Goal: Entertainment & Leisure: Browse casually

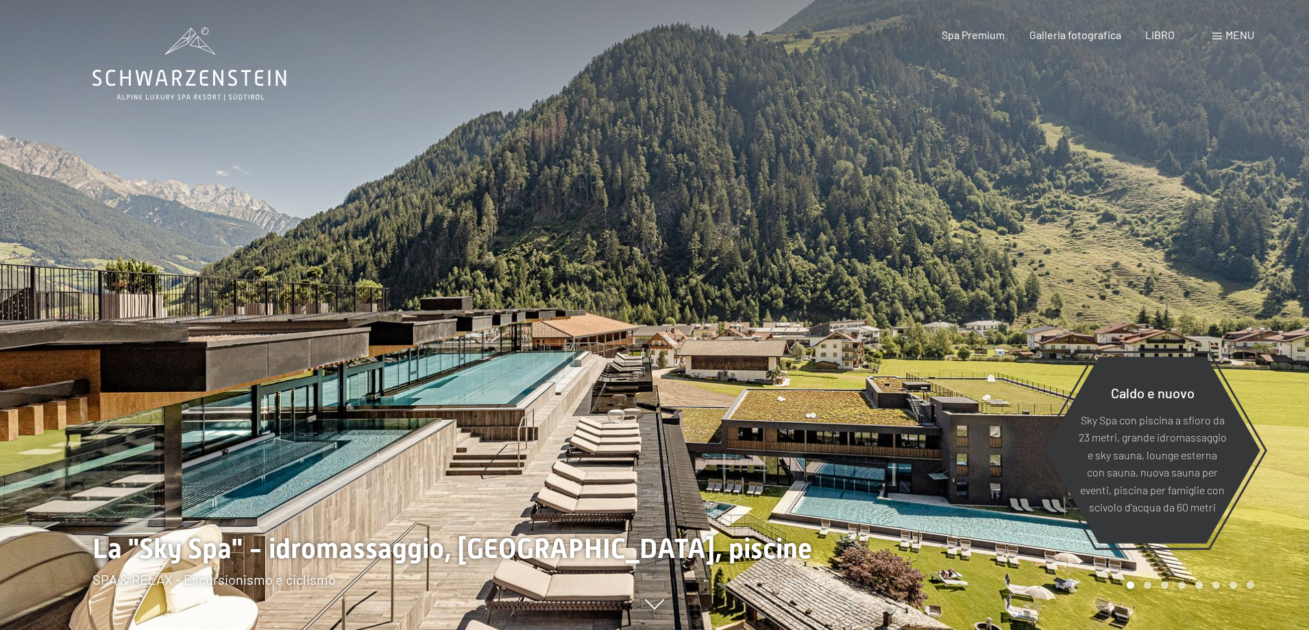
click at [1247, 33] on font "menu" at bounding box center [1239, 34] width 29 height 13
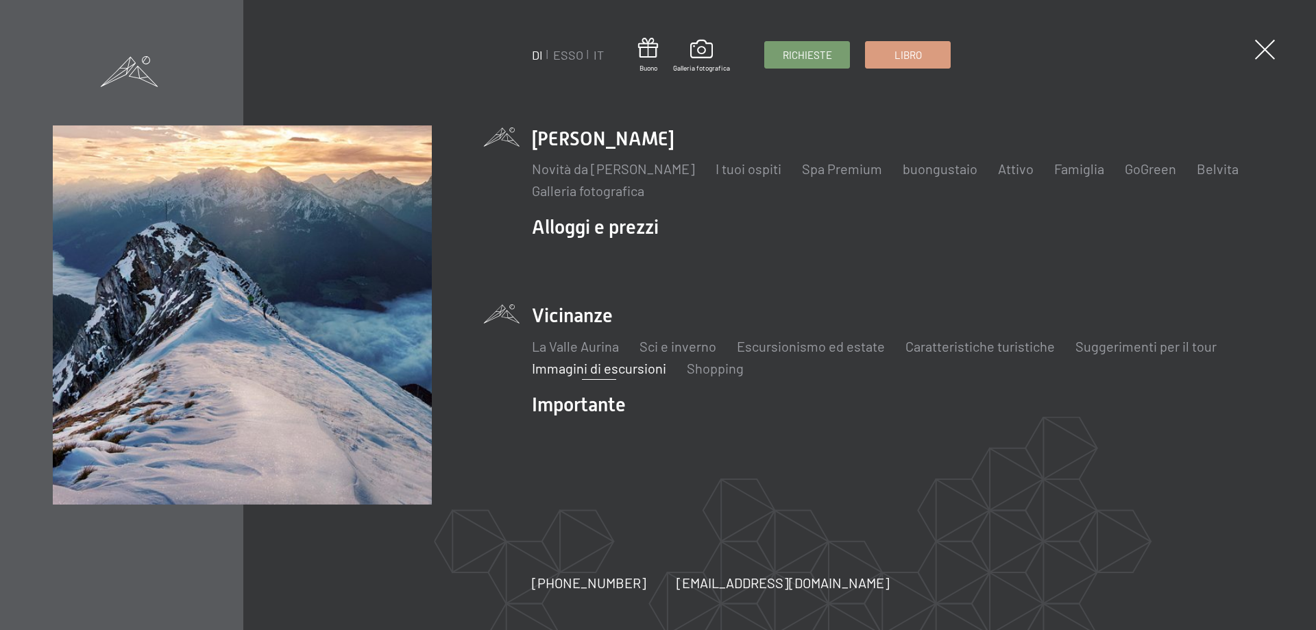
click at [569, 371] on font "Immagini di escursioni" at bounding box center [599, 368] width 134 height 16
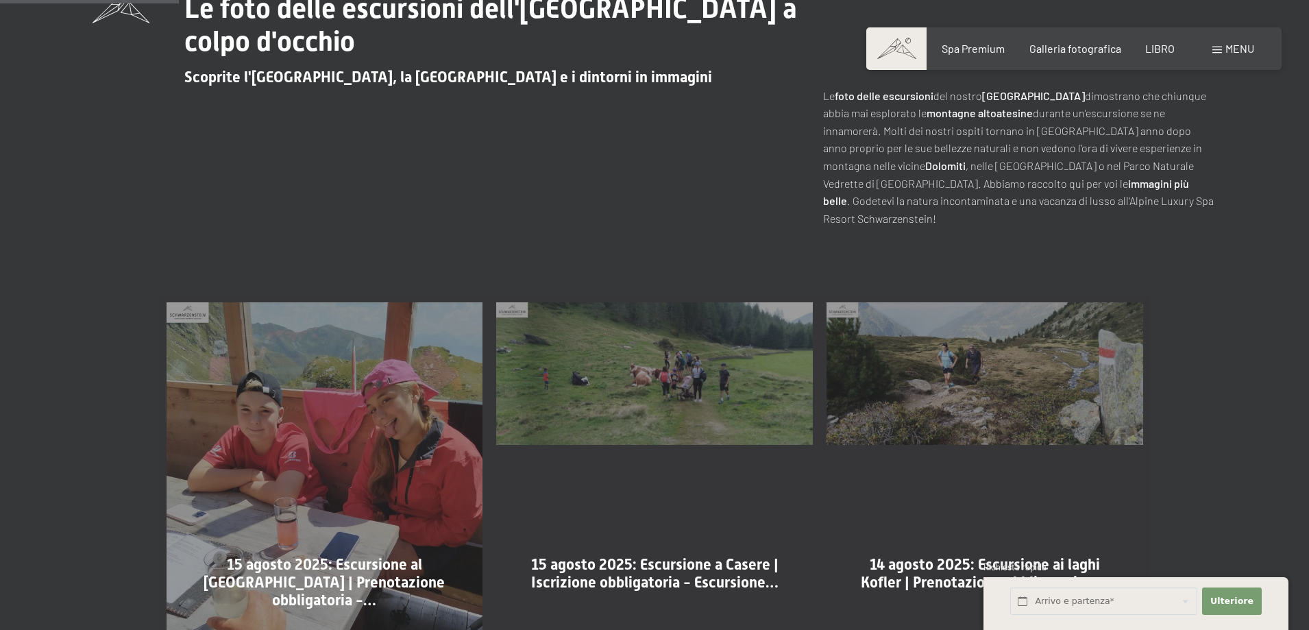
scroll to position [685, 0]
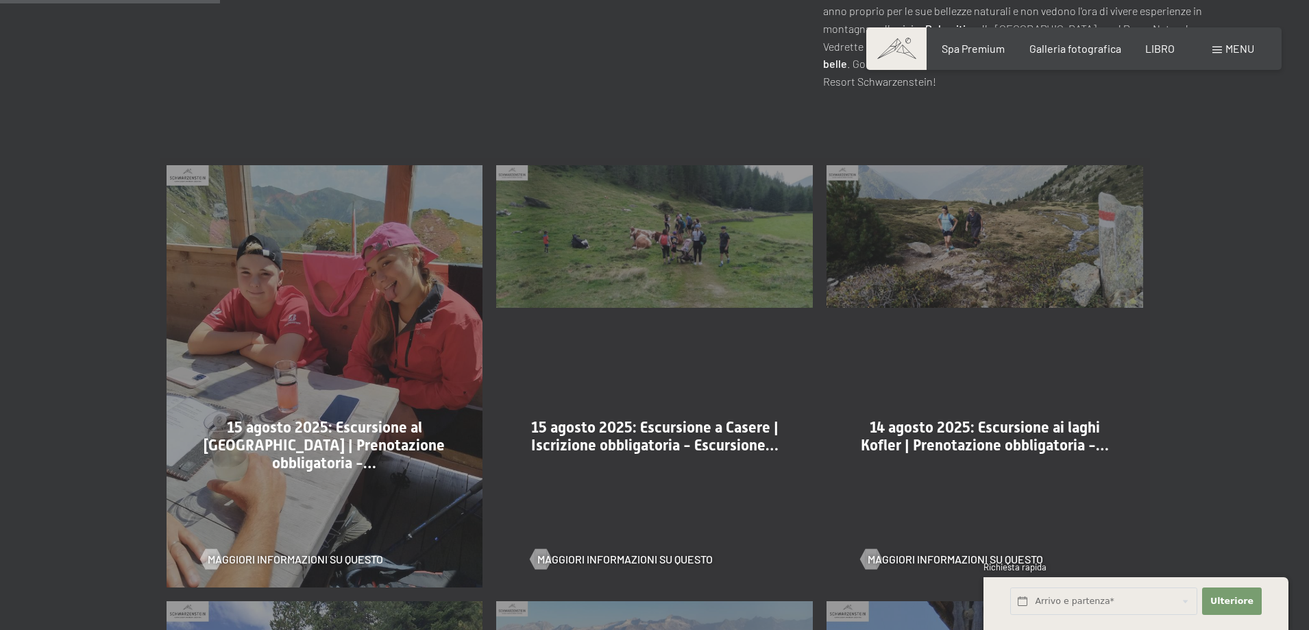
click at [367, 532] on div "Maggiori informazioni su questo" at bounding box center [325, 549] width 248 height 36
click at [368, 552] on font "Maggiori informazioni su questo" at bounding box center [308, 558] width 175 height 13
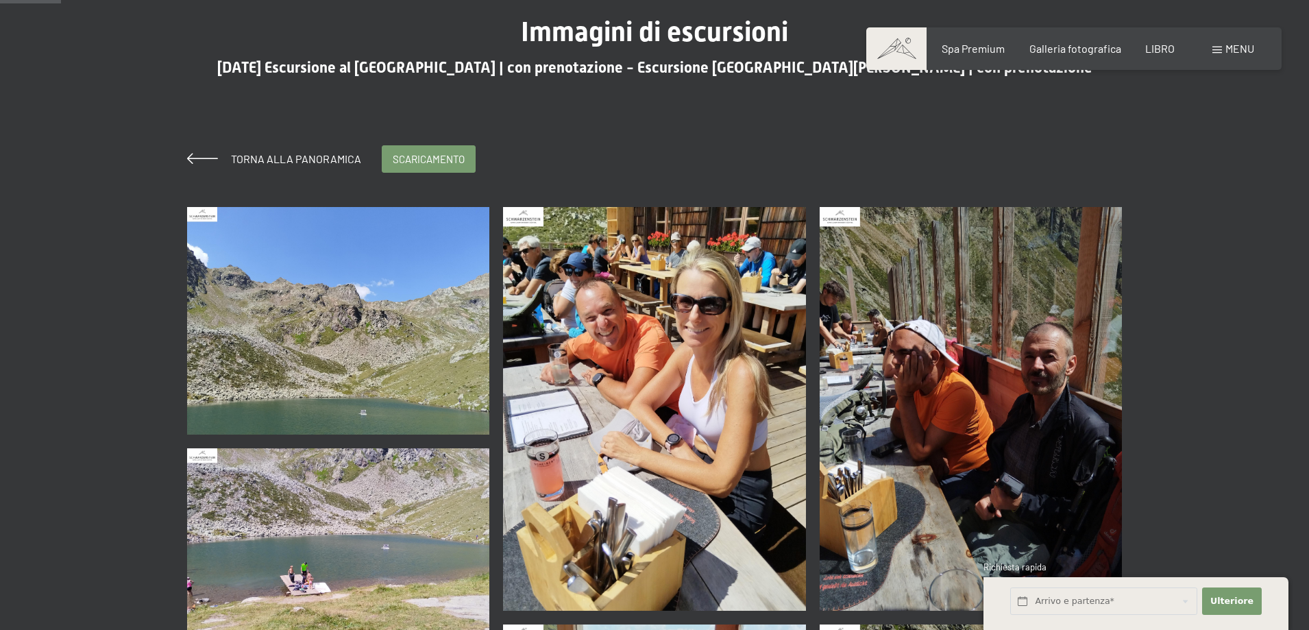
scroll to position [137, 0]
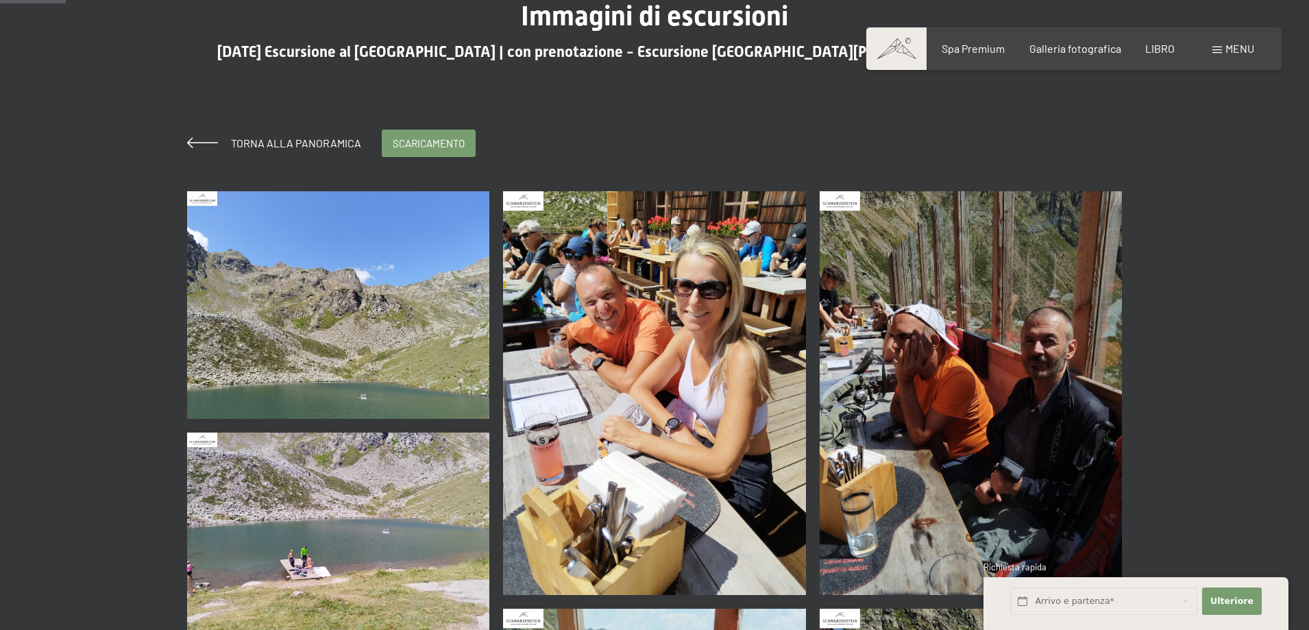
click at [722, 374] on img at bounding box center [654, 393] width 303 height 404
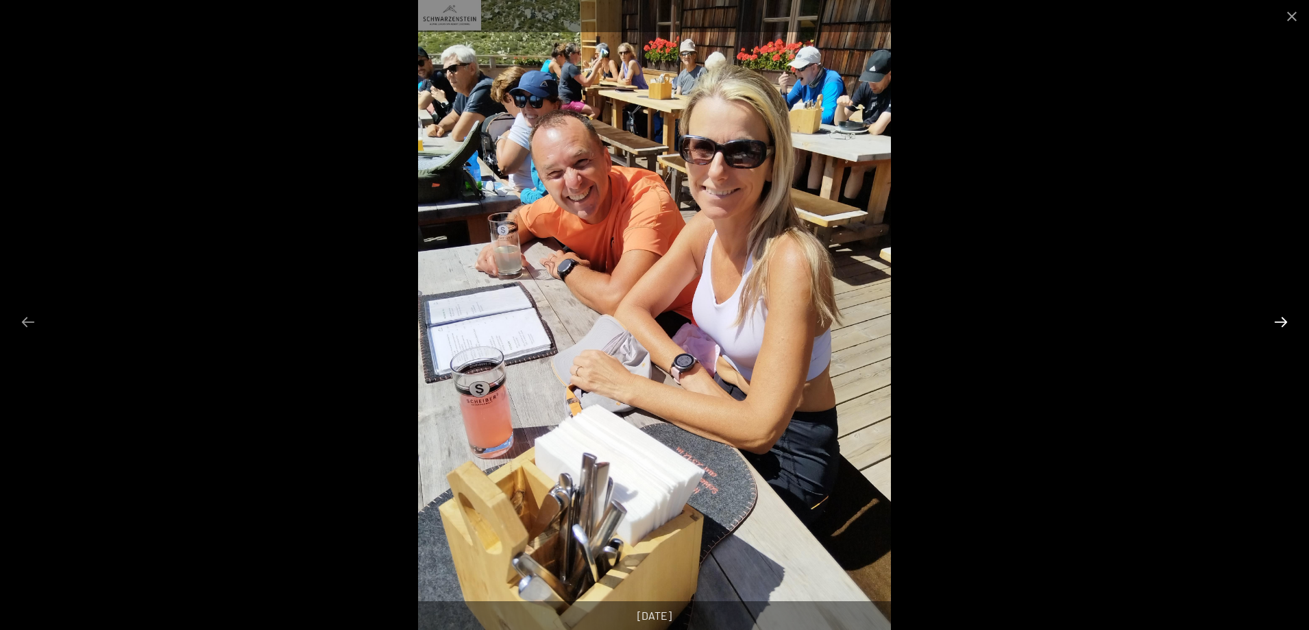
click at [1283, 314] on button "Diapositiva successiva" at bounding box center [1280, 321] width 29 height 27
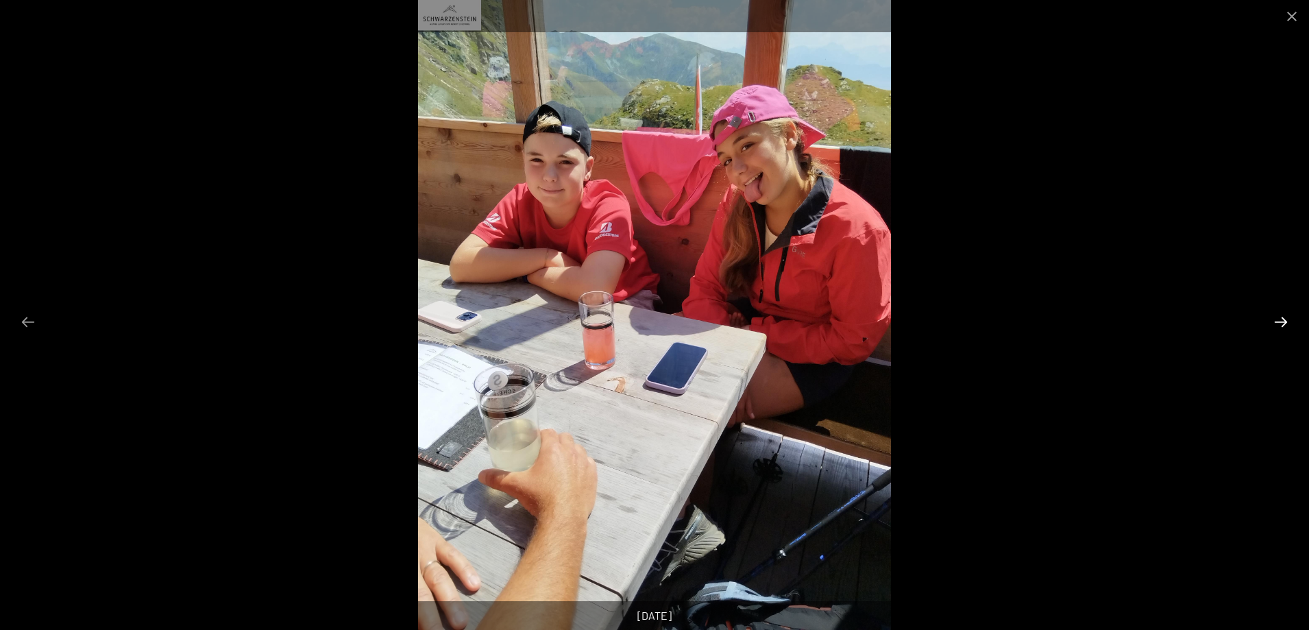
click at [1283, 314] on button "Diapositiva successiva" at bounding box center [1280, 321] width 29 height 27
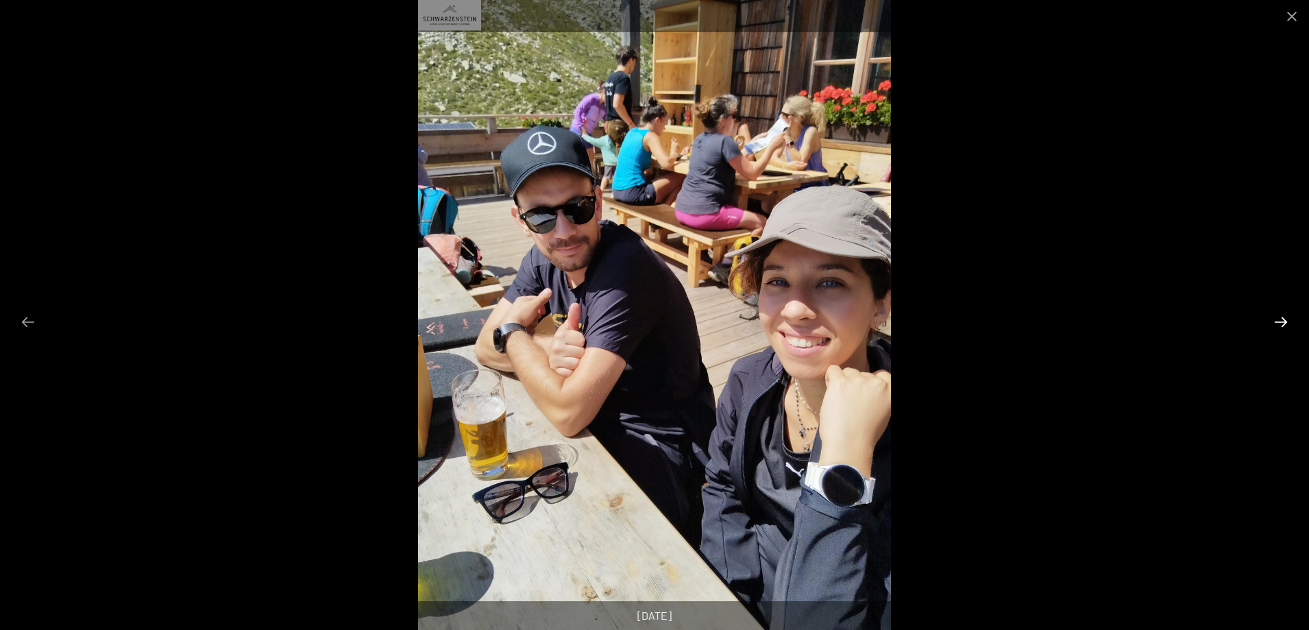
click at [1283, 314] on button "Diapositiva successiva" at bounding box center [1280, 321] width 29 height 27
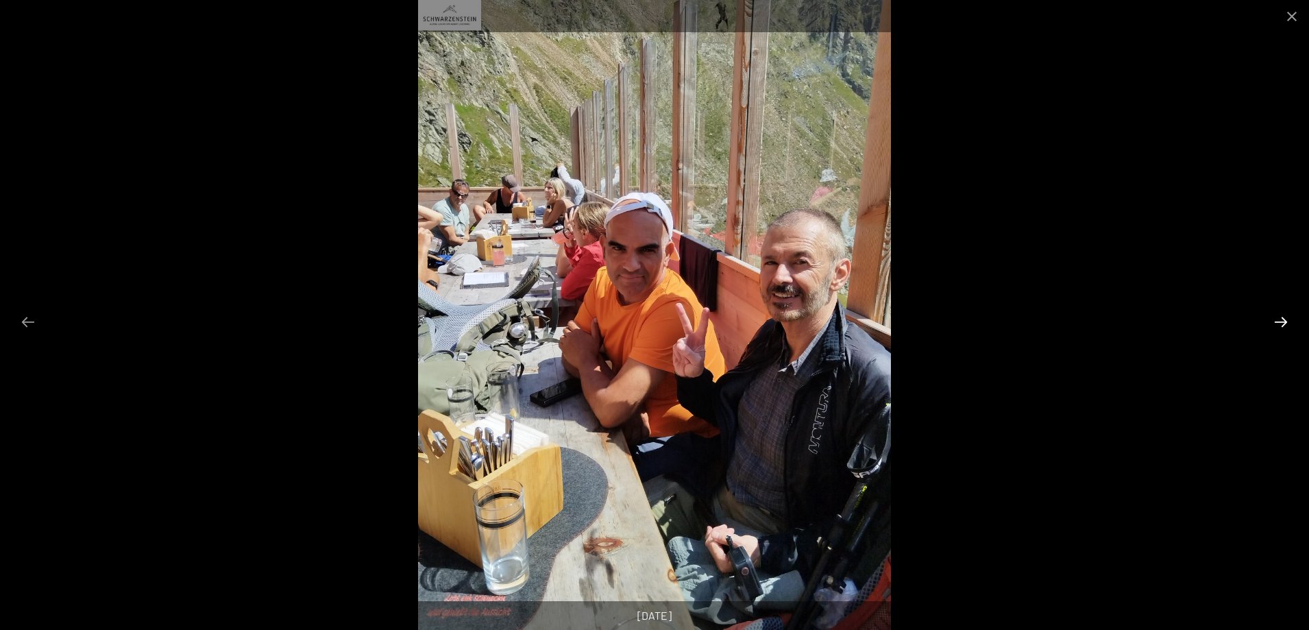
click at [1283, 314] on button "Diapositiva successiva" at bounding box center [1280, 321] width 29 height 27
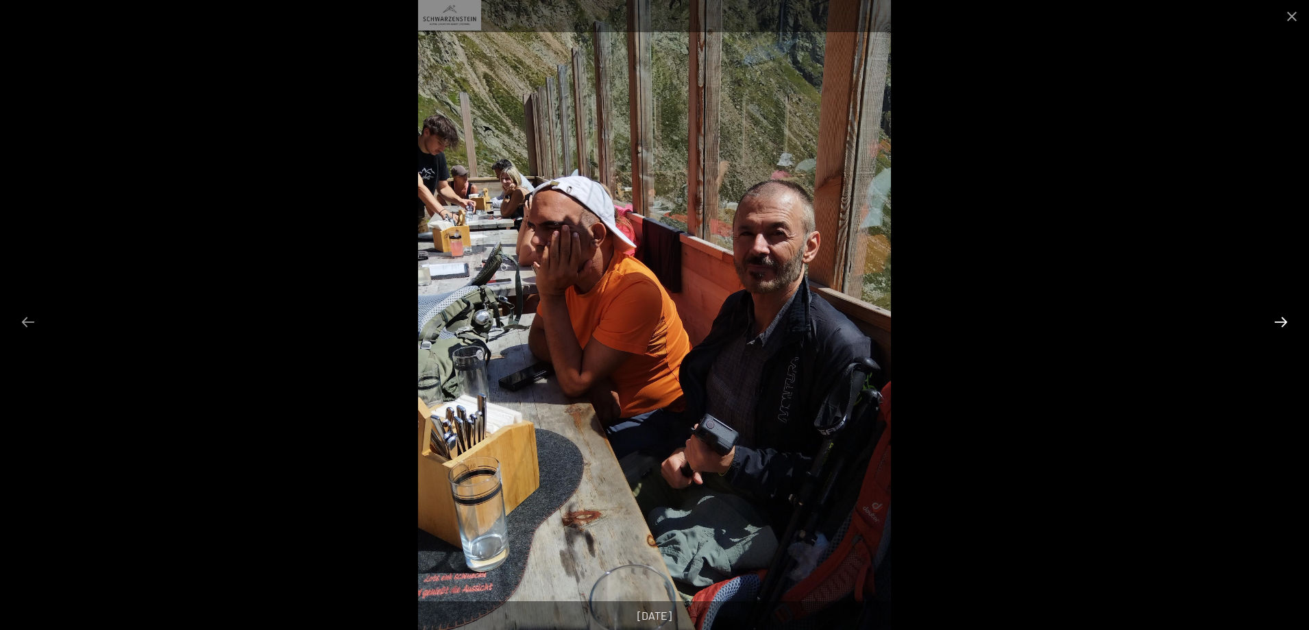
click at [1283, 314] on button "Diapositiva successiva" at bounding box center [1280, 321] width 29 height 27
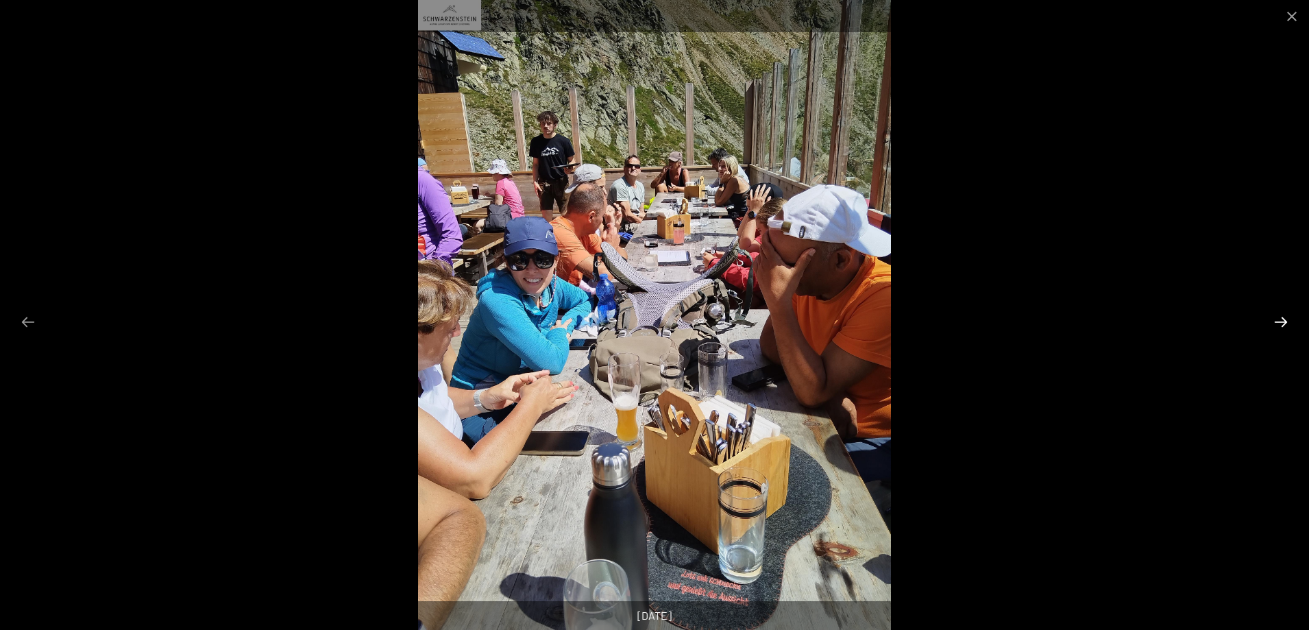
click at [1283, 314] on button "Diapositiva successiva" at bounding box center [1280, 321] width 29 height 27
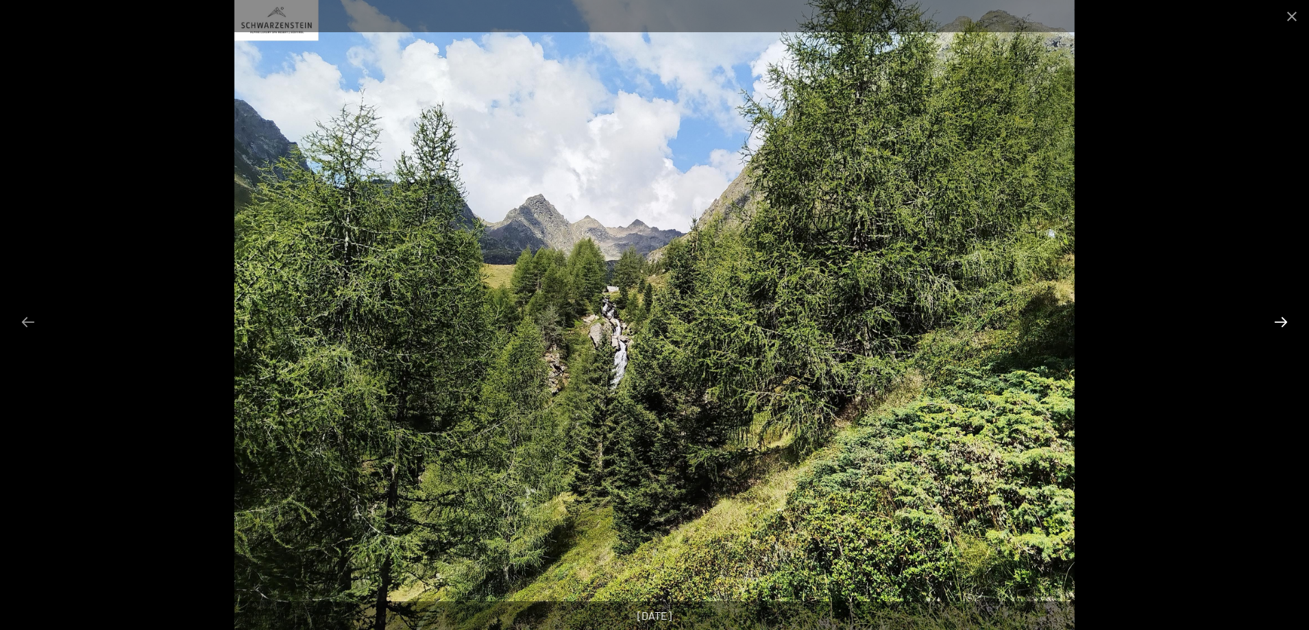
click at [1283, 314] on button "Diapositiva successiva" at bounding box center [1280, 321] width 29 height 27
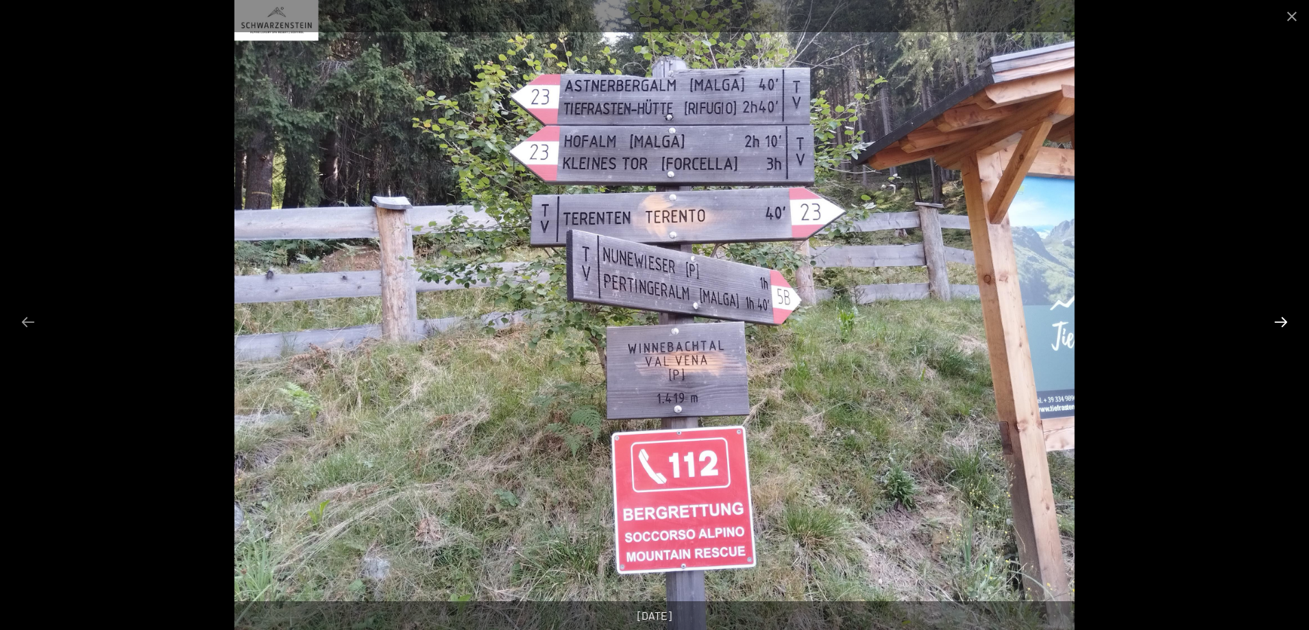
click at [1283, 314] on button "Diapositiva successiva" at bounding box center [1280, 321] width 29 height 27
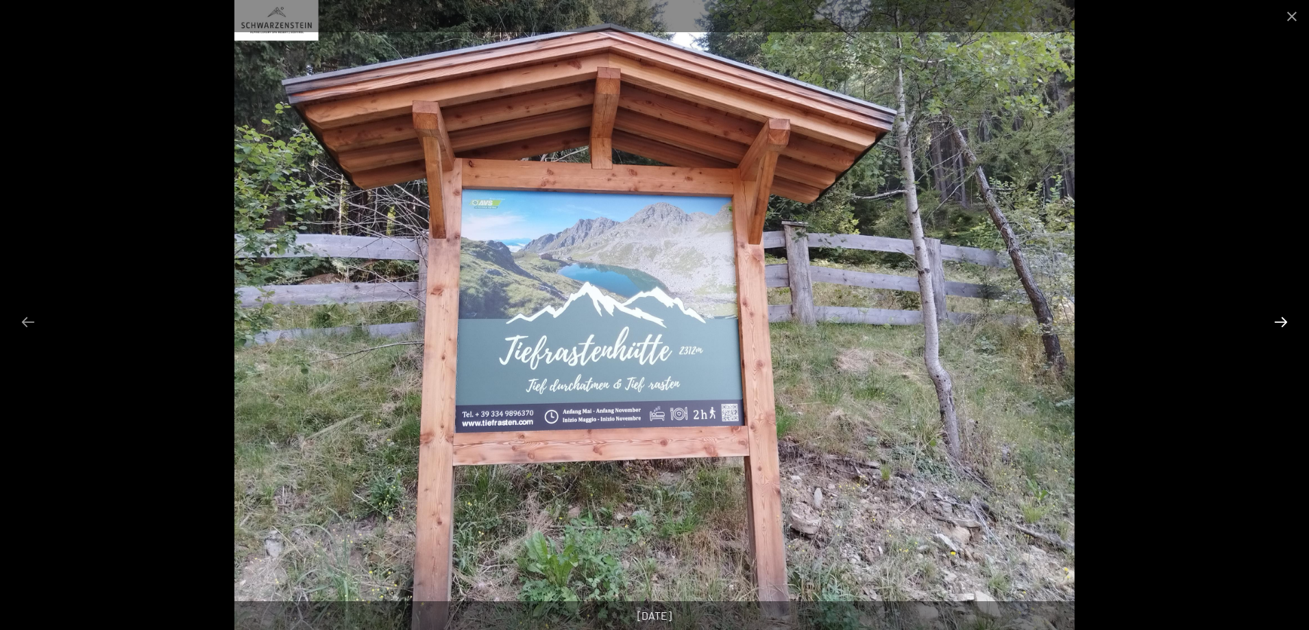
click at [1283, 314] on button "Diapositiva successiva" at bounding box center [1280, 321] width 29 height 27
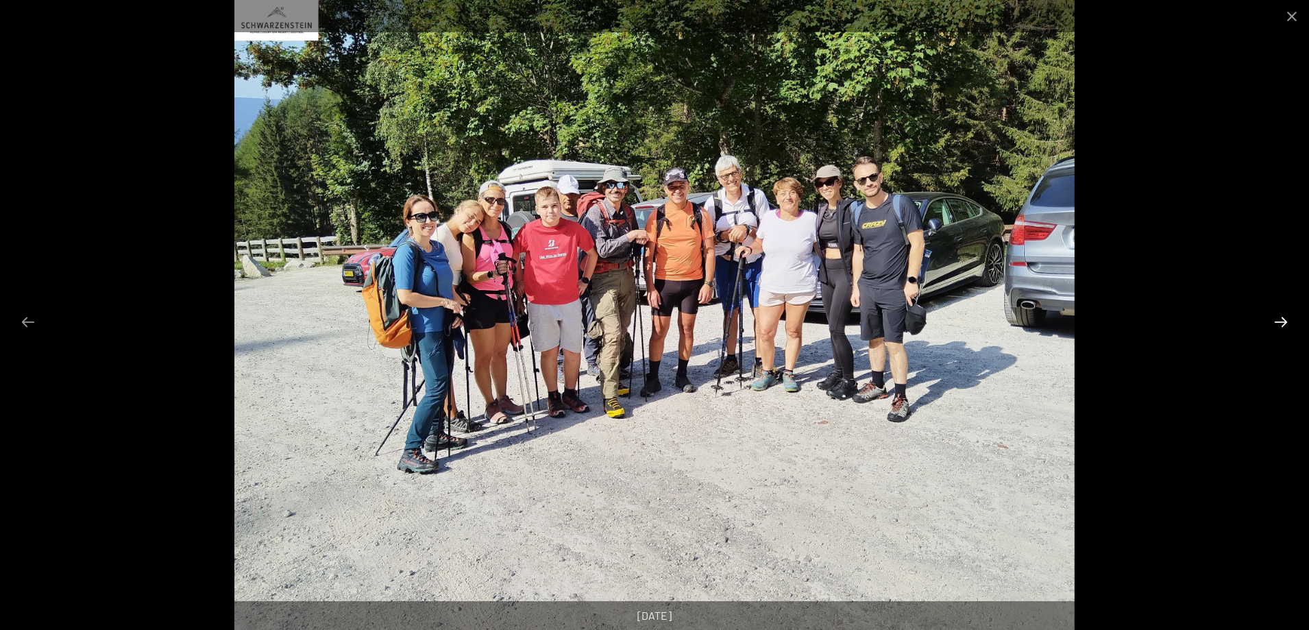
click at [1283, 314] on button "Diapositiva successiva" at bounding box center [1280, 321] width 29 height 27
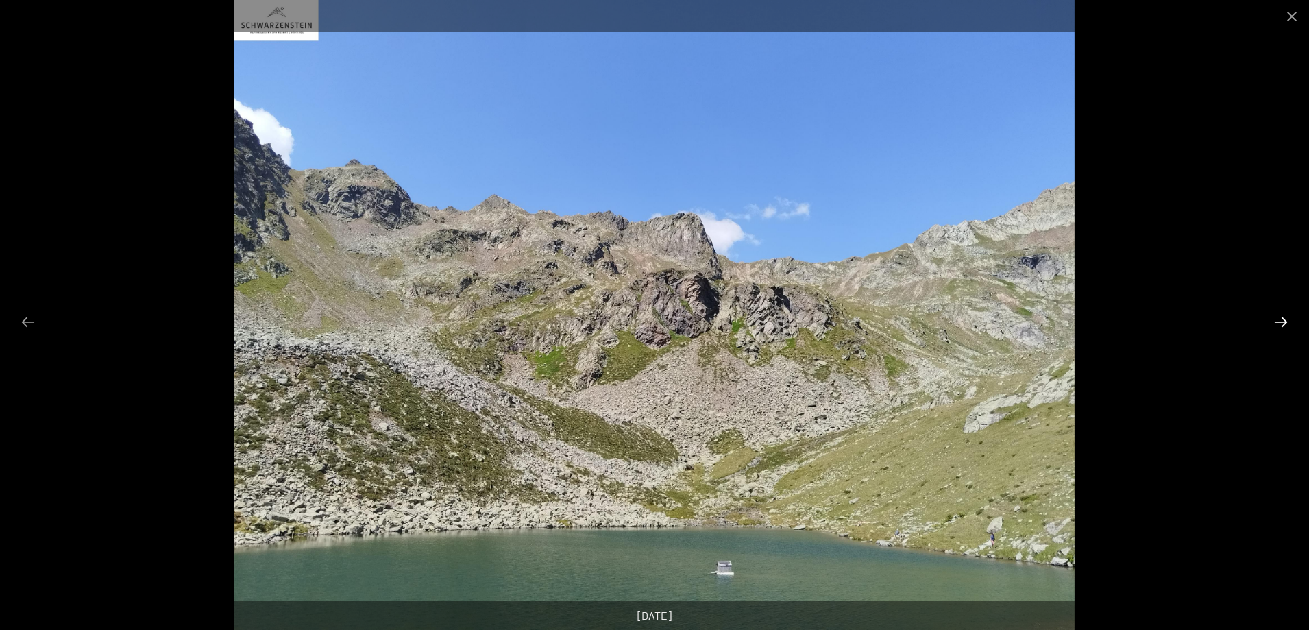
click at [1283, 314] on button "Diapositiva successiva" at bounding box center [1280, 321] width 29 height 27
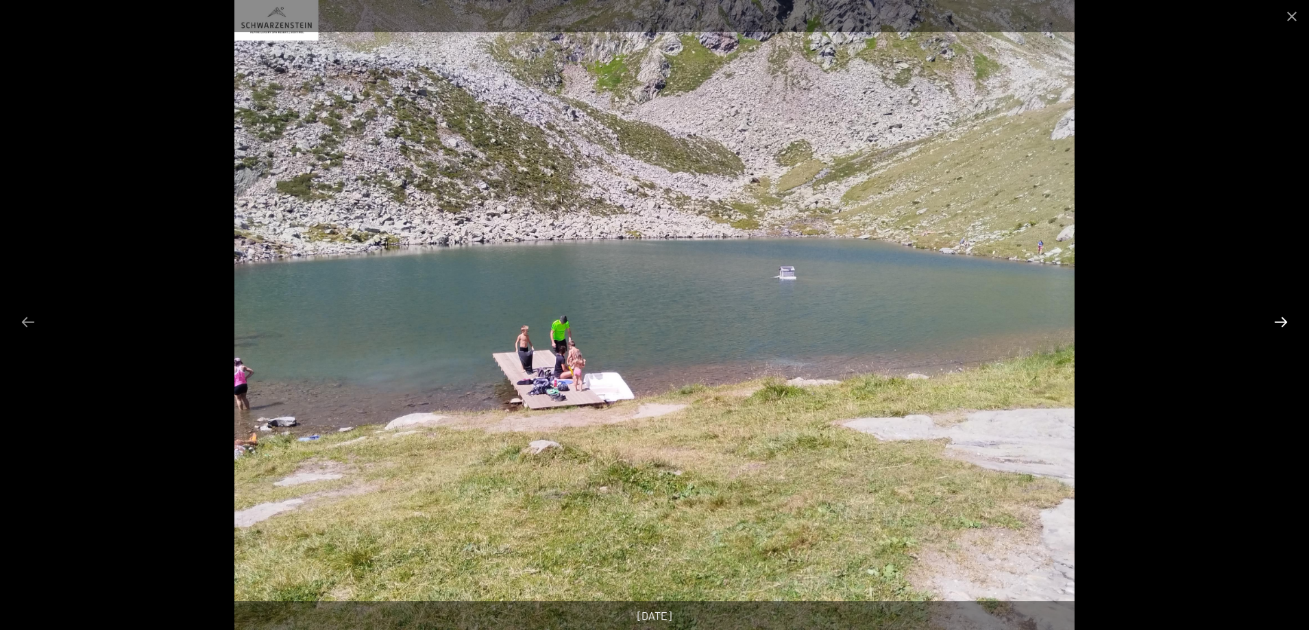
click at [1283, 314] on button "Diapositiva successiva" at bounding box center [1280, 321] width 29 height 27
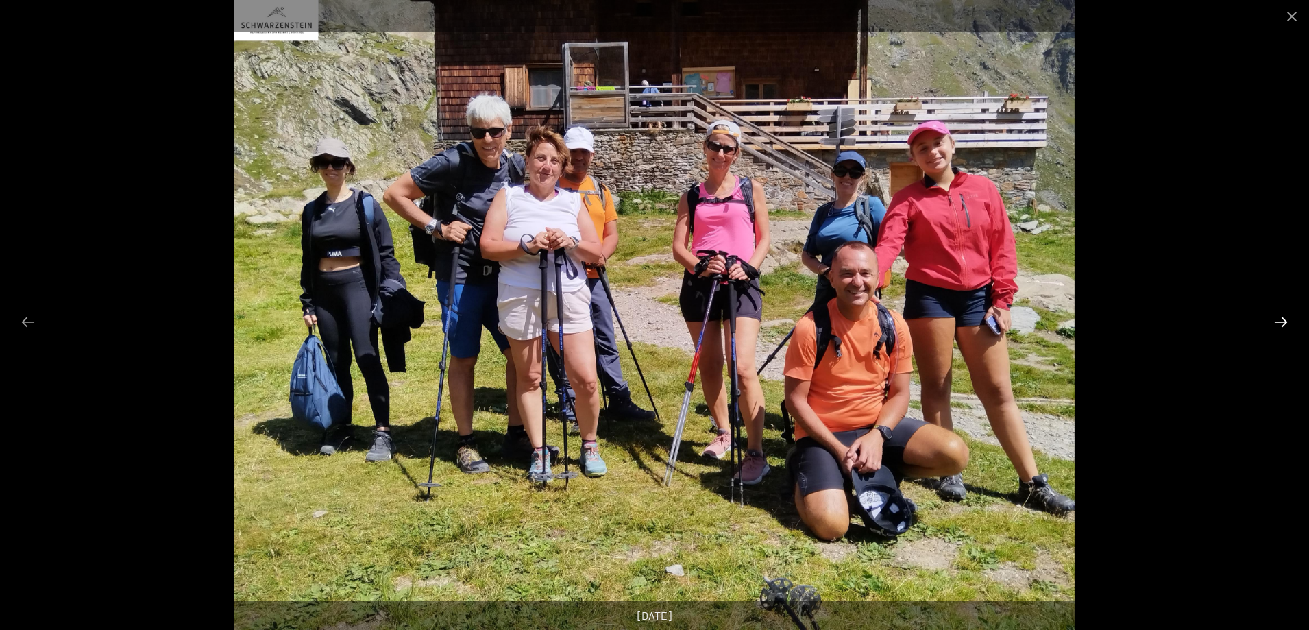
click at [1283, 314] on button "Diapositiva successiva" at bounding box center [1280, 321] width 29 height 27
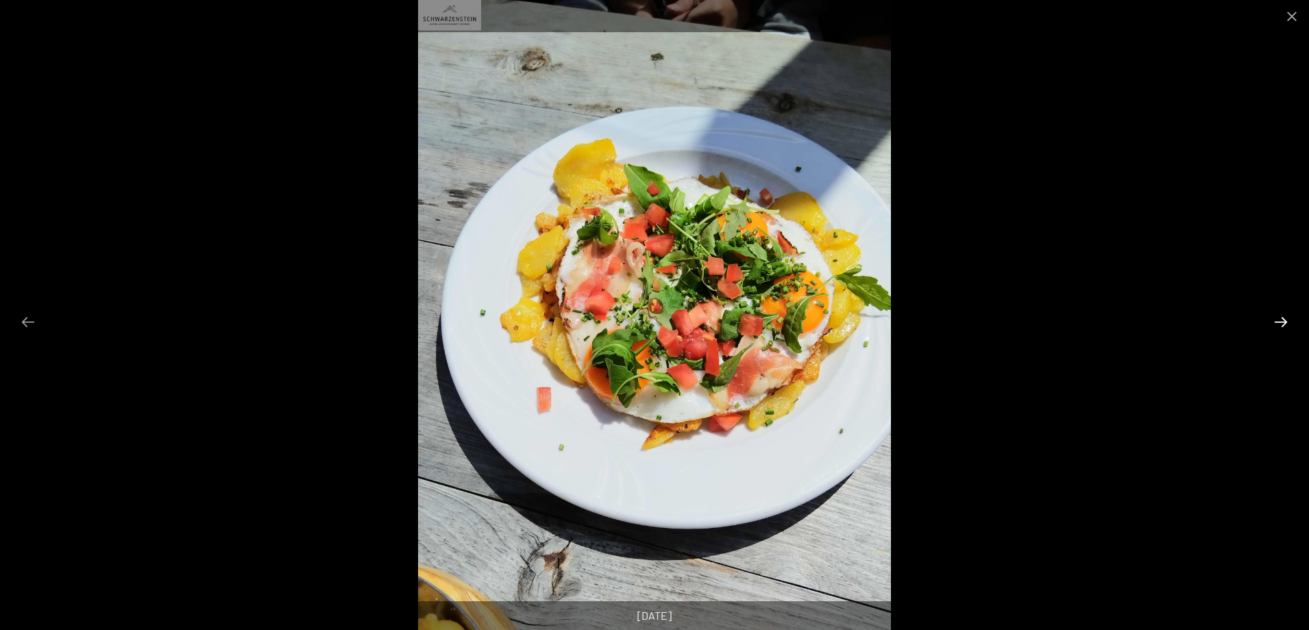
click at [1283, 314] on button "Diapositiva successiva" at bounding box center [1280, 321] width 29 height 27
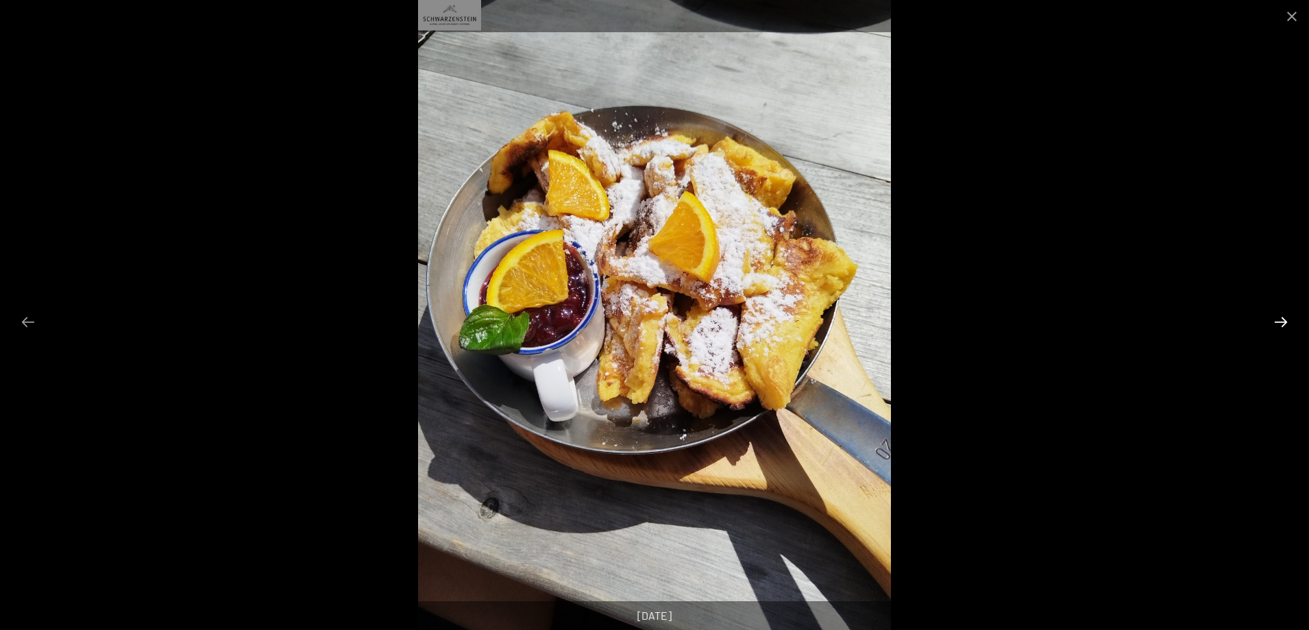
click at [1283, 314] on button "Diapositiva successiva" at bounding box center [1280, 321] width 29 height 27
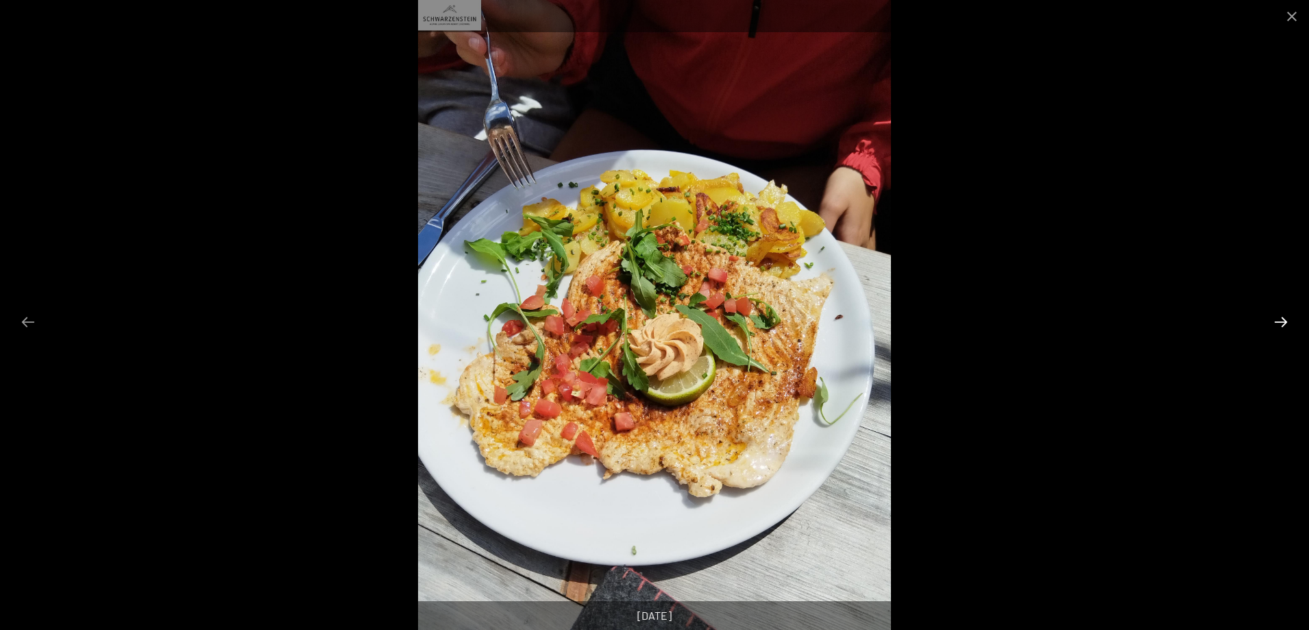
click at [1283, 314] on button "Diapositiva successiva" at bounding box center [1280, 321] width 29 height 27
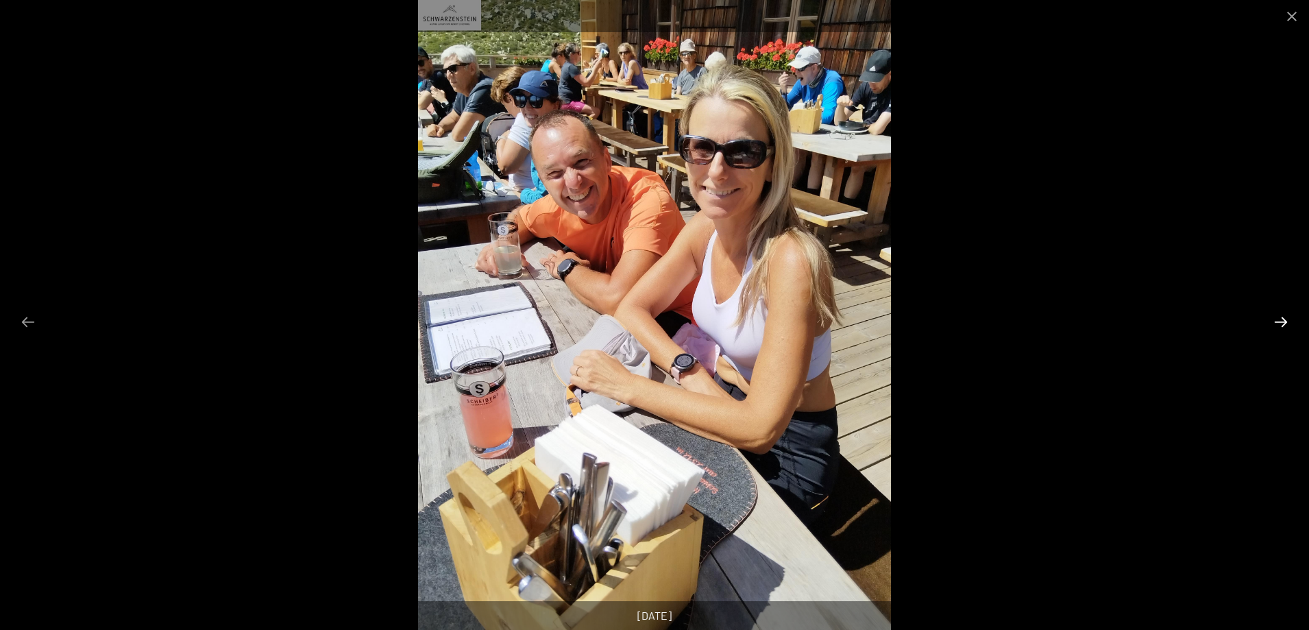
click at [1283, 314] on button "Diapositiva successiva" at bounding box center [1280, 321] width 29 height 27
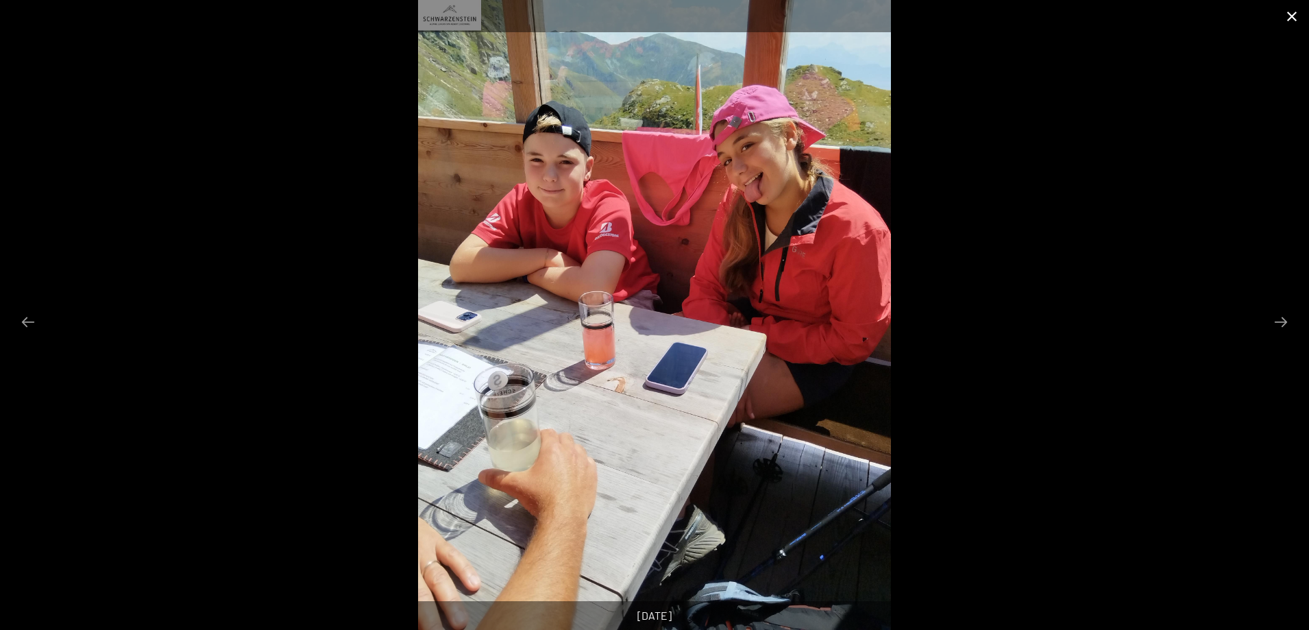
click at [1291, 23] on button "Chiudi galleria" at bounding box center [1292, 16] width 34 height 32
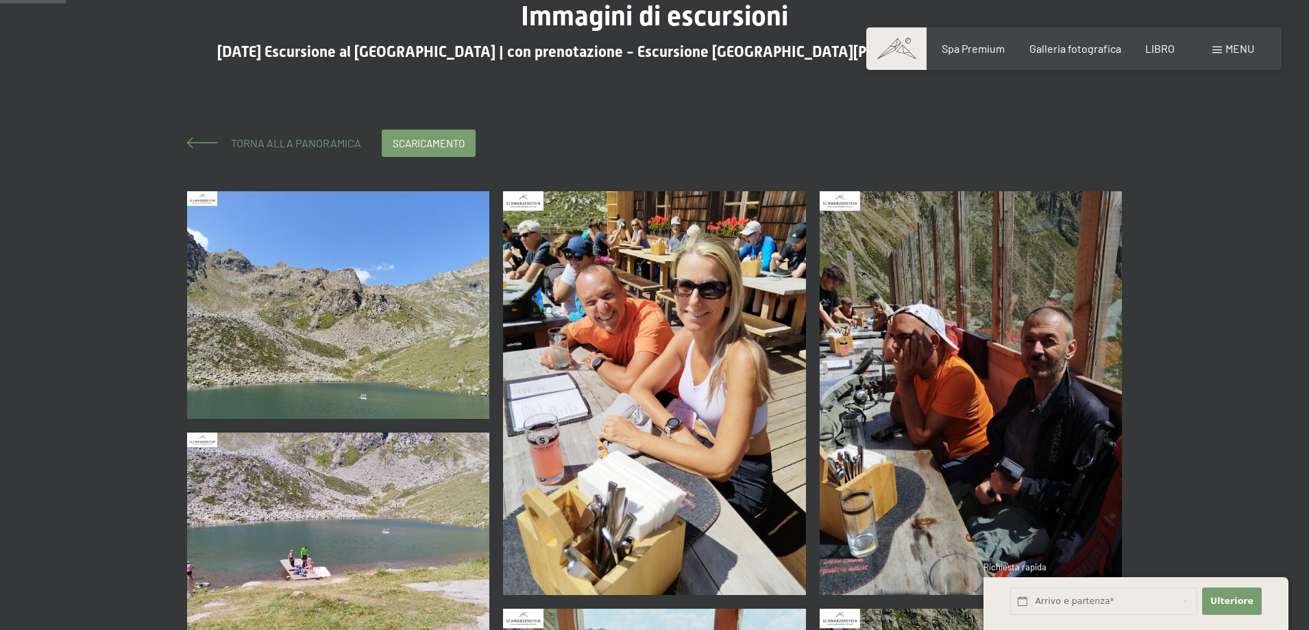
click at [258, 142] on font "Torna alla panoramica" at bounding box center [296, 142] width 130 height 13
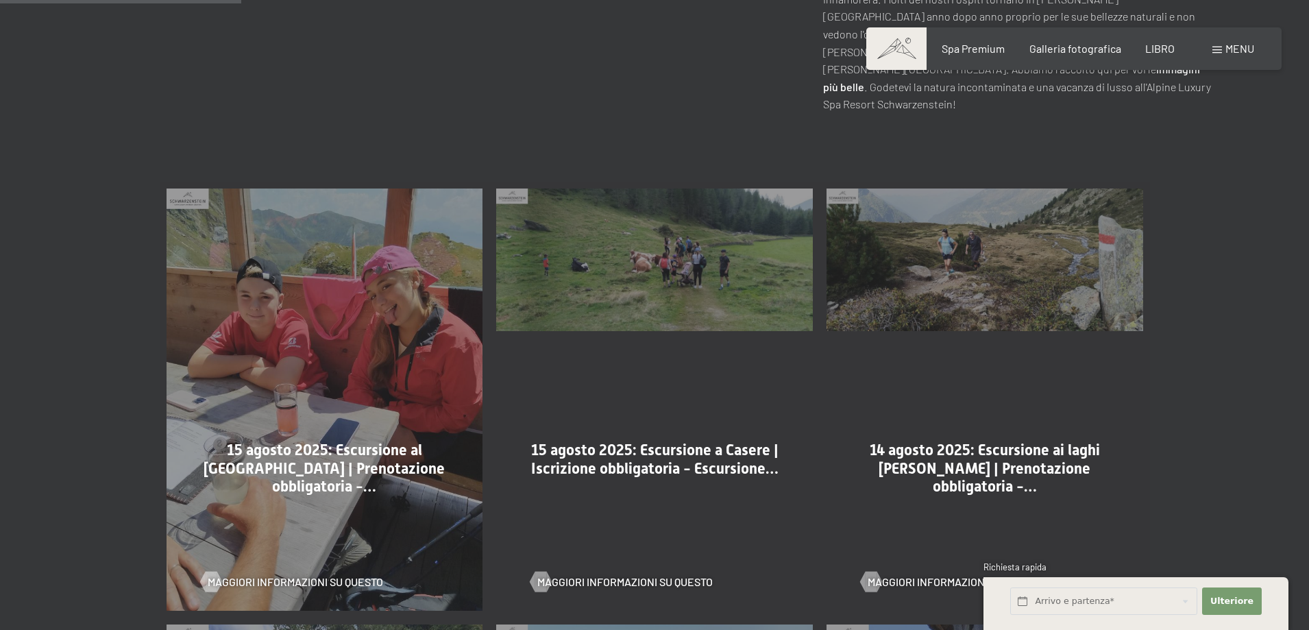
scroll to position [754, 0]
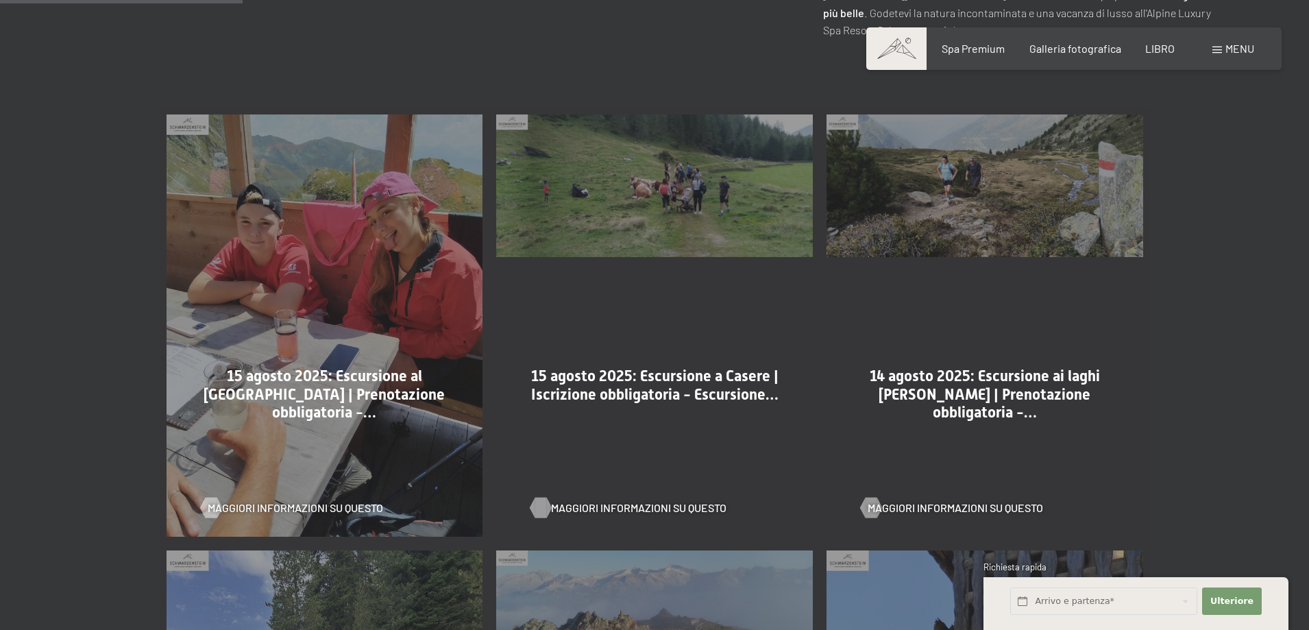
click at [662, 501] on font "Maggiori informazioni su questo" at bounding box center [638, 507] width 175 height 13
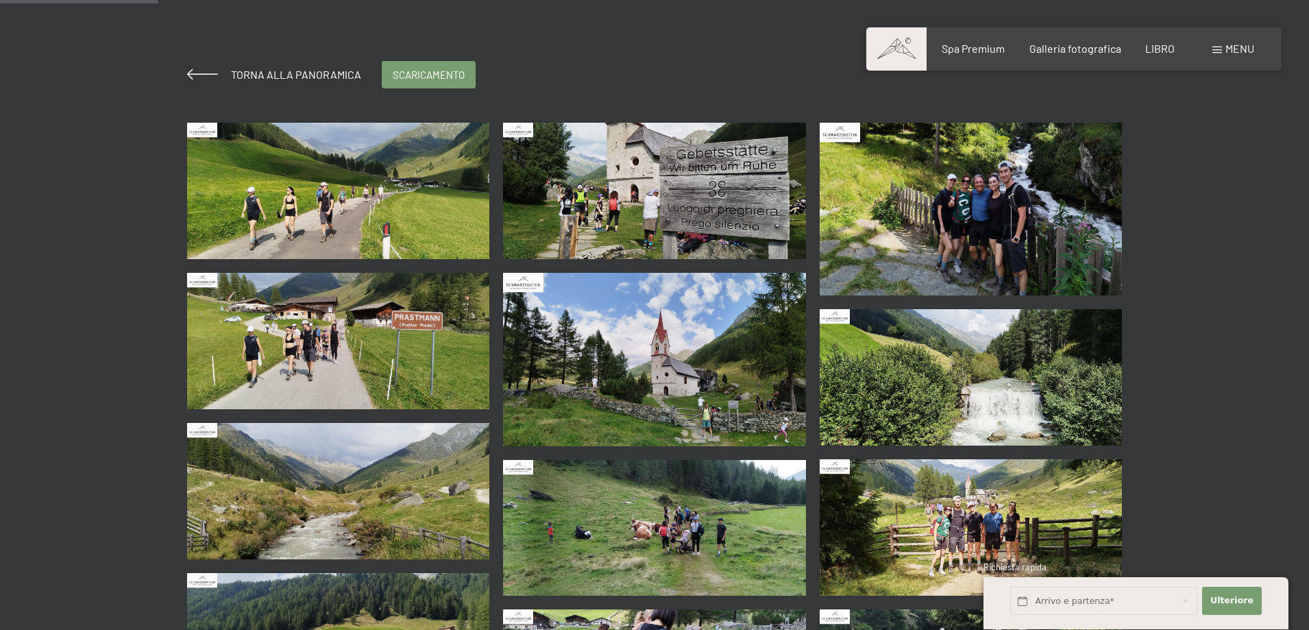
click at [352, 206] on img at bounding box center [338, 191] width 303 height 136
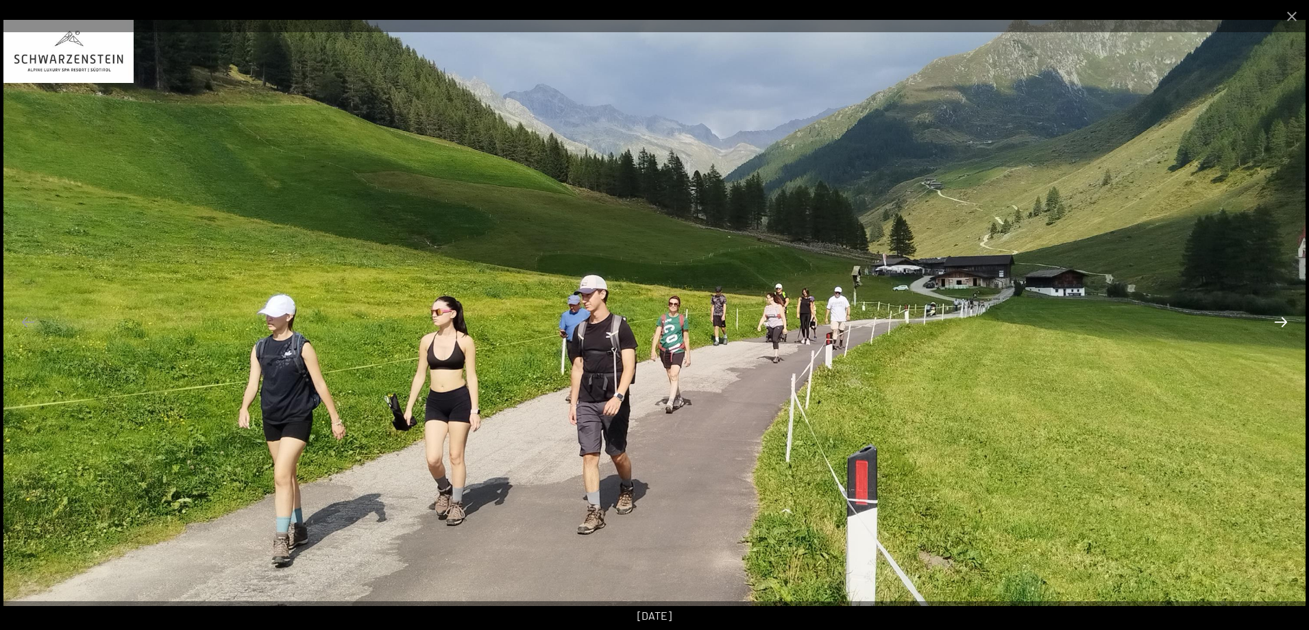
click at [1274, 327] on button "Diapositiva successiva" at bounding box center [1280, 321] width 29 height 27
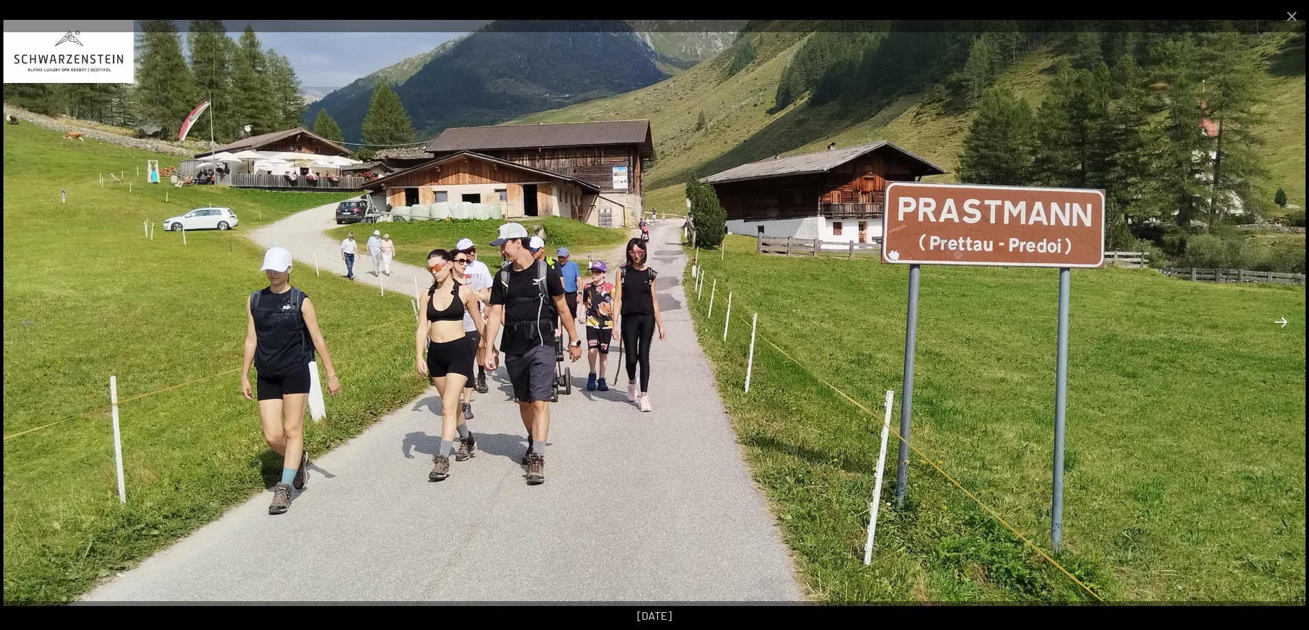
click at [1282, 318] on button "Diapositiva successiva" at bounding box center [1280, 321] width 29 height 27
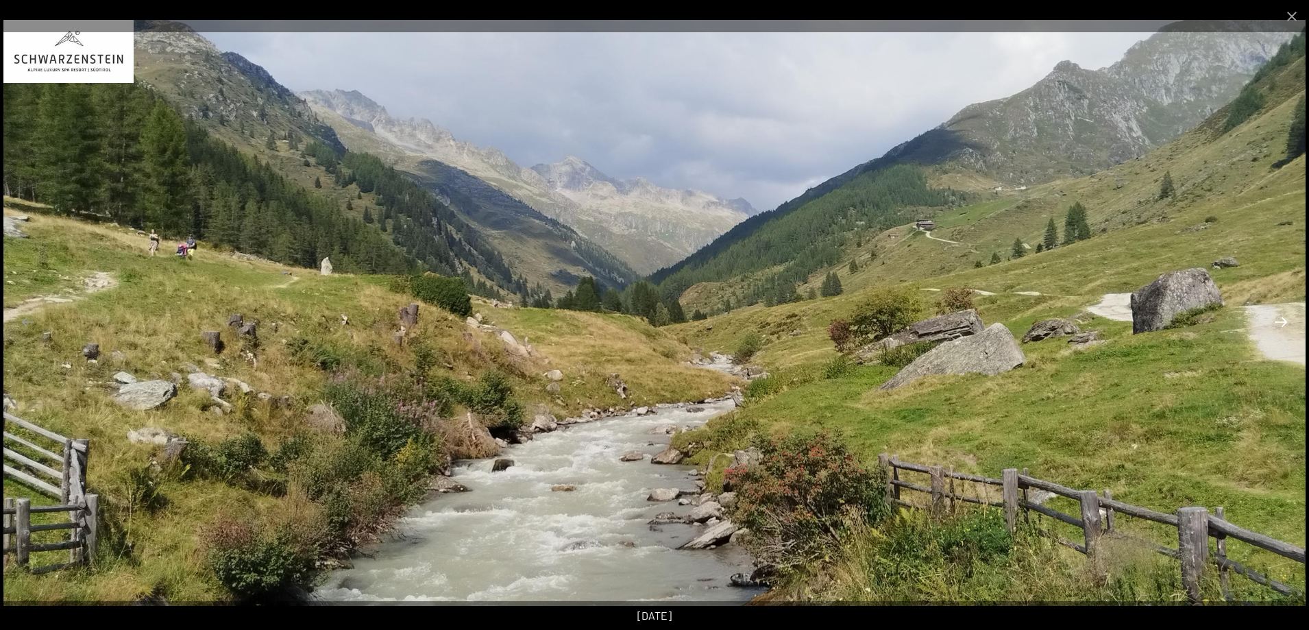
click at [1282, 318] on button "Diapositiva successiva" at bounding box center [1280, 321] width 29 height 27
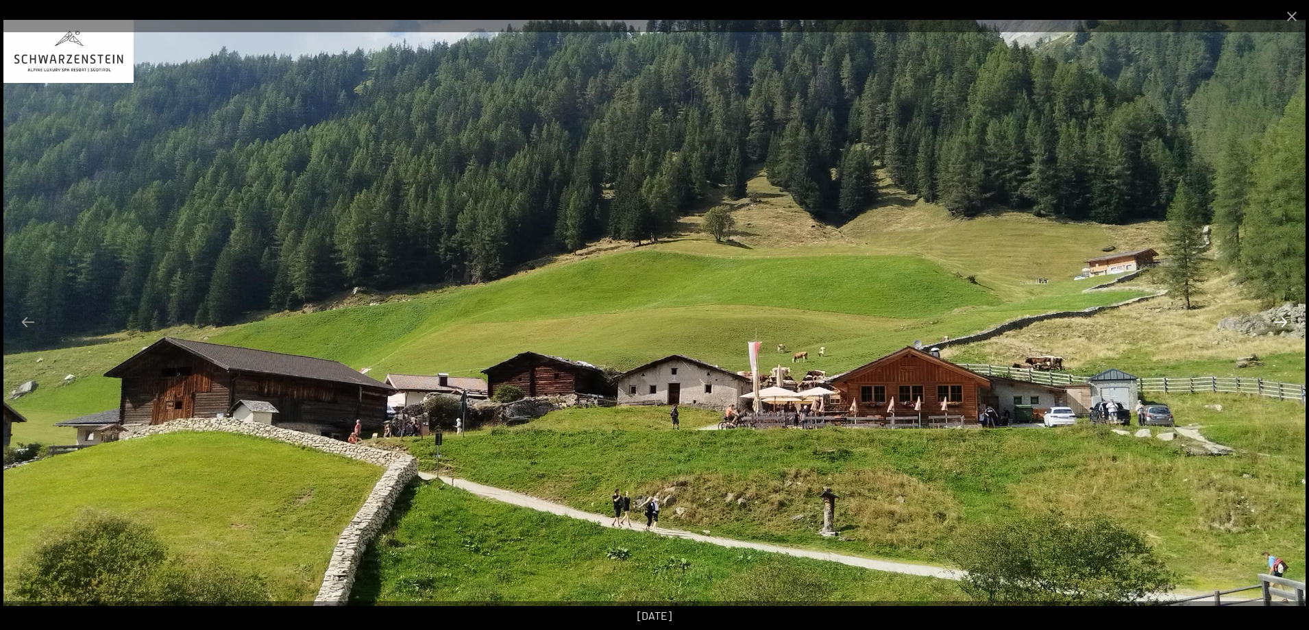
click at [1282, 318] on button "Diapositiva successiva" at bounding box center [1280, 321] width 29 height 27
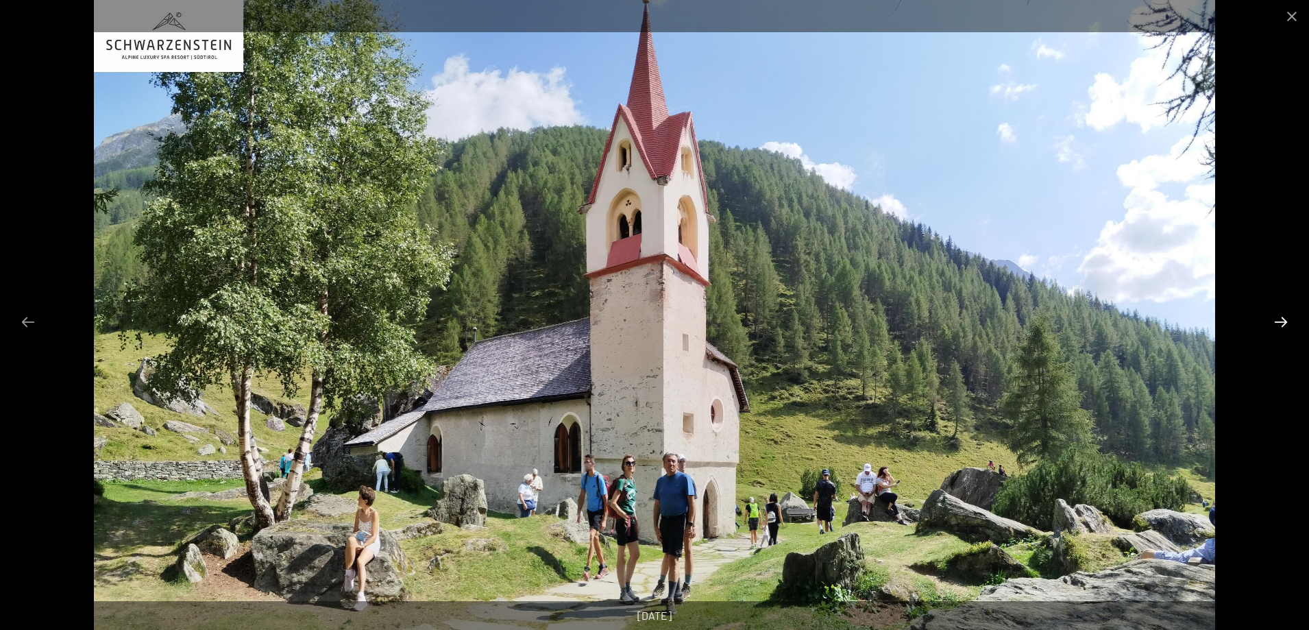
click at [1282, 318] on button "Diapositiva successiva" at bounding box center [1280, 321] width 29 height 27
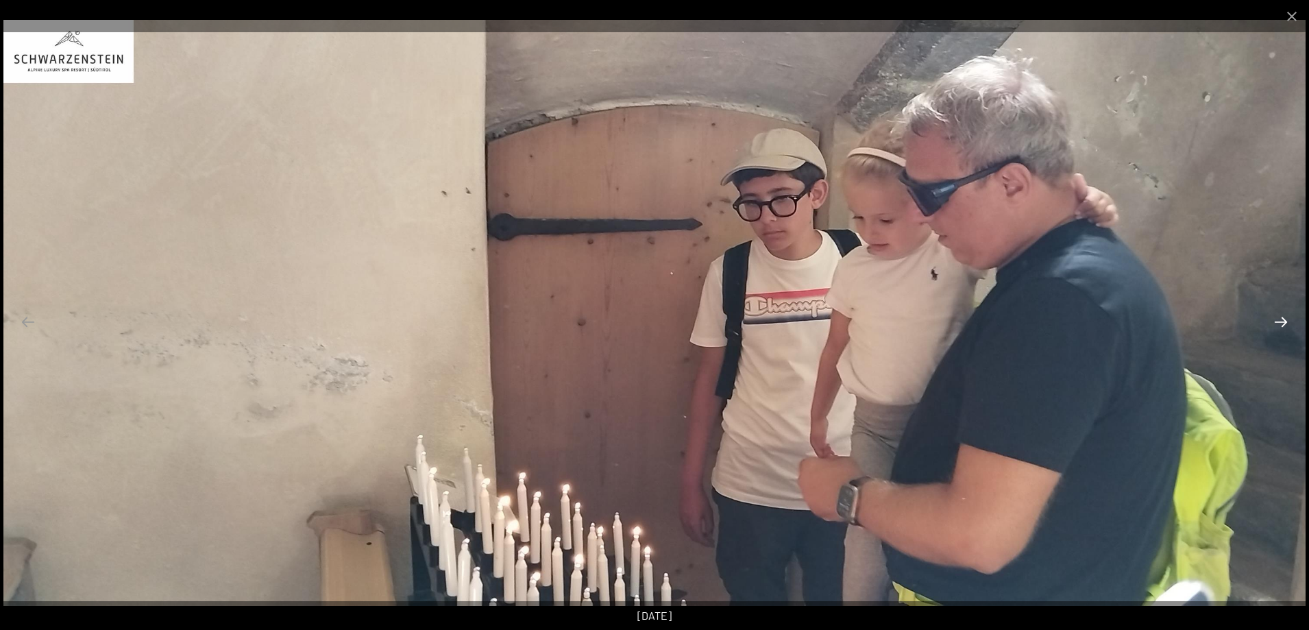
click at [1282, 318] on button "Diapositiva successiva" at bounding box center [1280, 321] width 29 height 27
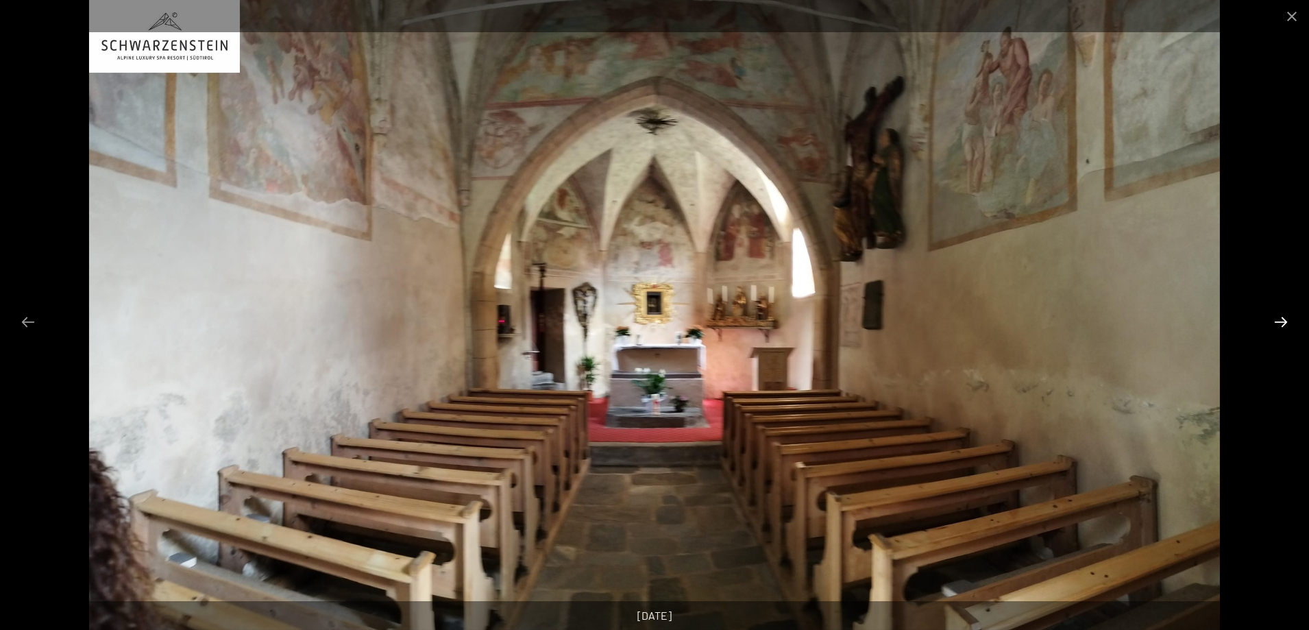
click at [1282, 318] on button "Diapositiva successiva" at bounding box center [1280, 321] width 29 height 27
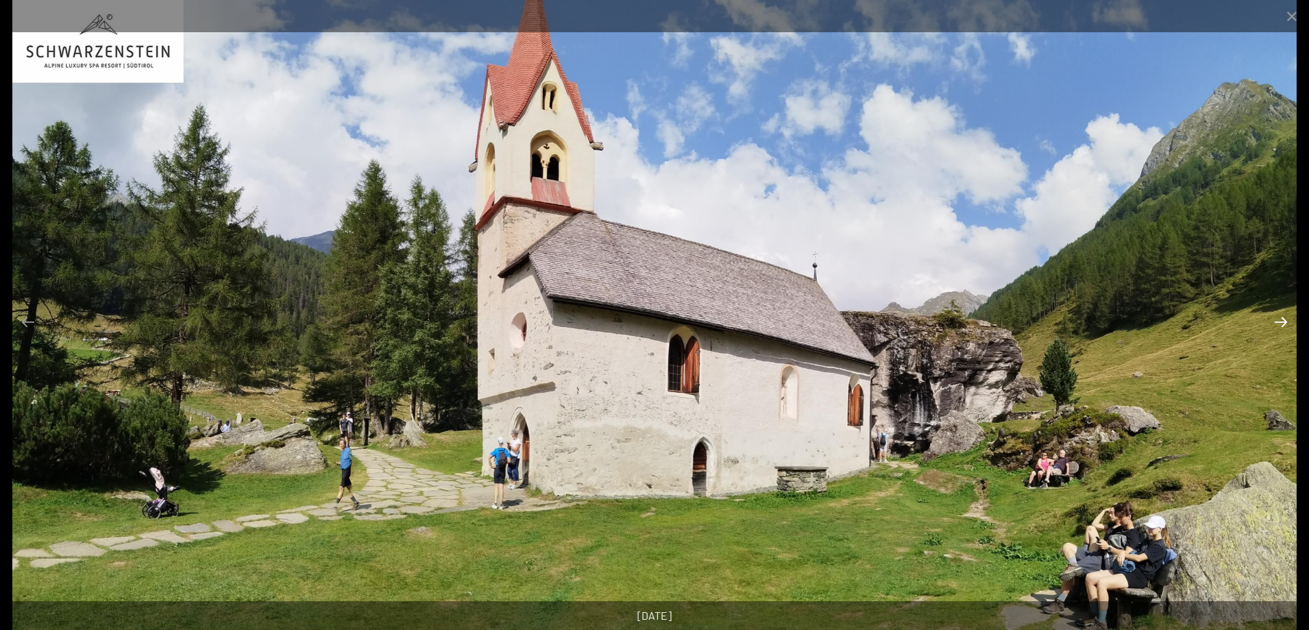
click at [1282, 318] on button "Diapositiva successiva" at bounding box center [1280, 321] width 29 height 27
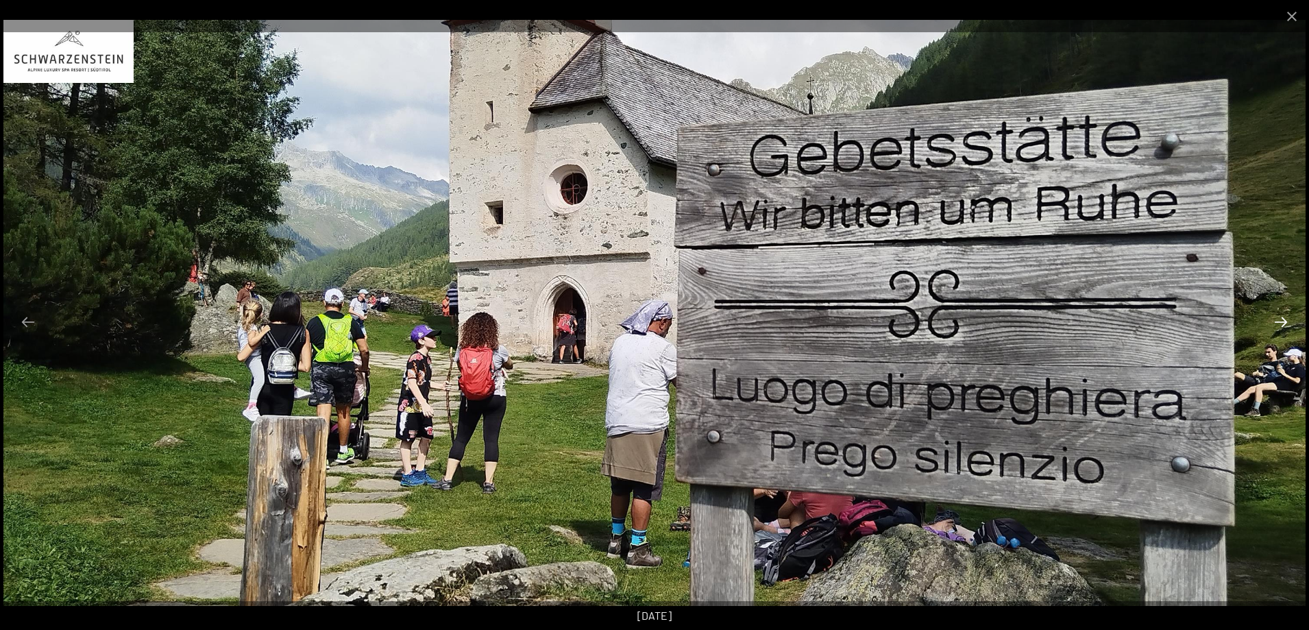
click at [1282, 318] on button "Diapositiva successiva" at bounding box center [1280, 321] width 29 height 27
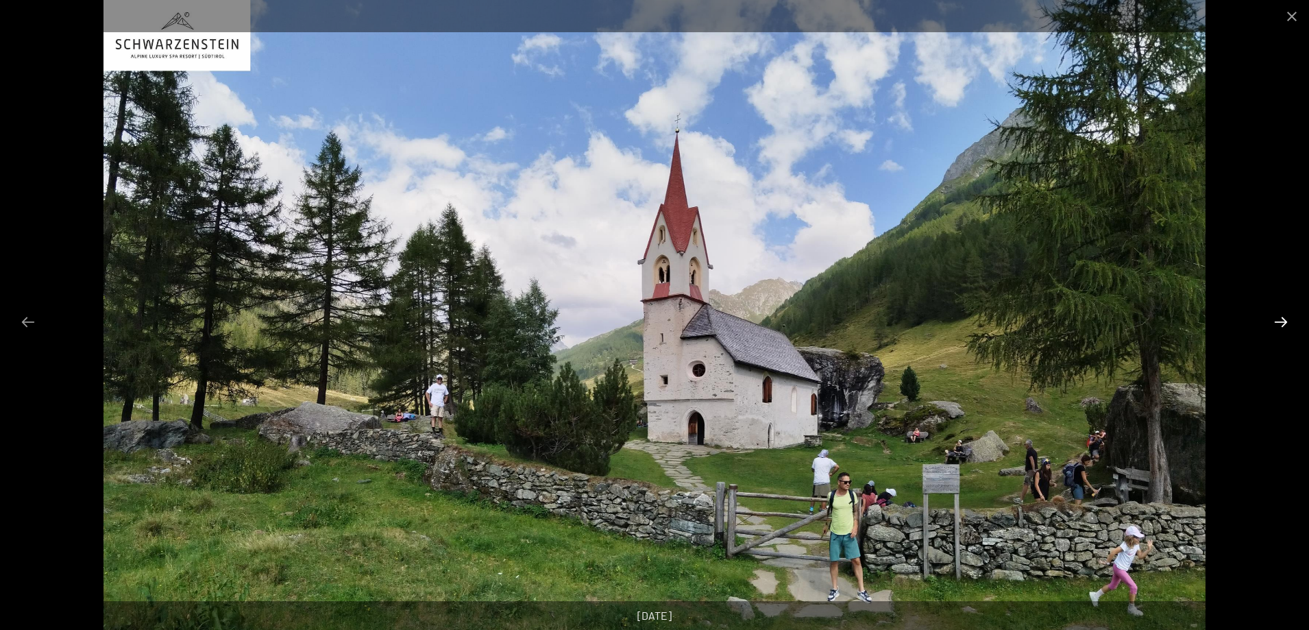
click at [1282, 318] on button "Diapositiva successiva" at bounding box center [1280, 321] width 29 height 27
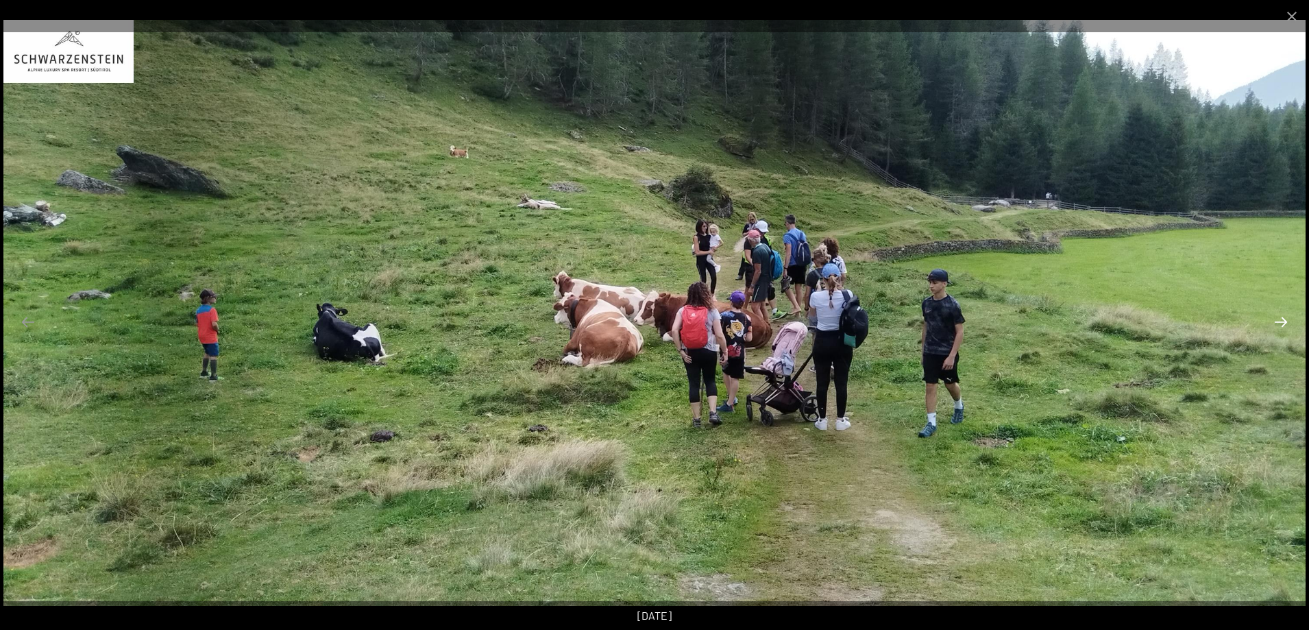
click at [1282, 318] on button "Diapositiva successiva" at bounding box center [1280, 321] width 29 height 27
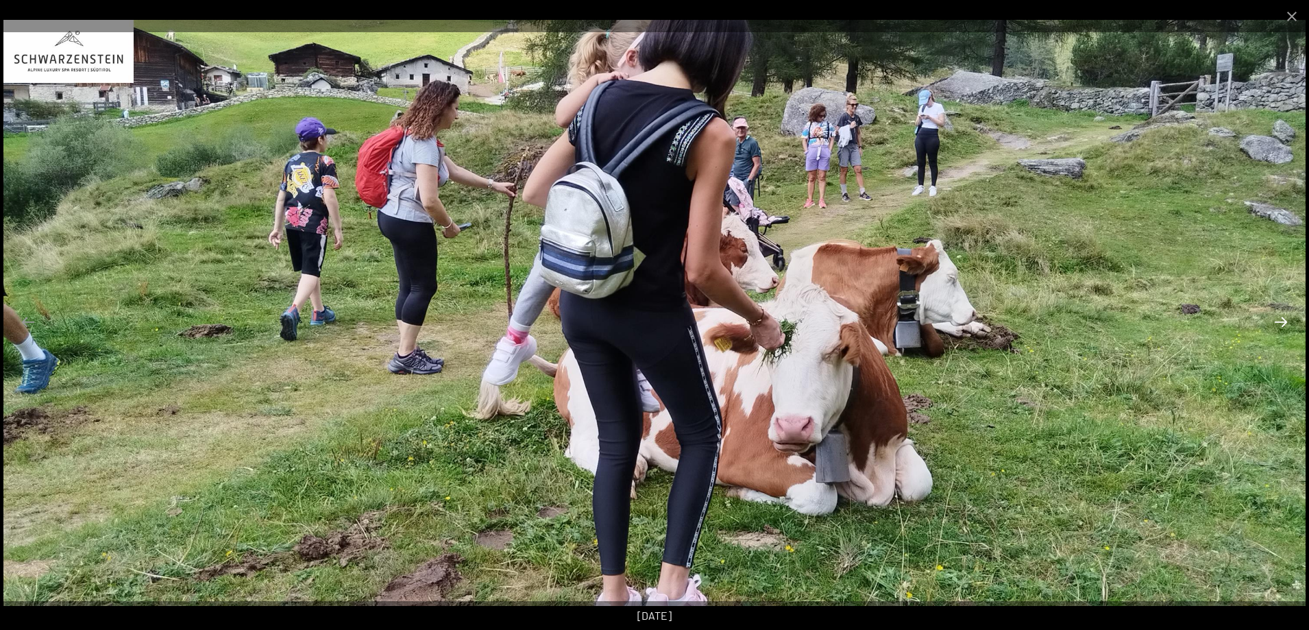
click at [1282, 318] on button "Diapositiva successiva" at bounding box center [1280, 321] width 29 height 27
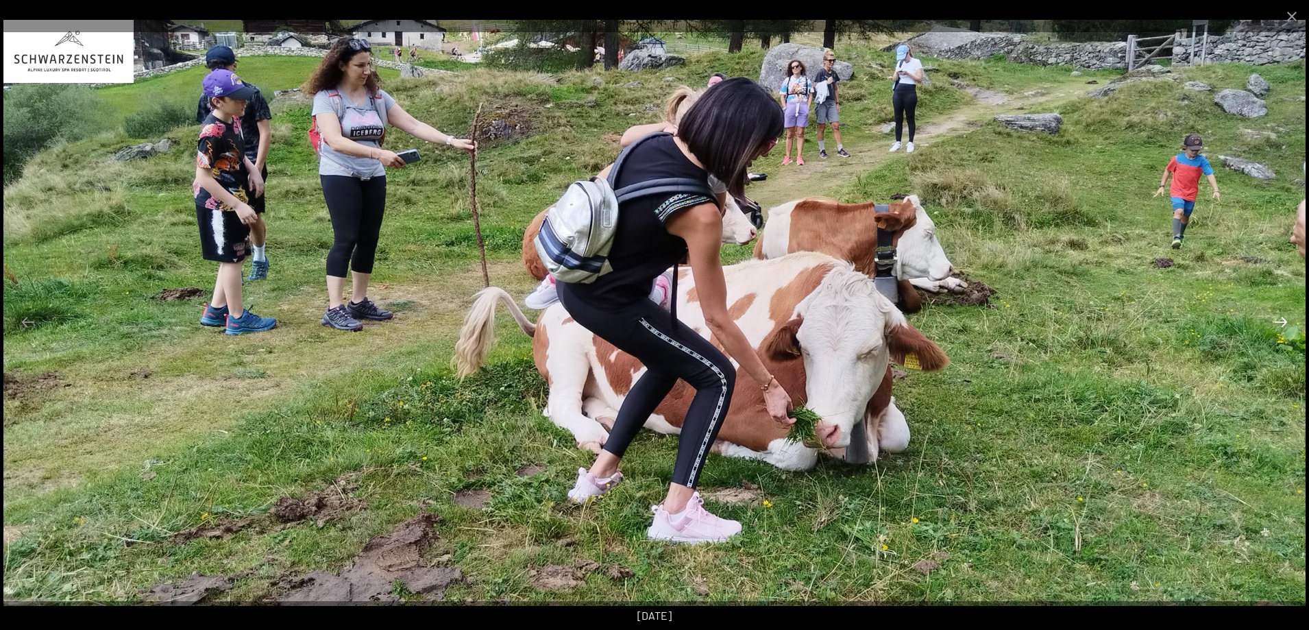
click at [1282, 318] on button "Diapositiva successiva" at bounding box center [1280, 321] width 29 height 27
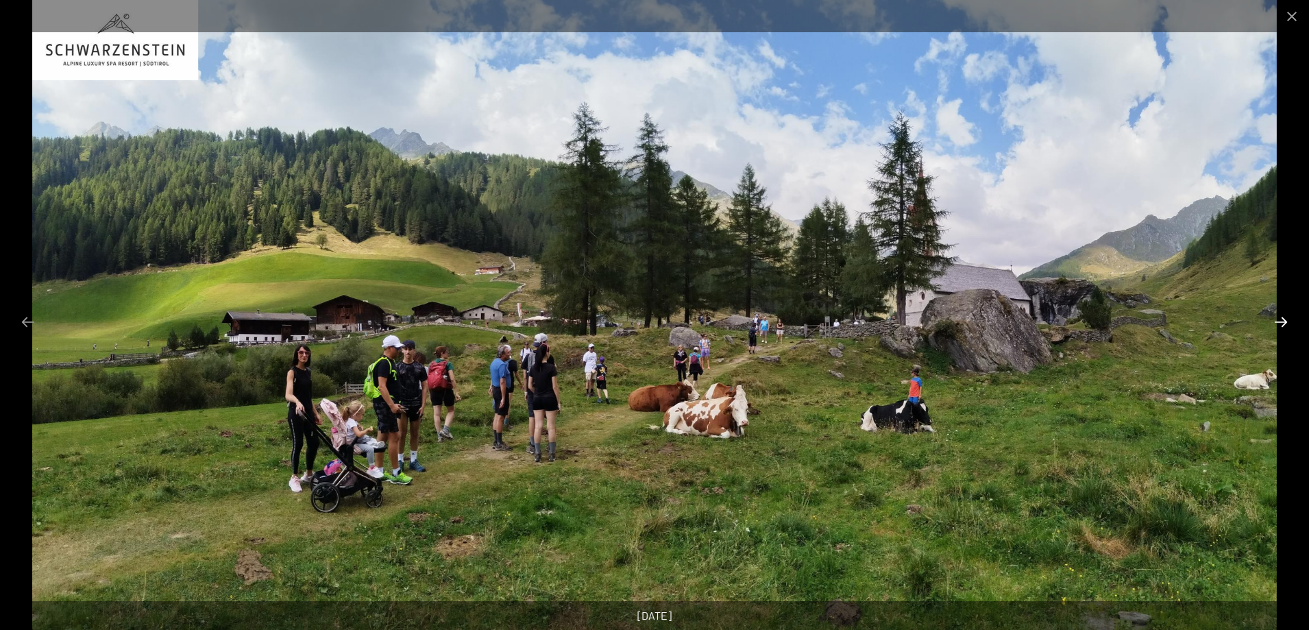
click at [1282, 318] on button "Diapositiva successiva" at bounding box center [1280, 321] width 29 height 27
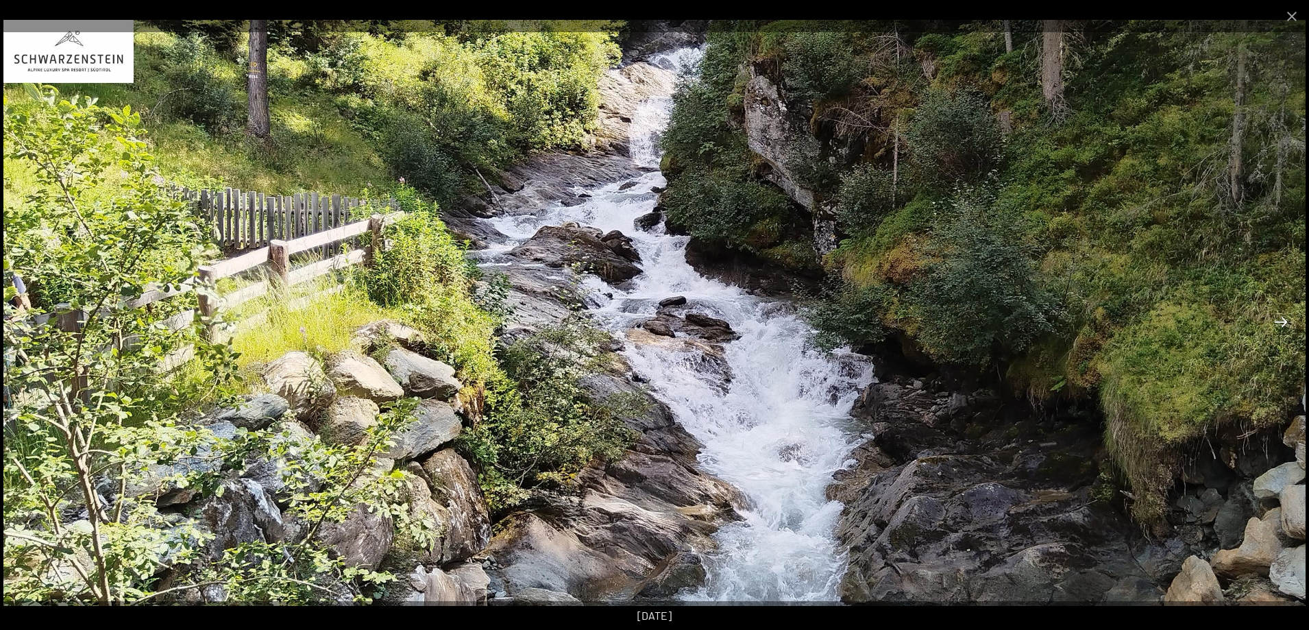
click at [1282, 318] on button "Diapositiva successiva" at bounding box center [1280, 321] width 29 height 27
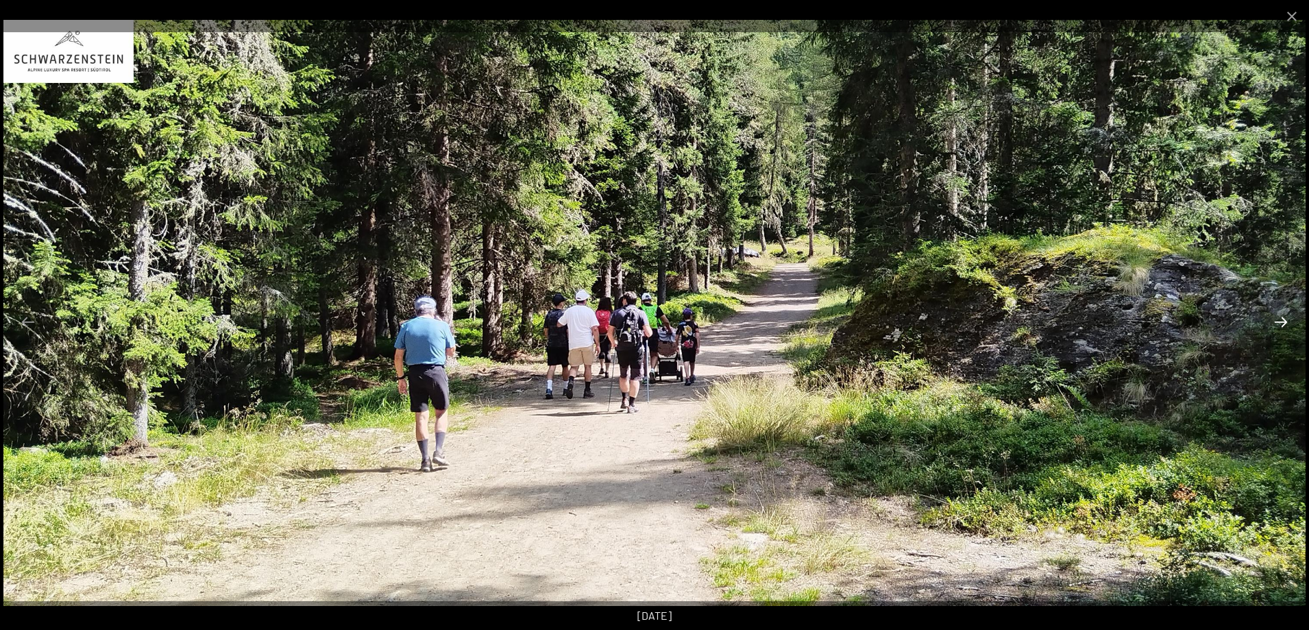
click at [1282, 318] on button "Diapositiva successiva" at bounding box center [1280, 321] width 29 height 27
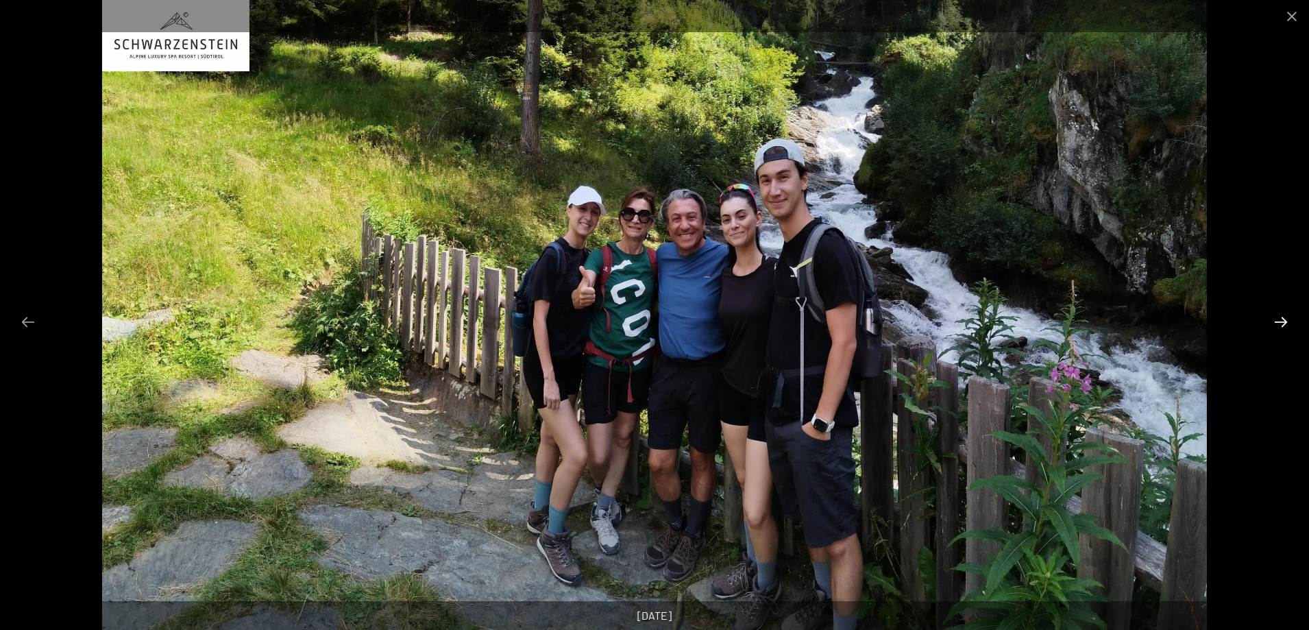
click at [1282, 318] on button "Diapositiva successiva" at bounding box center [1280, 321] width 29 height 27
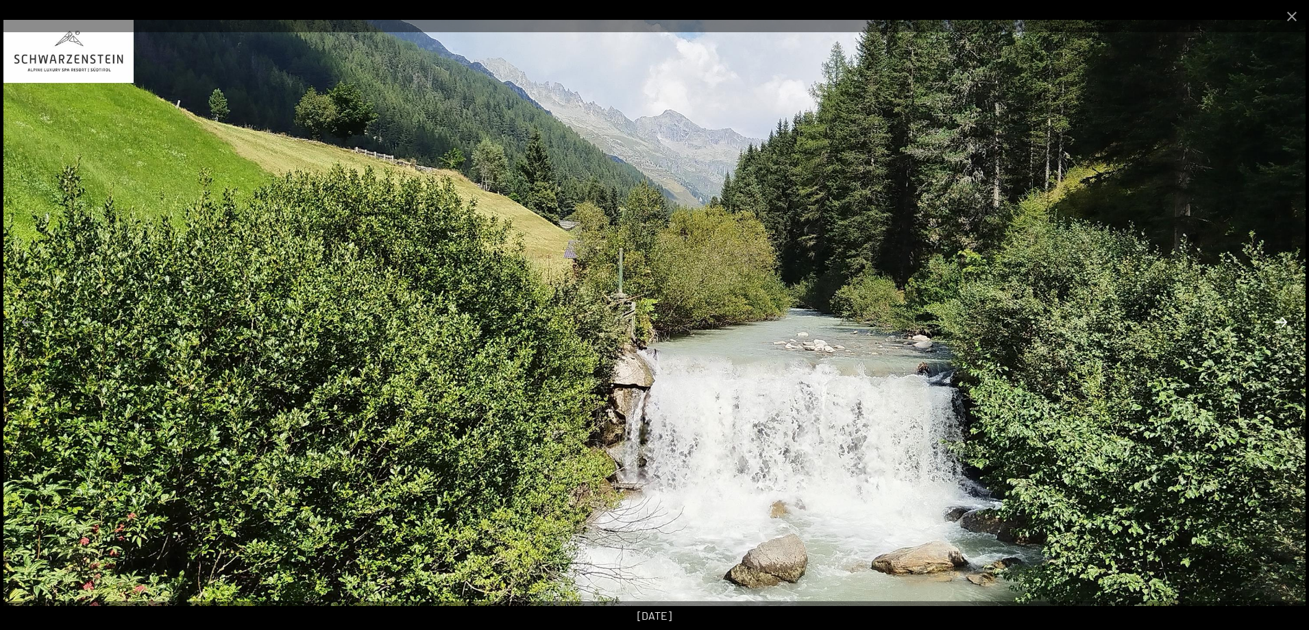
click at [1282, 318] on button "Diapositiva successiva" at bounding box center [1280, 321] width 29 height 27
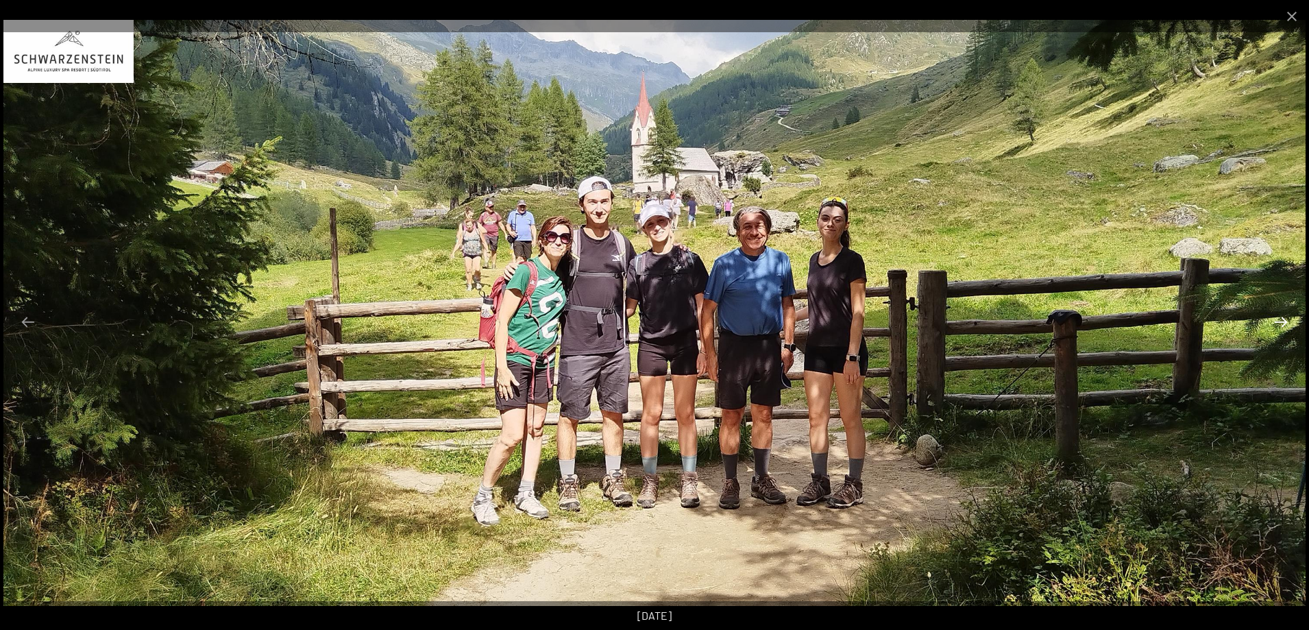
click at [1282, 318] on button "Diapositiva successiva" at bounding box center [1280, 321] width 29 height 27
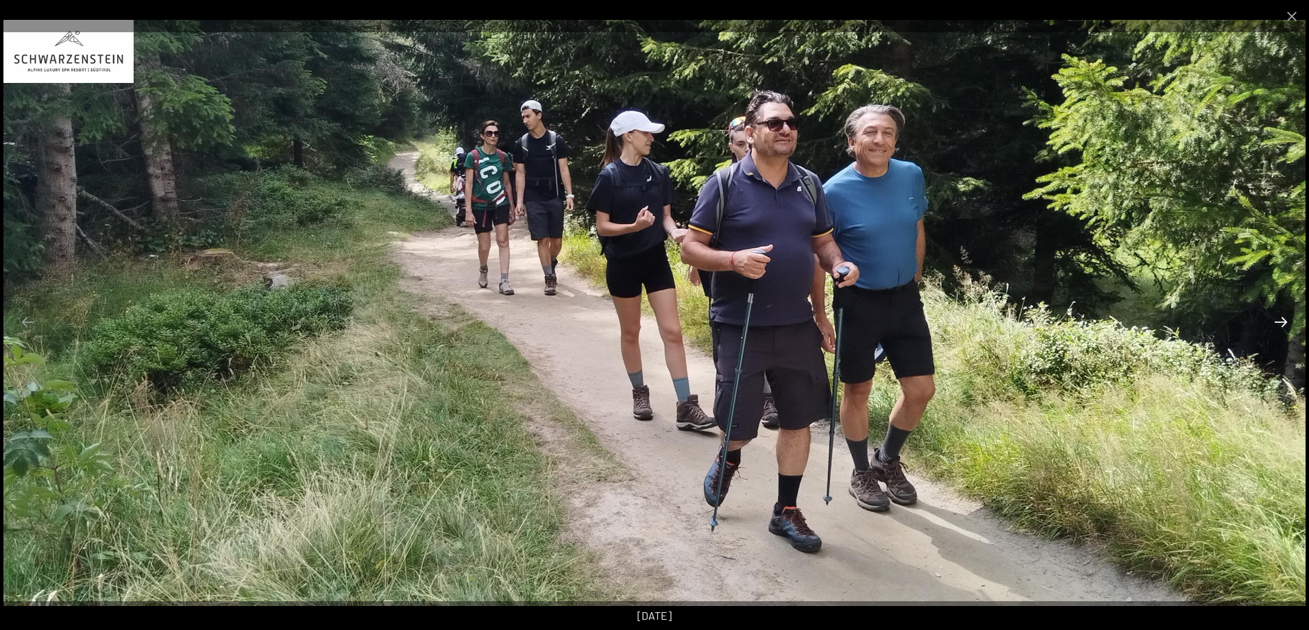
click at [1282, 318] on button "Diapositiva successiva" at bounding box center [1280, 321] width 29 height 27
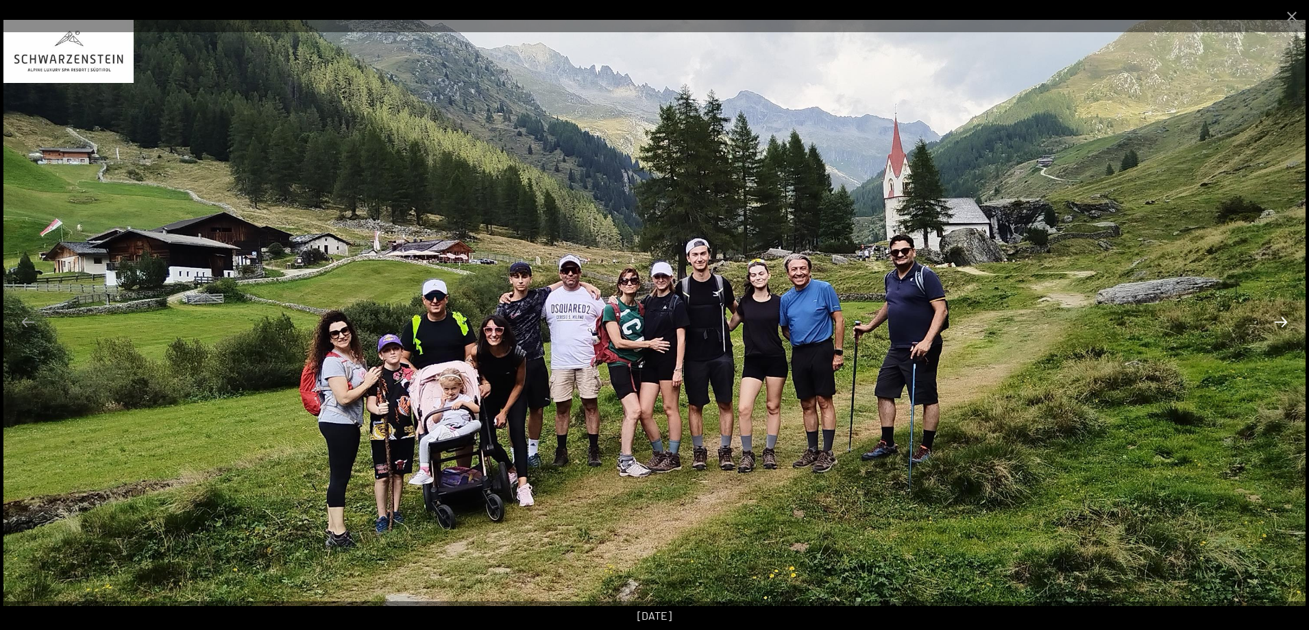
click at [1282, 318] on button "Diapositiva successiva" at bounding box center [1280, 321] width 29 height 27
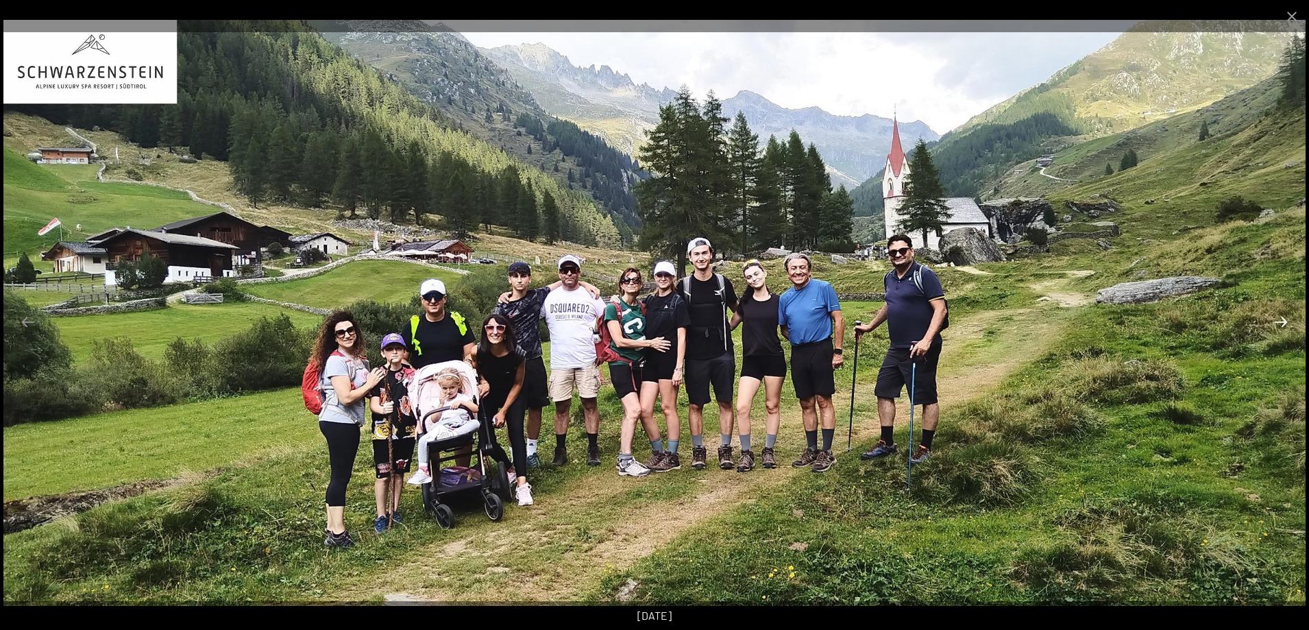
click at [1282, 318] on button "Diapositiva successiva" at bounding box center [1280, 321] width 29 height 27
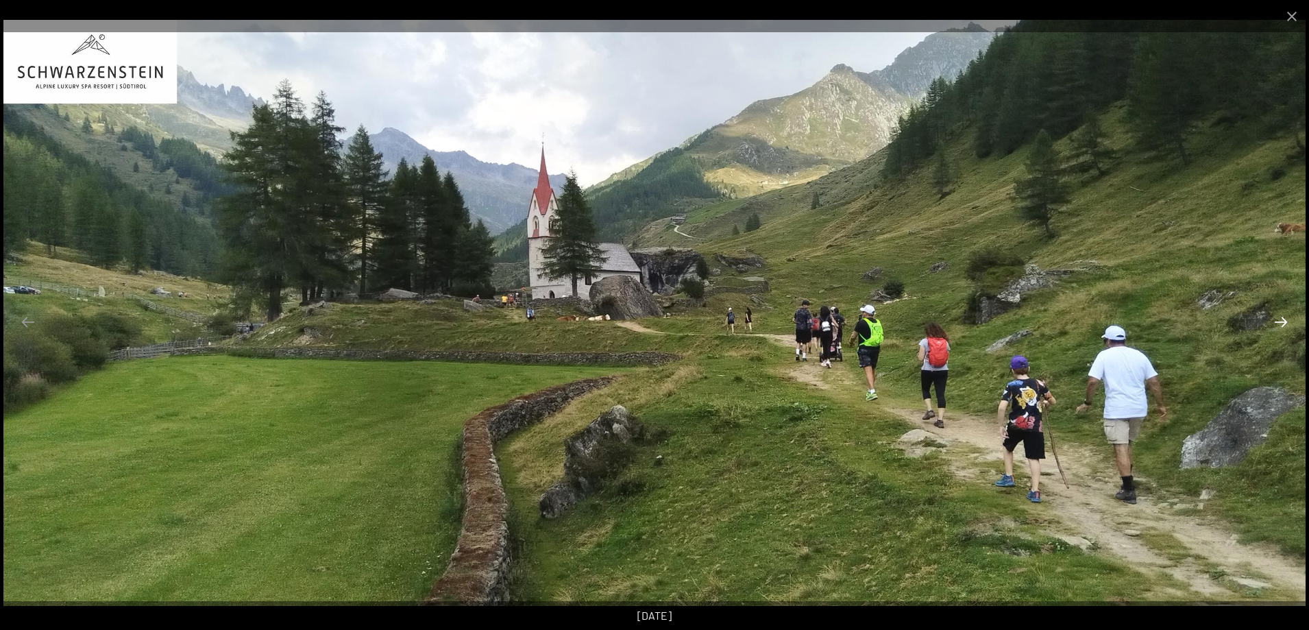
click at [1282, 318] on button "Diapositiva successiva" at bounding box center [1280, 321] width 29 height 27
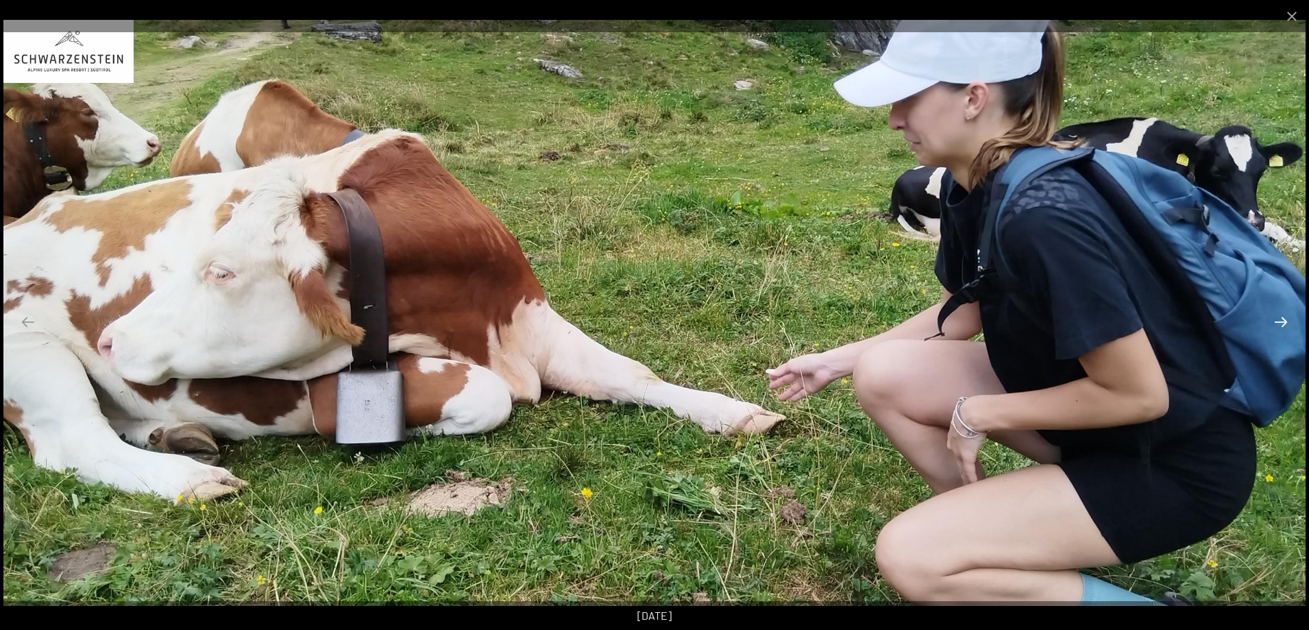
click at [1282, 318] on button "Diapositiva successiva" at bounding box center [1280, 321] width 29 height 27
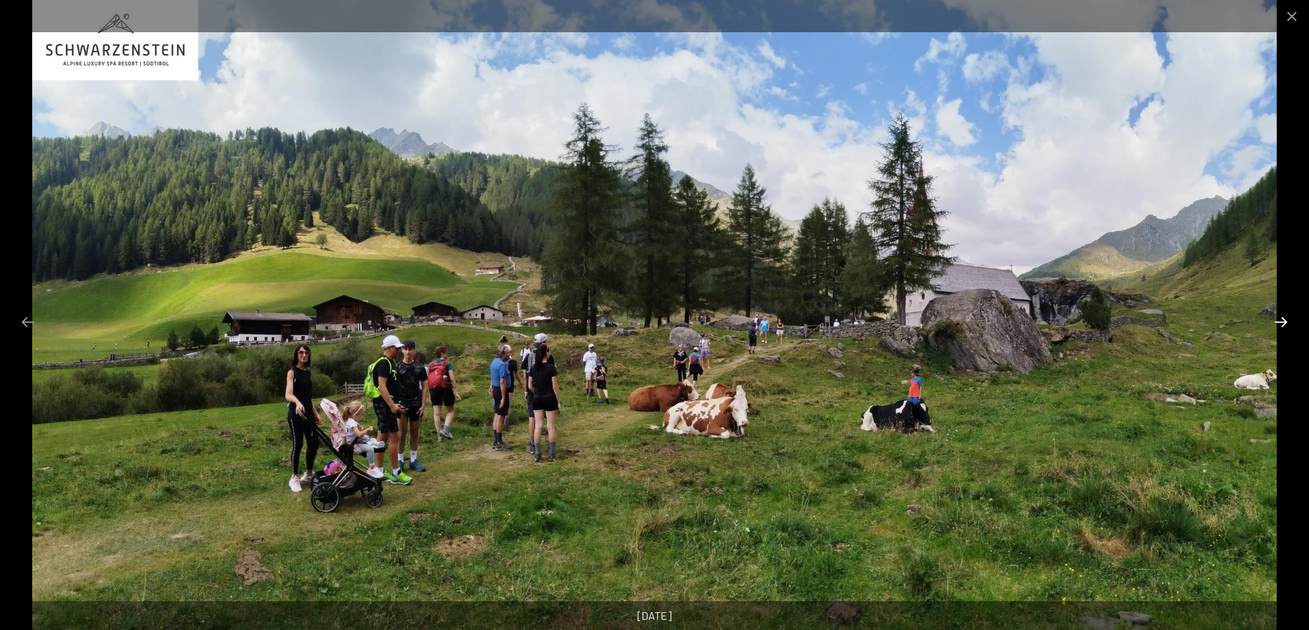
click at [1282, 318] on button "Diapositiva successiva" at bounding box center [1280, 321] width 29 height 27
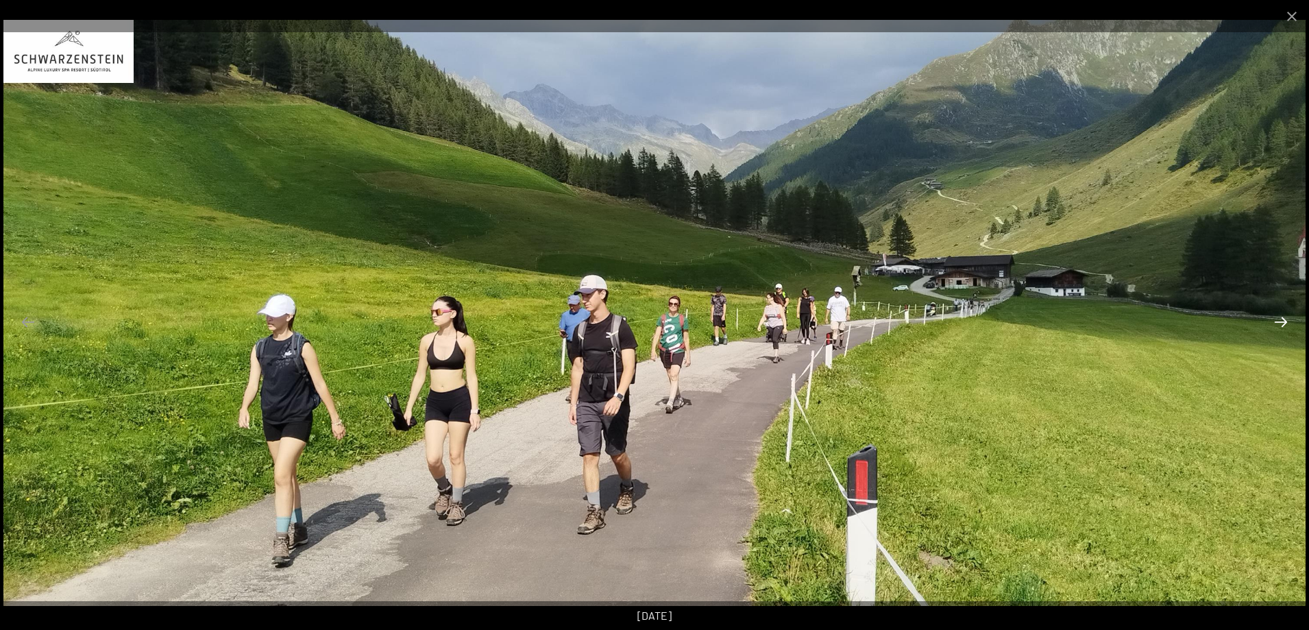
click at [1282, 318] on button "Diapositiva successiva" at bounding box center [1280, 321] width 29 height 27
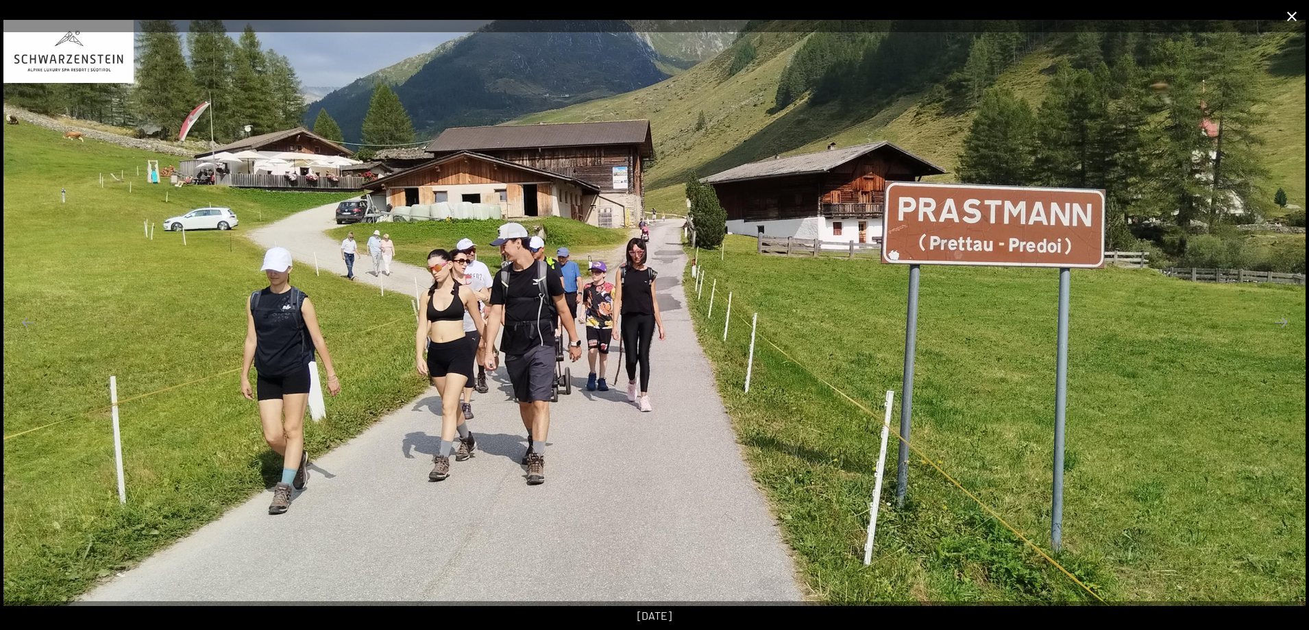
click at [1293, 19] on button "Chiudi galleria" at bounding box center [1292, 16] width 34 height 32
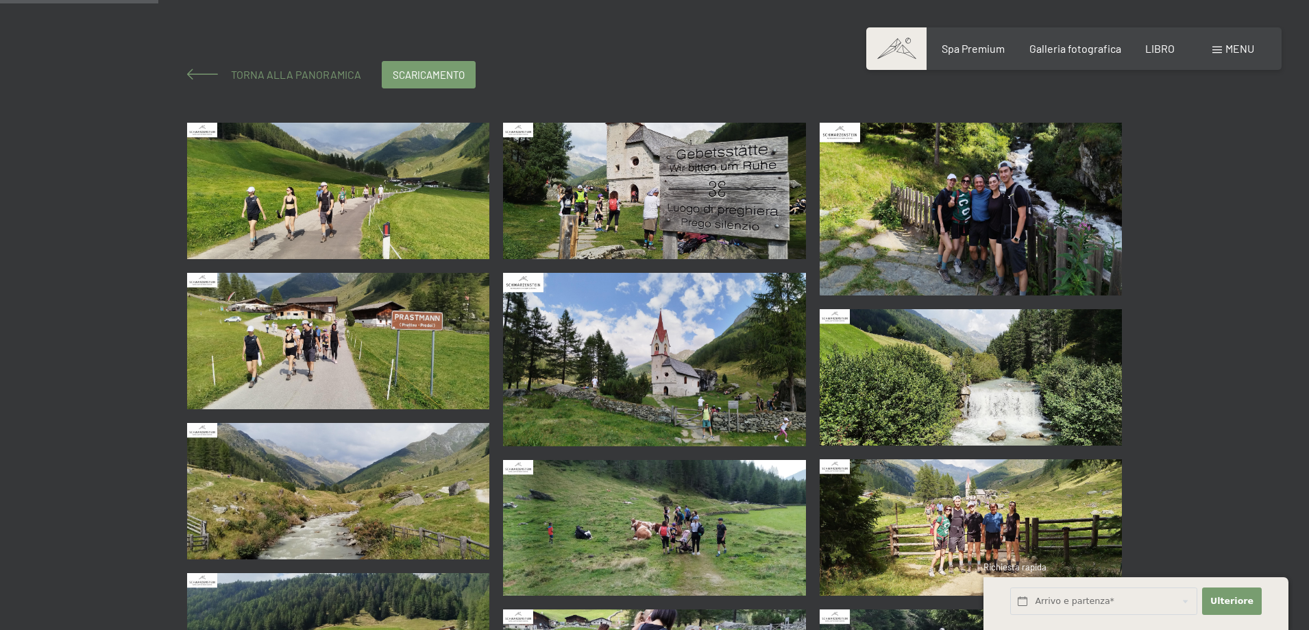
click at [302, 73] on font "Torna alla panoramica" at bounding box center [296, 74] width 130 height 13
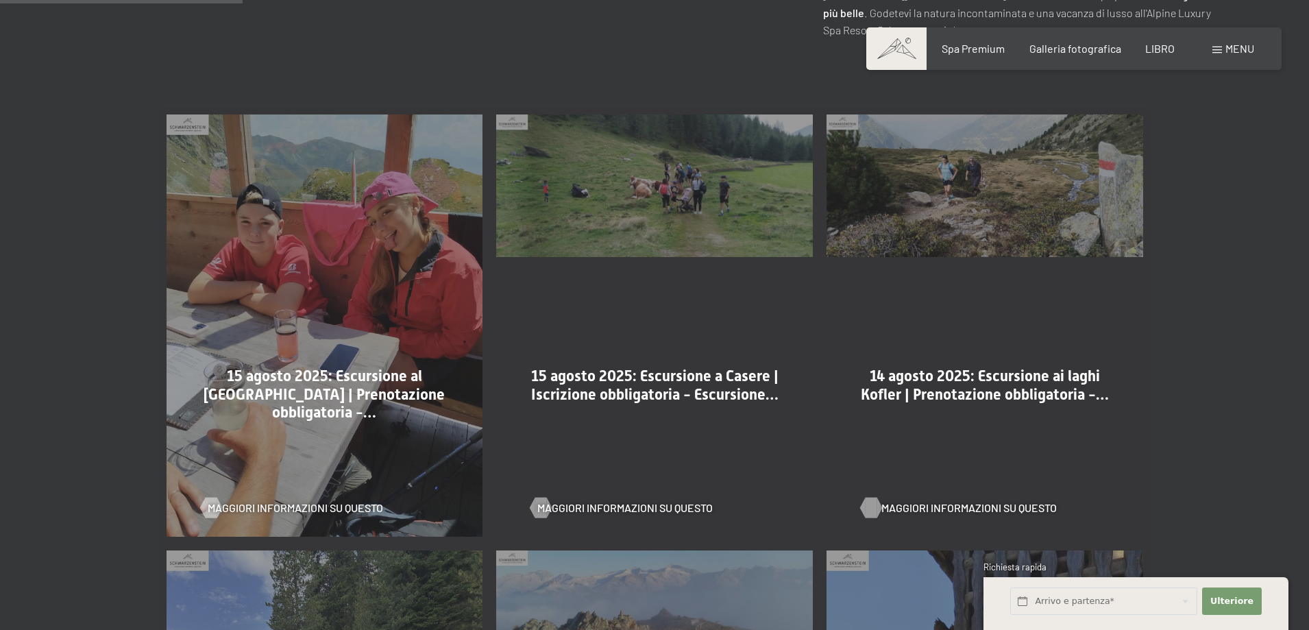
click at [994, 501] on font "Maggiori informazioni su questo" at bounding box center [968, 507] width 175 height 13
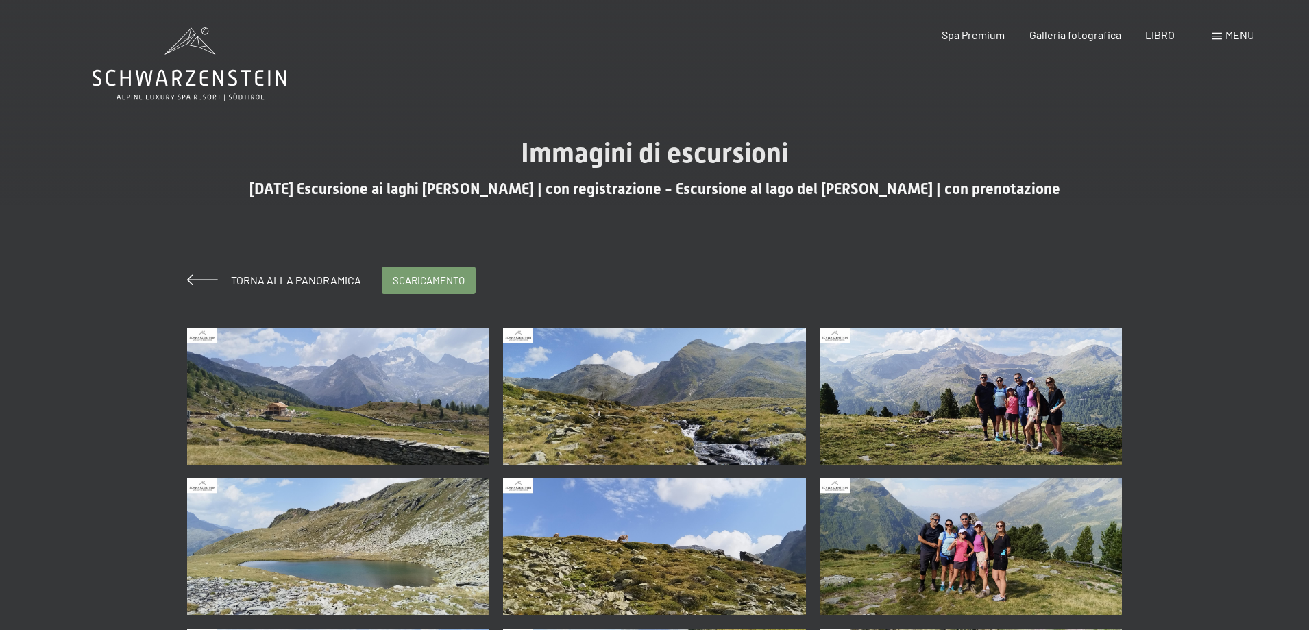
click at [417, 381] on img at bounding box center [338, 396] width 303 height 136
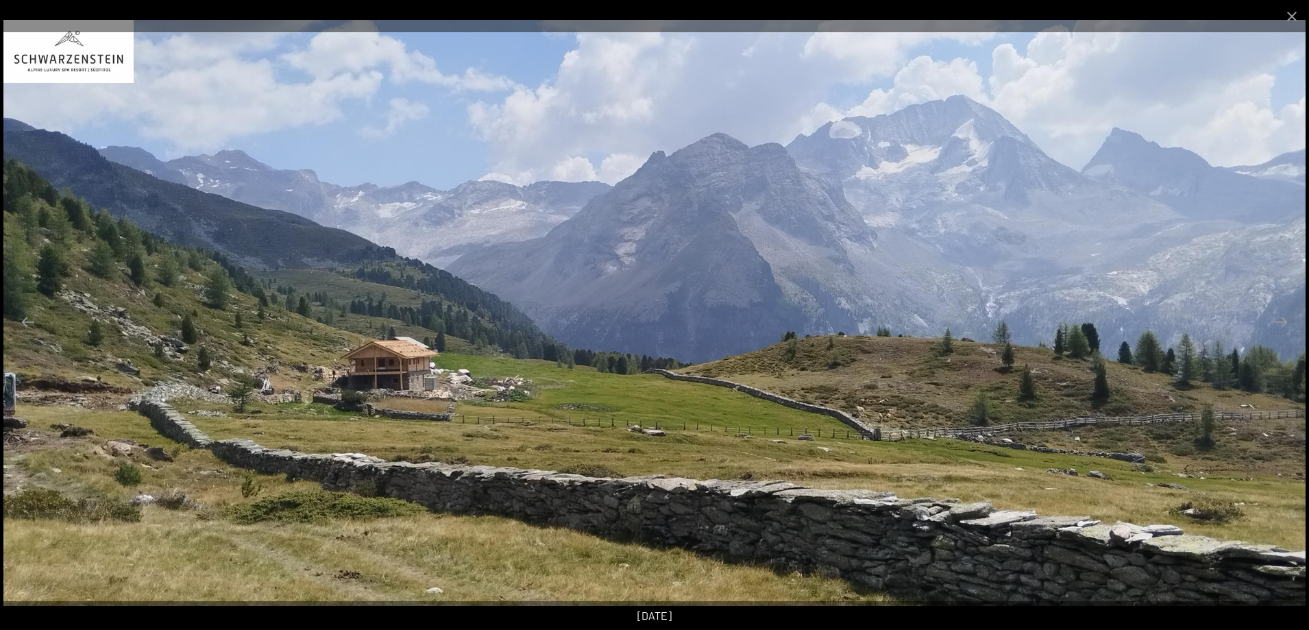
click at [1280, 349] on img at bounding box center [654, 313] width 1302 height 586
click at [1277, 348] on img at bounding box center [654, 313] width 1302 height 586
click at [1246, 332] on img at bounding box center [654, 313] width 1302 height 586
click at [1291, 17] on button "Chiudi galleria" at bounding box center [1292, 16] width 34 height 32
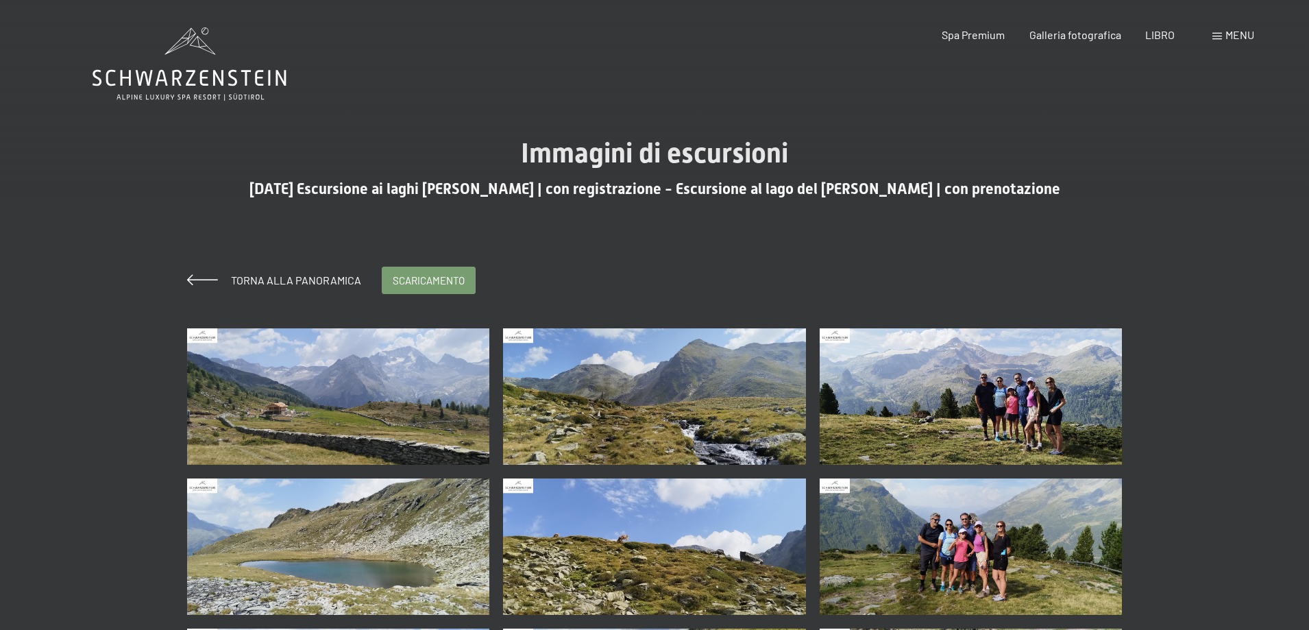
click at [621, 374] on img at bounding box center [654, 396] width 303 height 136
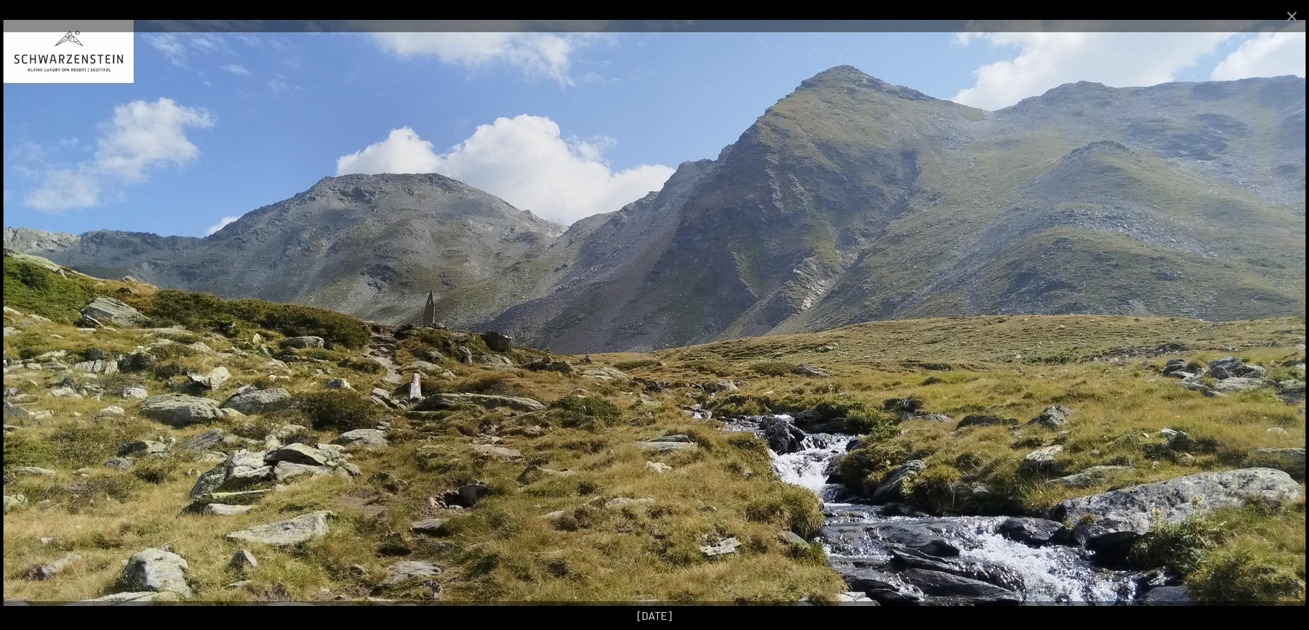
click at [1257, 348] on img at bounding box center [654, 313] width 1302 height 586
click at [1260, 348] on img at bounding box center [654, 313] width 1302 height 586
click at [1290, 12] on button "Chiudi galleria" at bounding box center [1292, 16] width 34 height 32
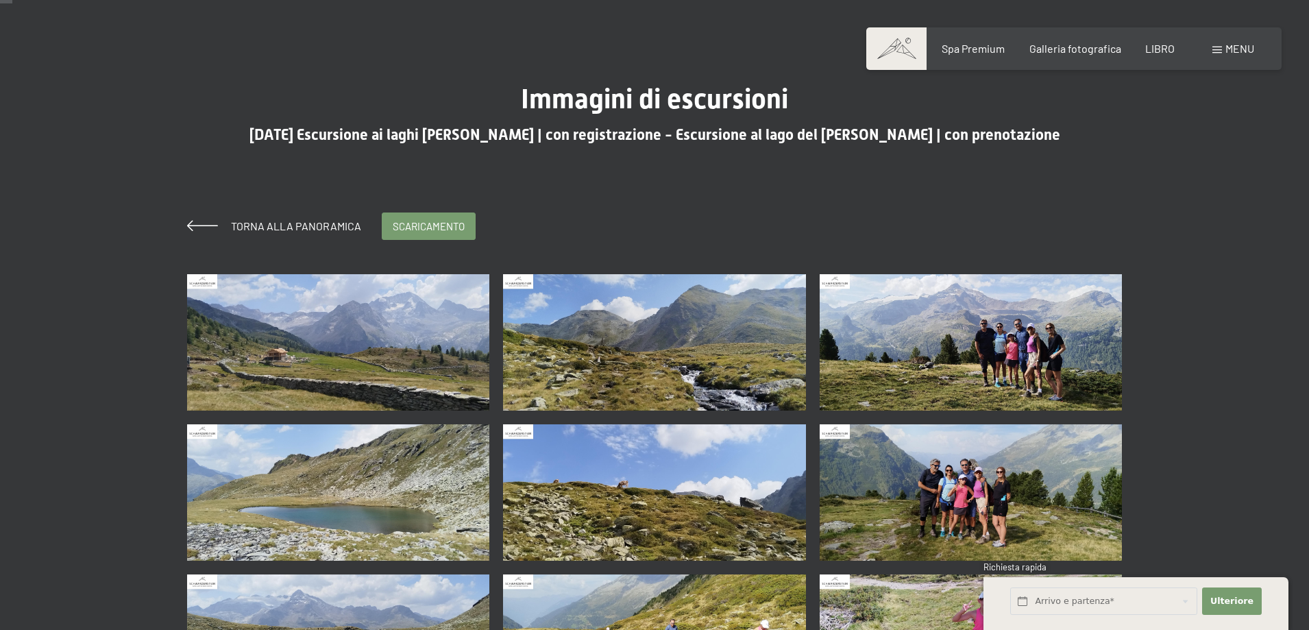
scroll to position [137, 0]
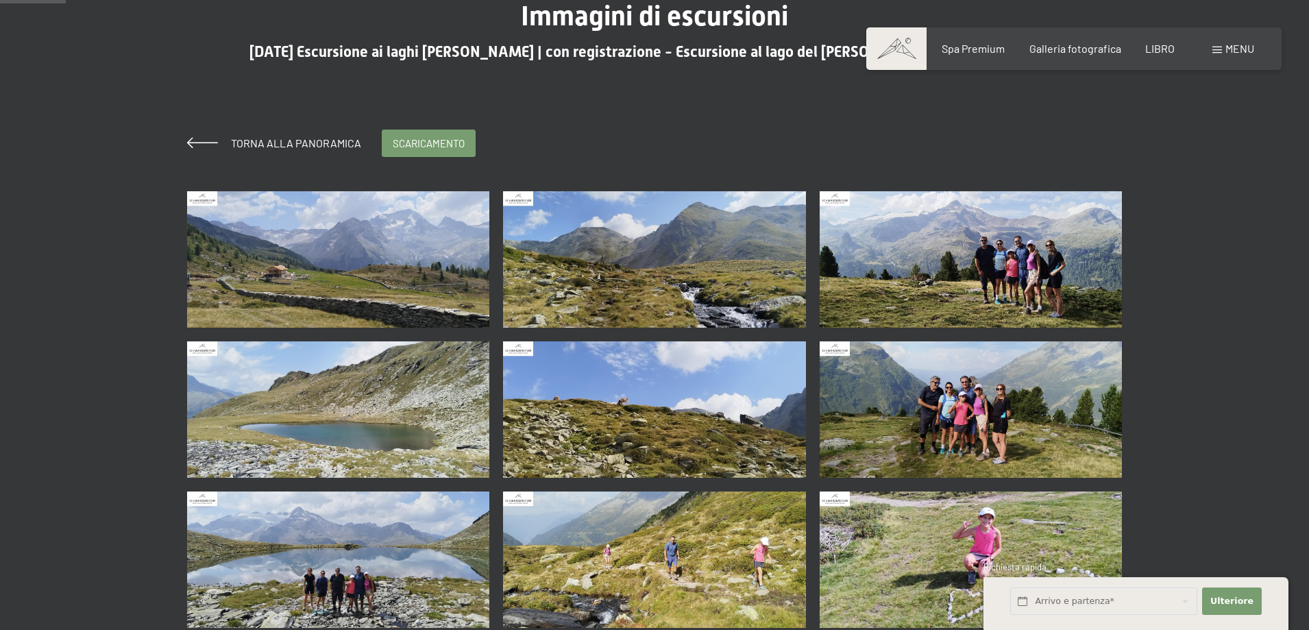
click at [942, 267] on img at bounding box center [971, 259] width 303 height 136
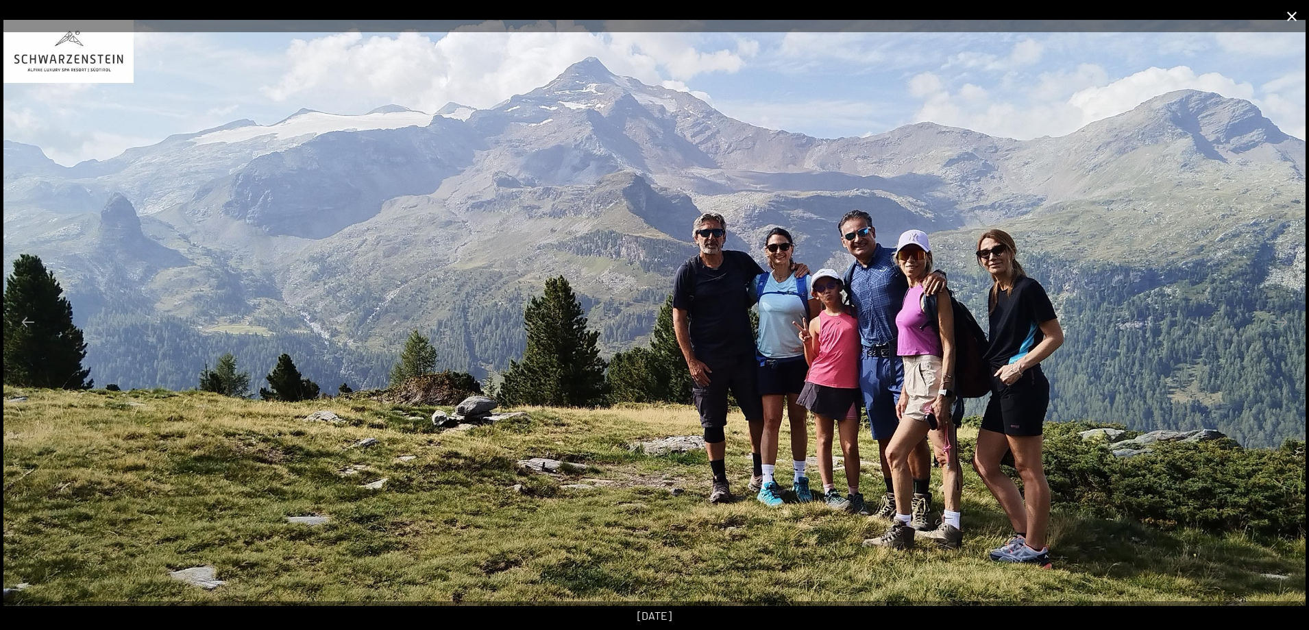
click at [1284, 21] on button "Chiudi galleria" at bounding box center [1292, 16] width 34 height 32
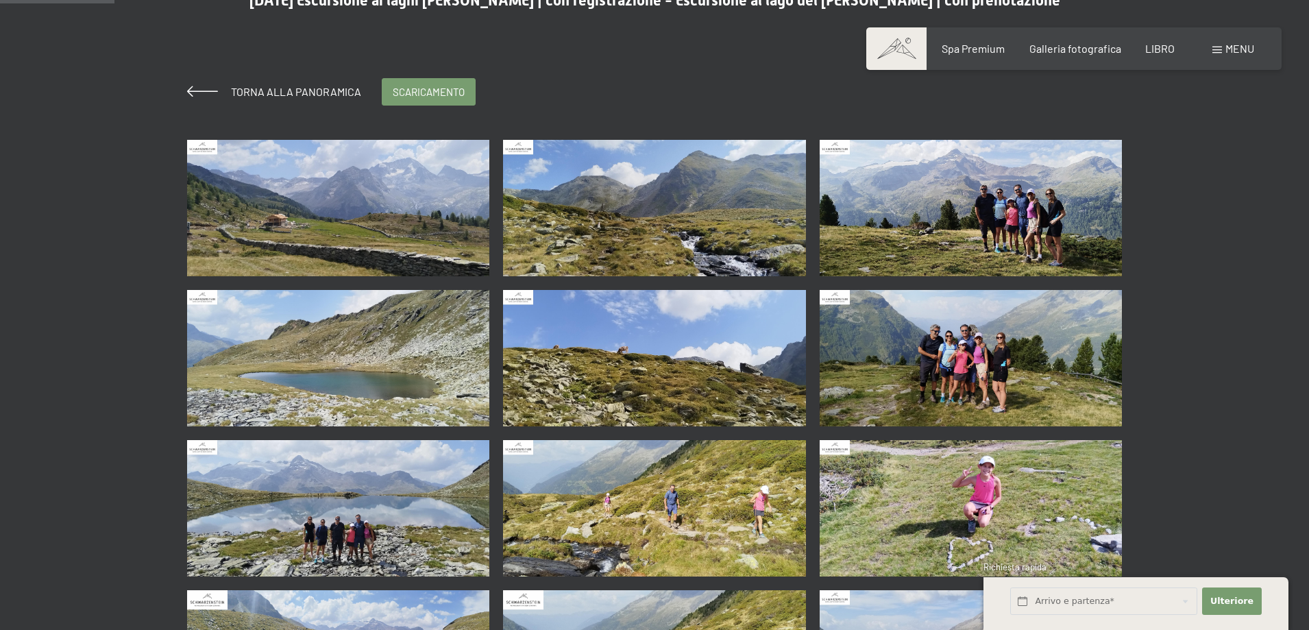
scroll to position [274, 0]
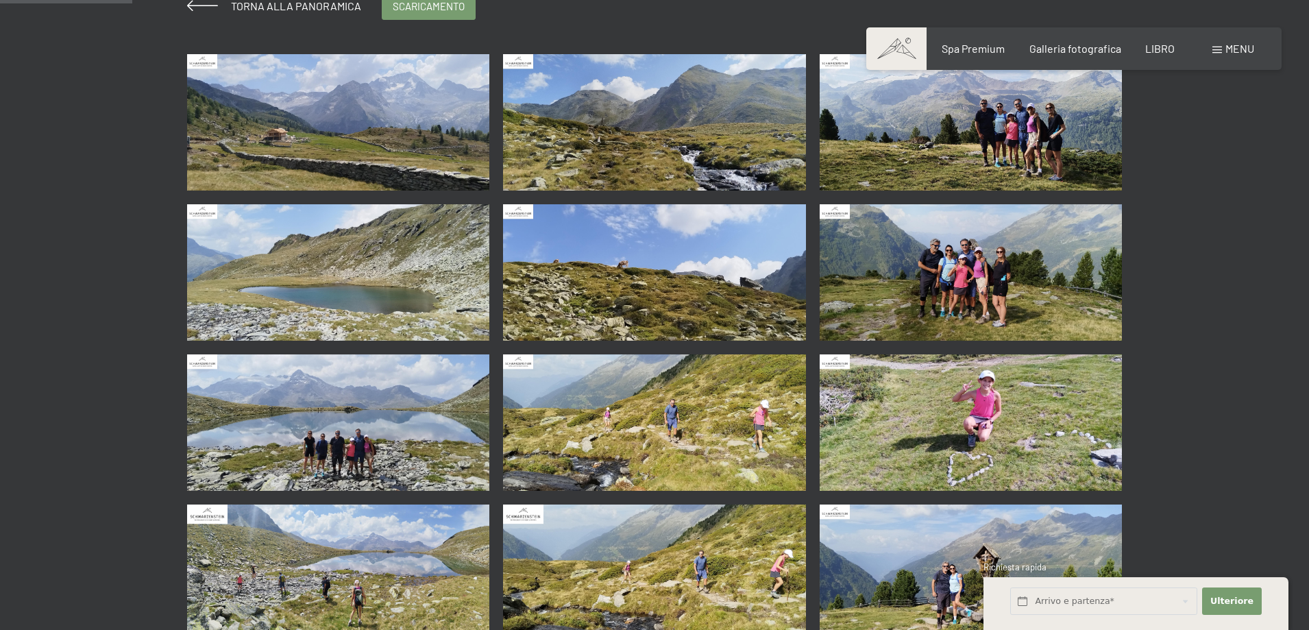
click at [985, 293] on img at bounding box center [971, 272] width 303 height 136
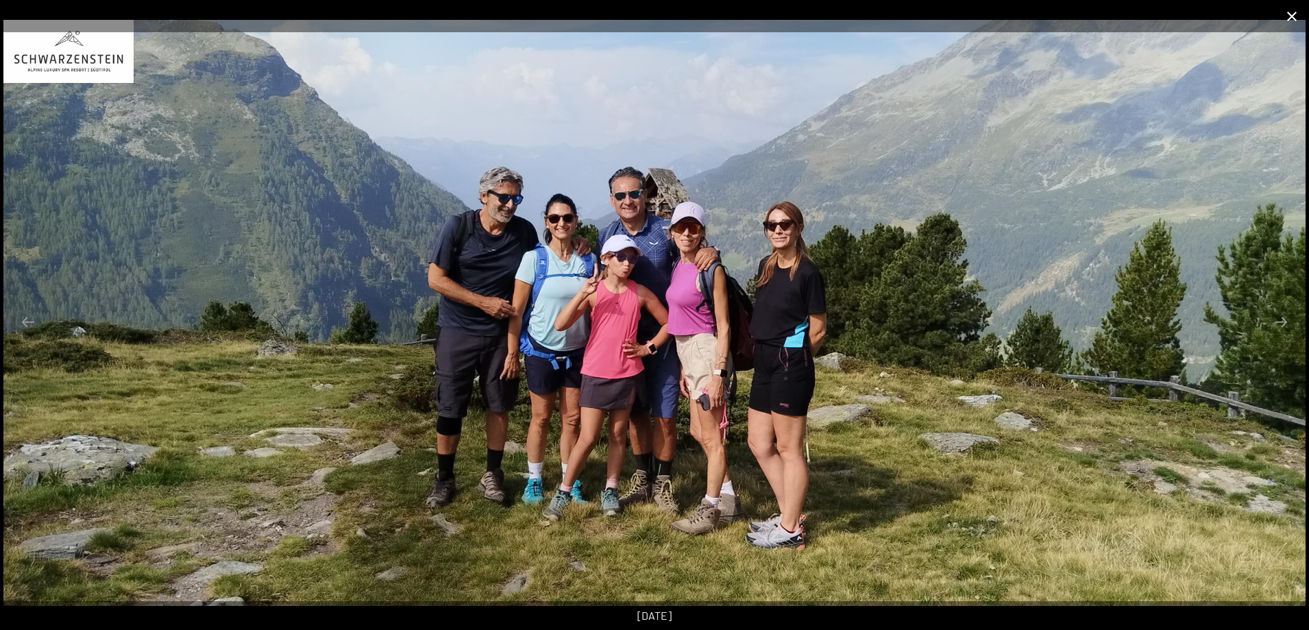
click at [1298, 18] on button "Chiudi galleria" at bounding box center [1292, 16] width 34 height 32
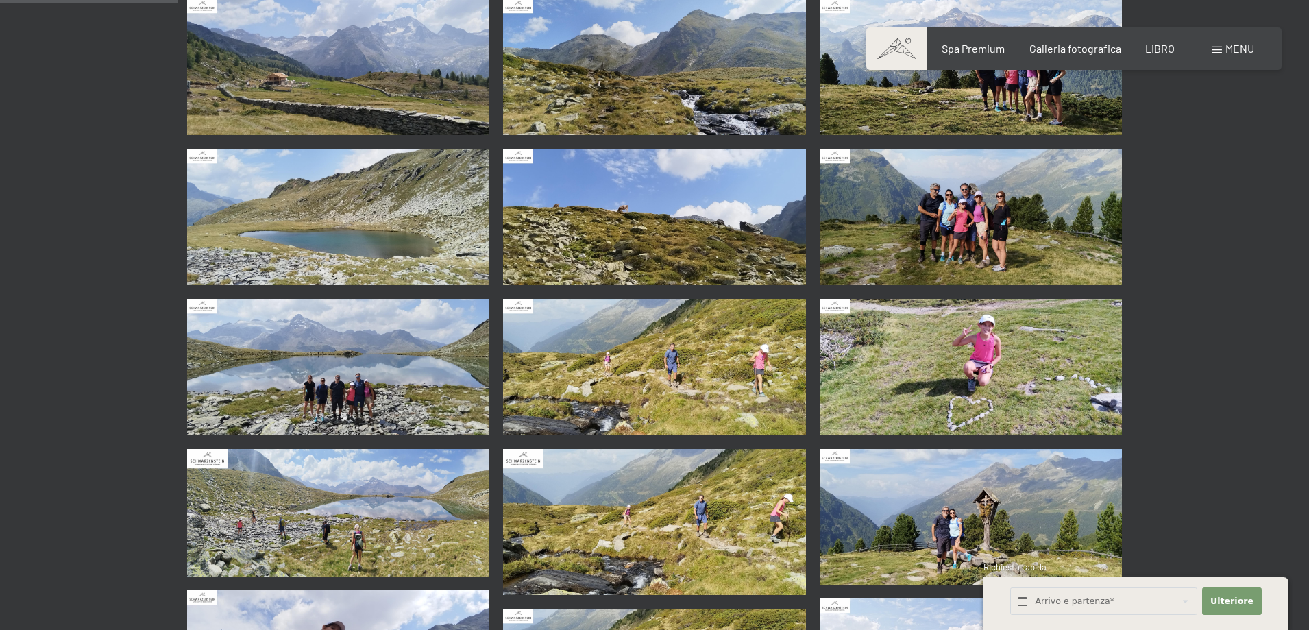
scroll to position [480, 0]
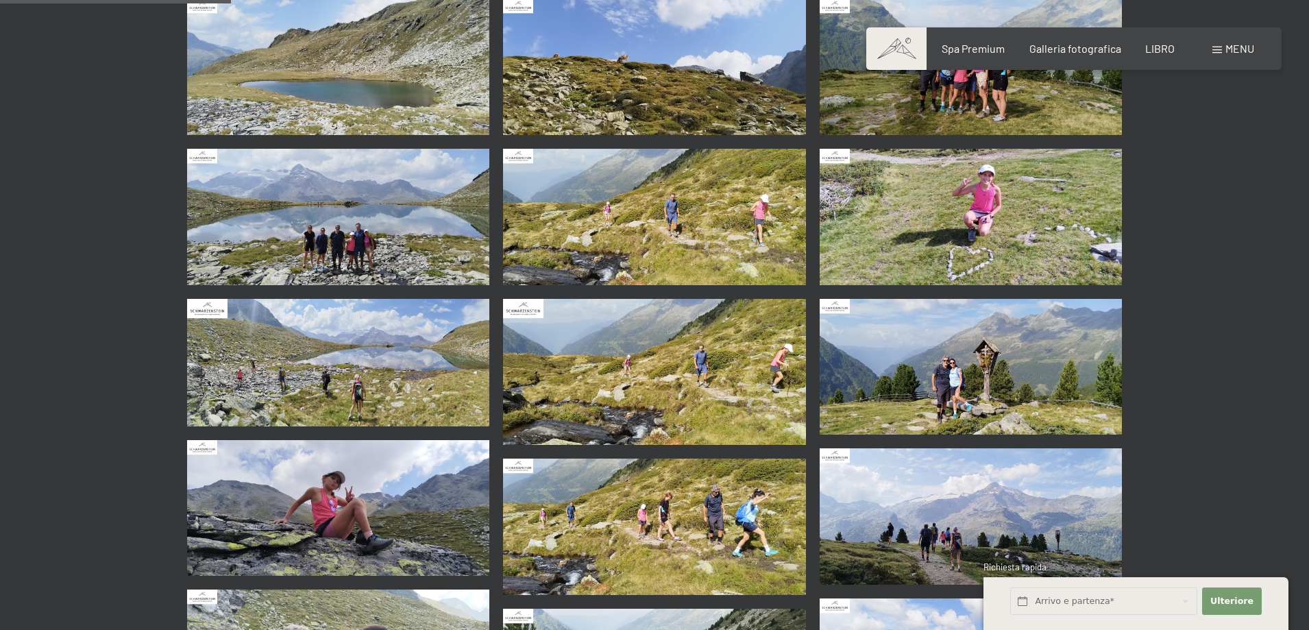
click at [319, 224] on img at bounding box center [338, 217] width 303 height 136
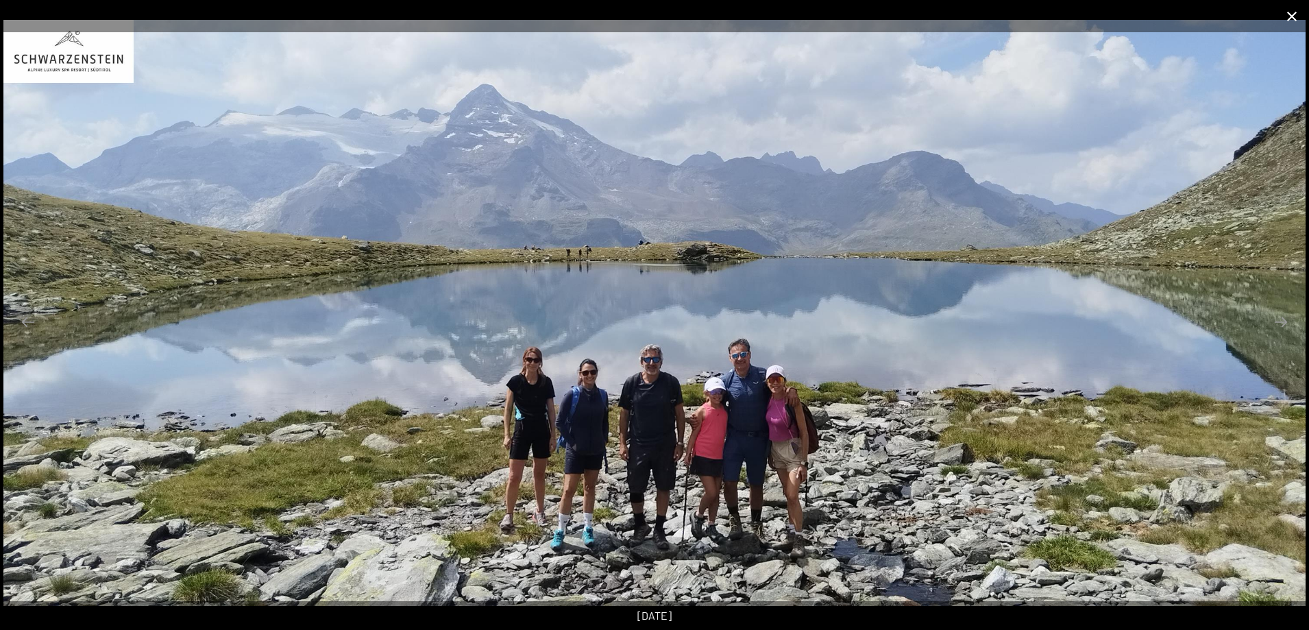
click at [1286, 19] on button "Chiudi galleria" at bounding box center [1292, 16] width 34 height 32
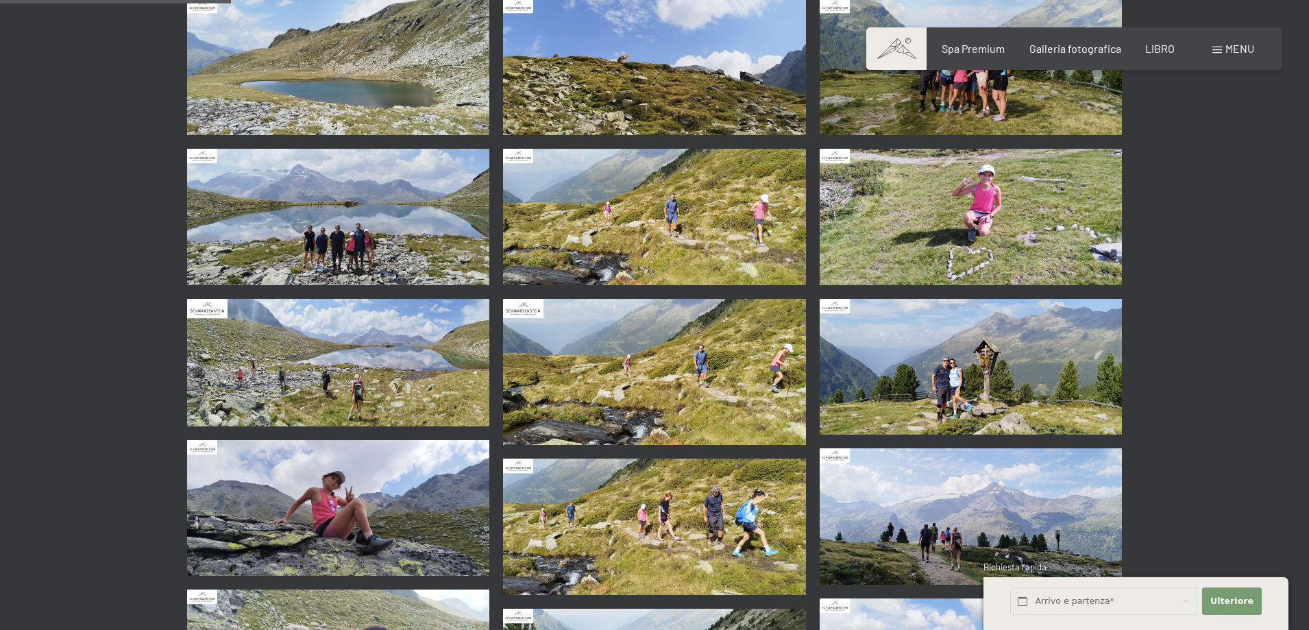
click at [628, 358] on img at bounding box center [654, 372] width 303 height 147
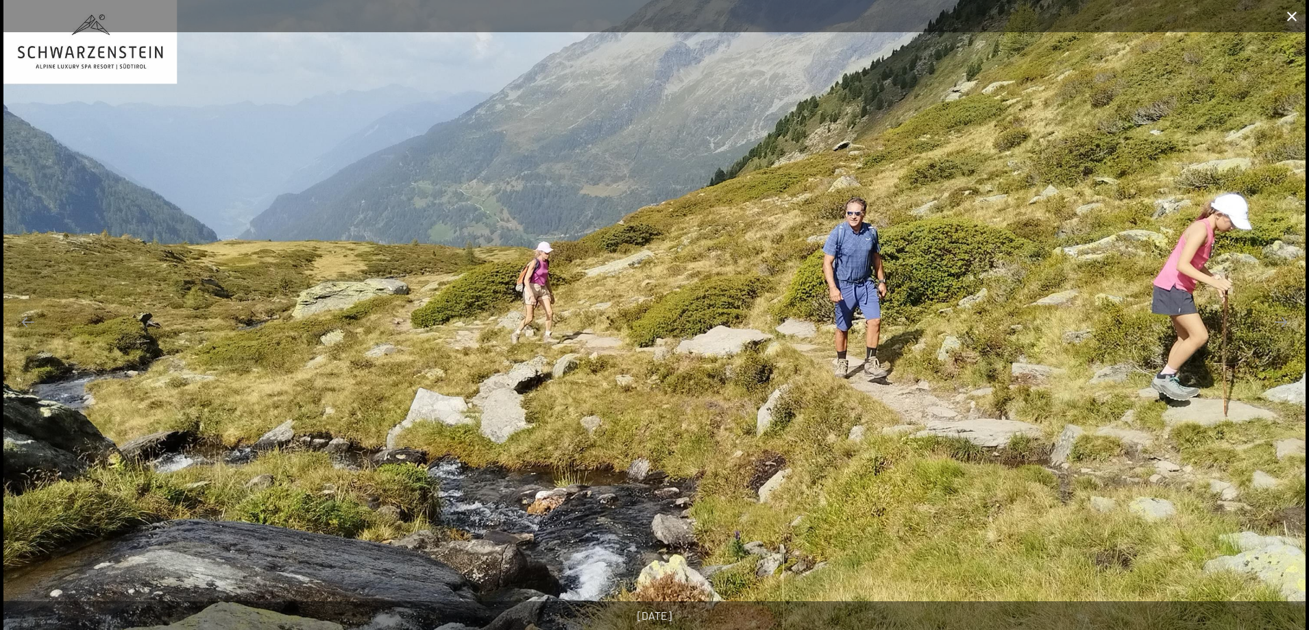
click at [1281, 19] on button "Chiudi galleria" at bounding box center [1292, 16] width 34 height 32
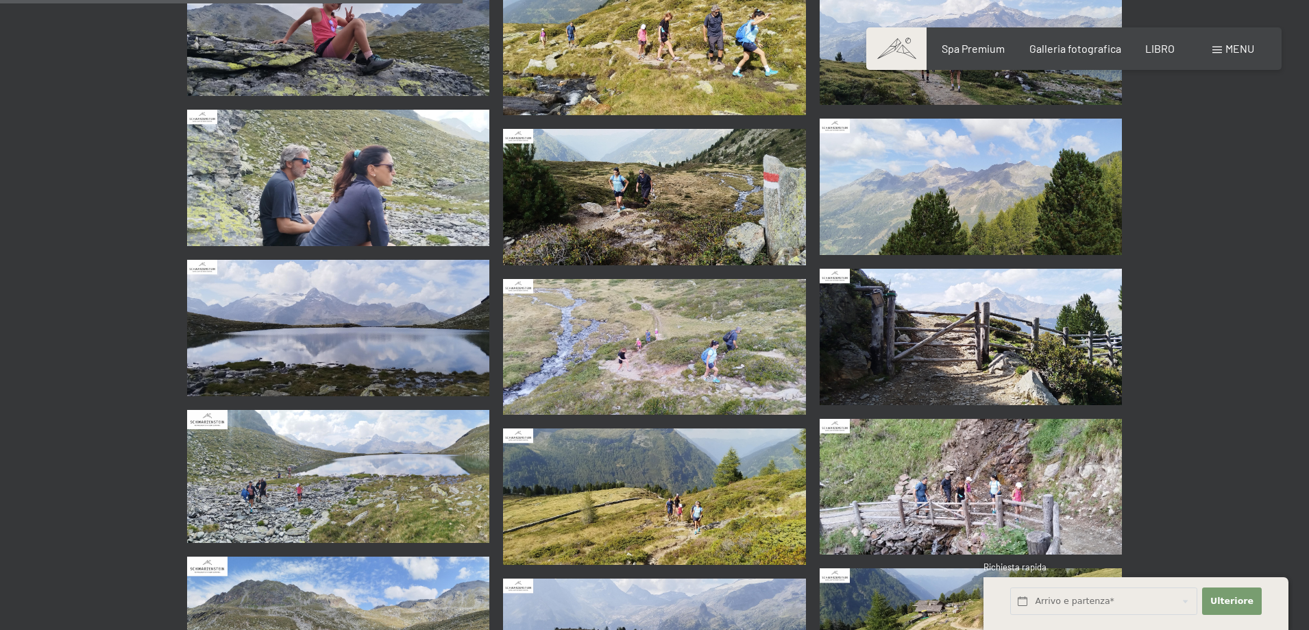
scroll to position [1096, 0]
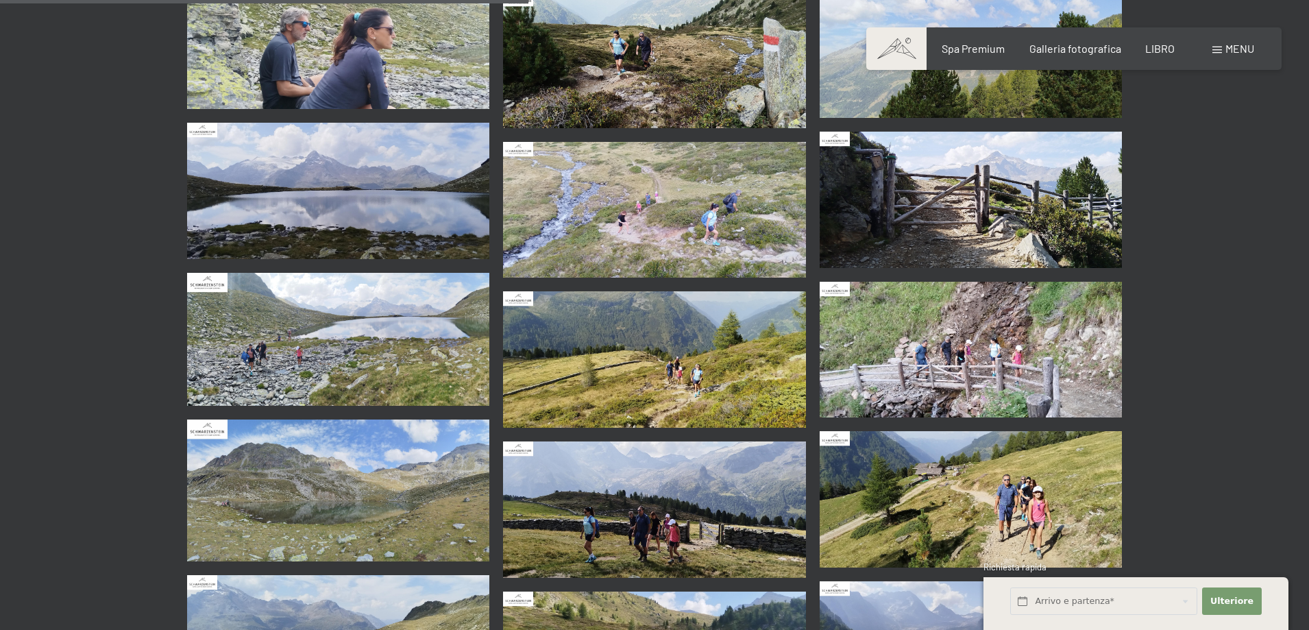
click at [443, 317] on img at bounding box center [338, 339] width 303 height 133
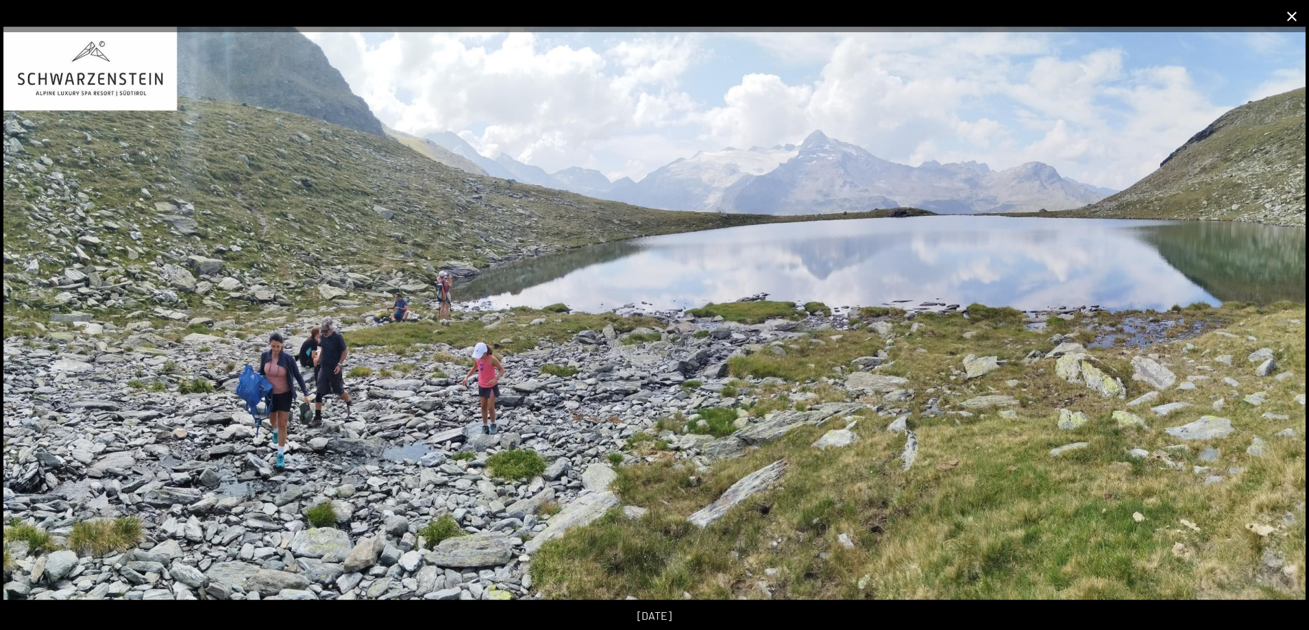
click at [1290, 14] on button "Chiudi galleria" at bounding box center [1292, 16] width 34 height 32
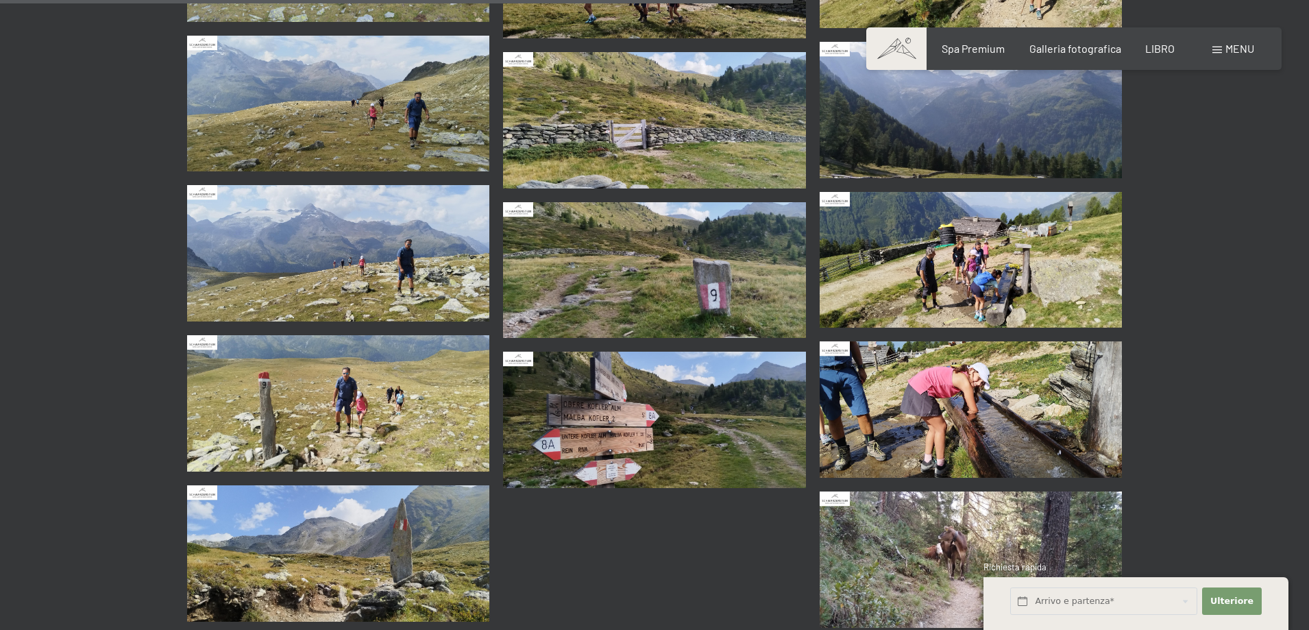
scroll to position [1645, 0]
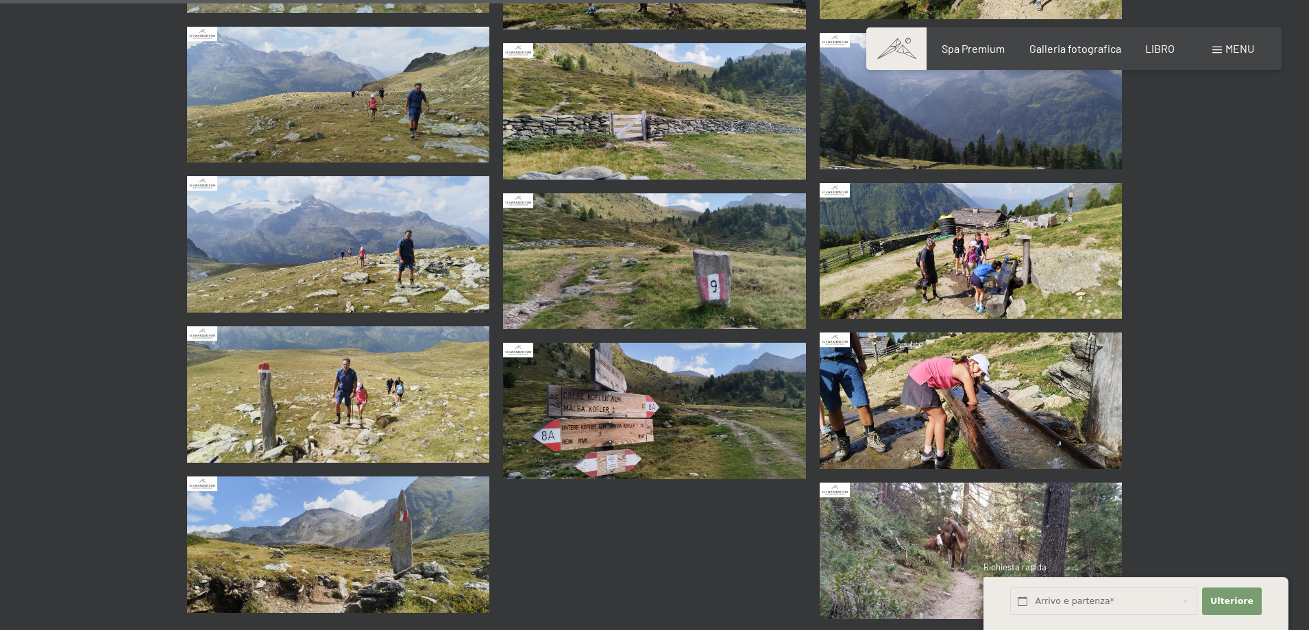
click at [647, 395] on img at bounding box center [654, 411] width 303 height 136
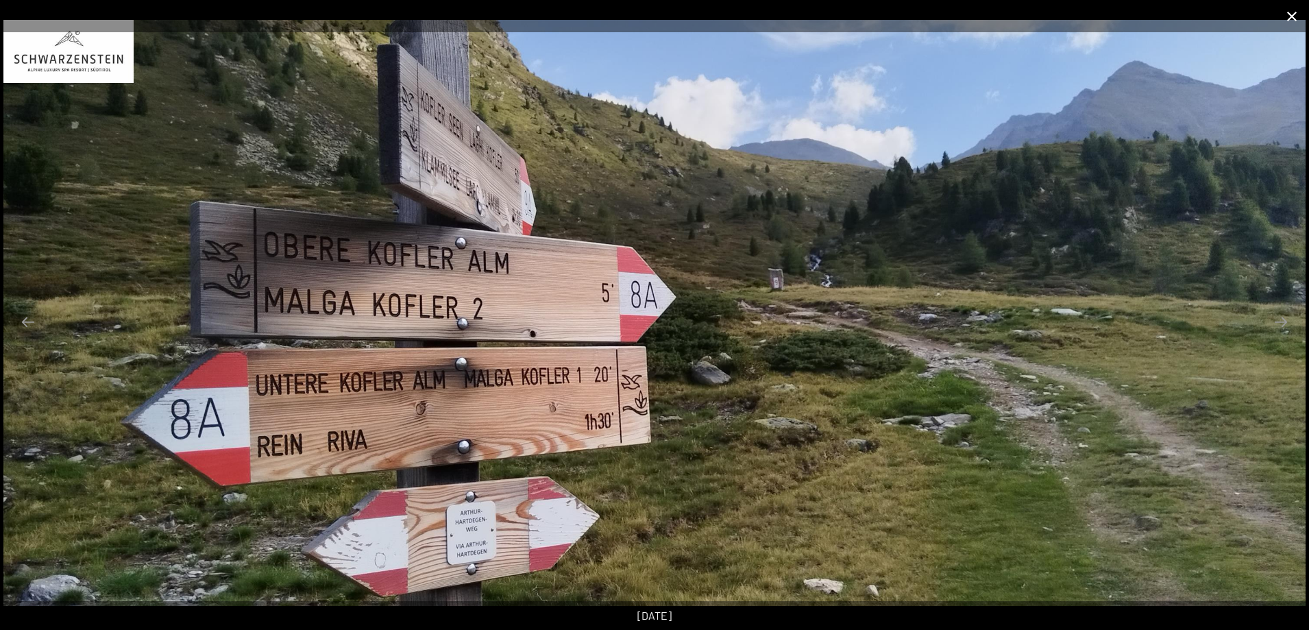
click at [1290, 24] on button "Chiudi galleria" at bounding box center [1292, 16] width 34 height 32
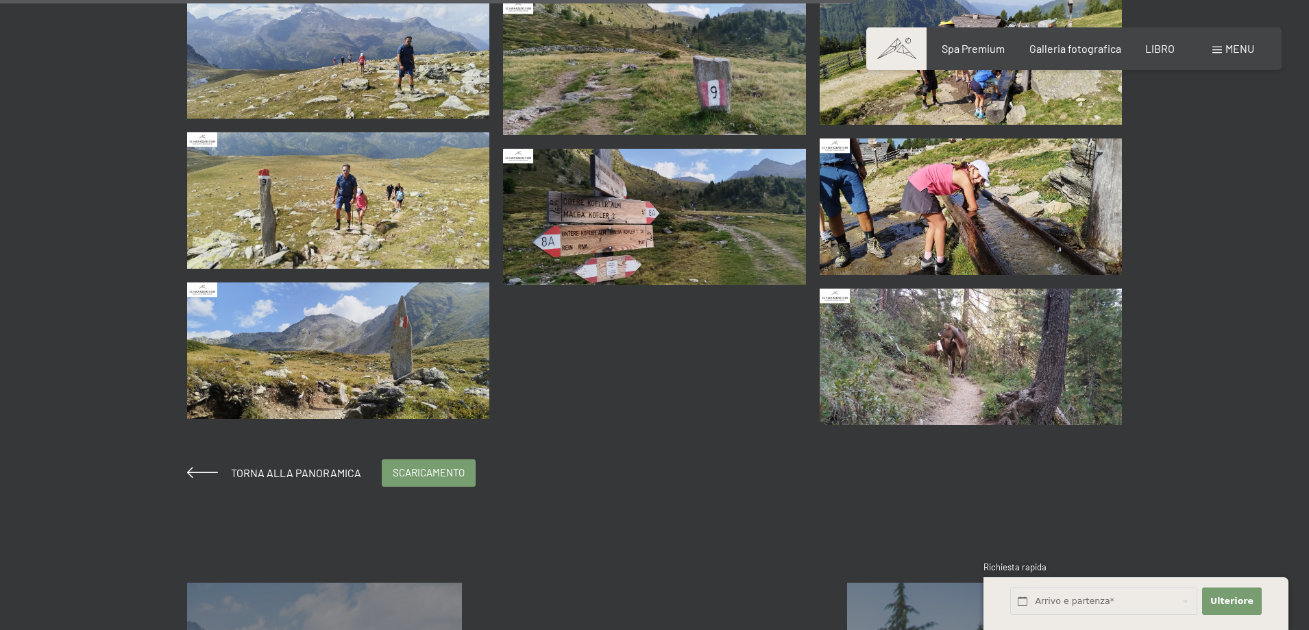
scroll to position [1850, 0]
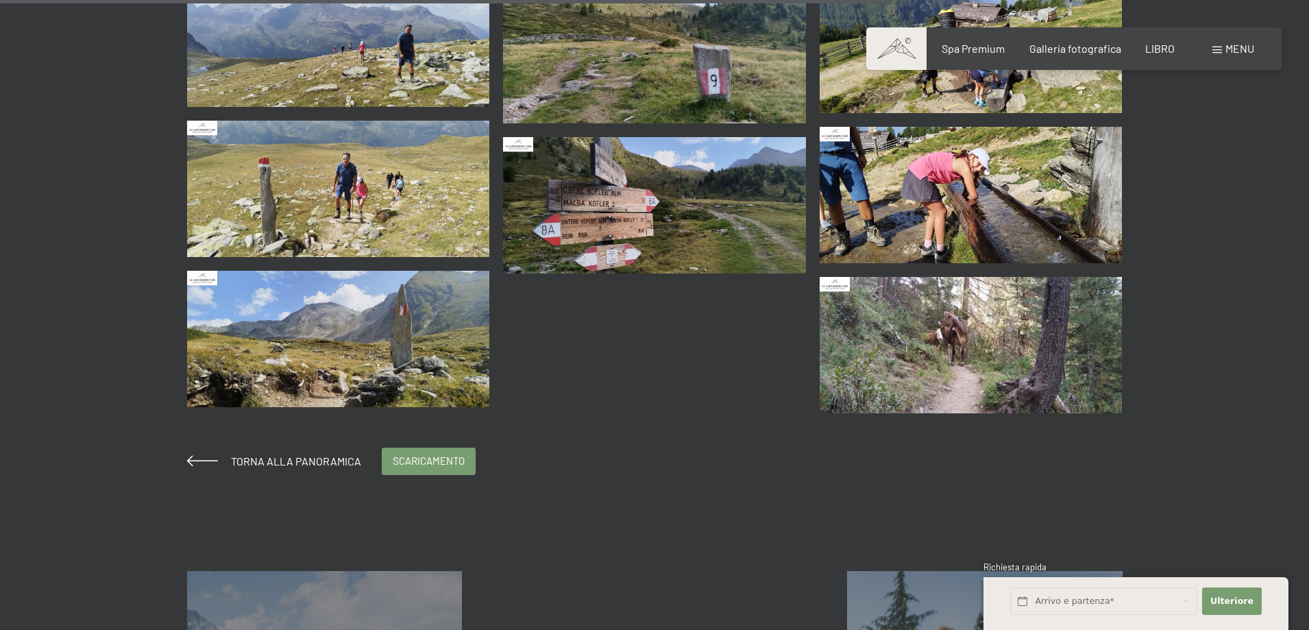
click at [994, 339] on img at bounding box center [971, 345] width 303 height 136
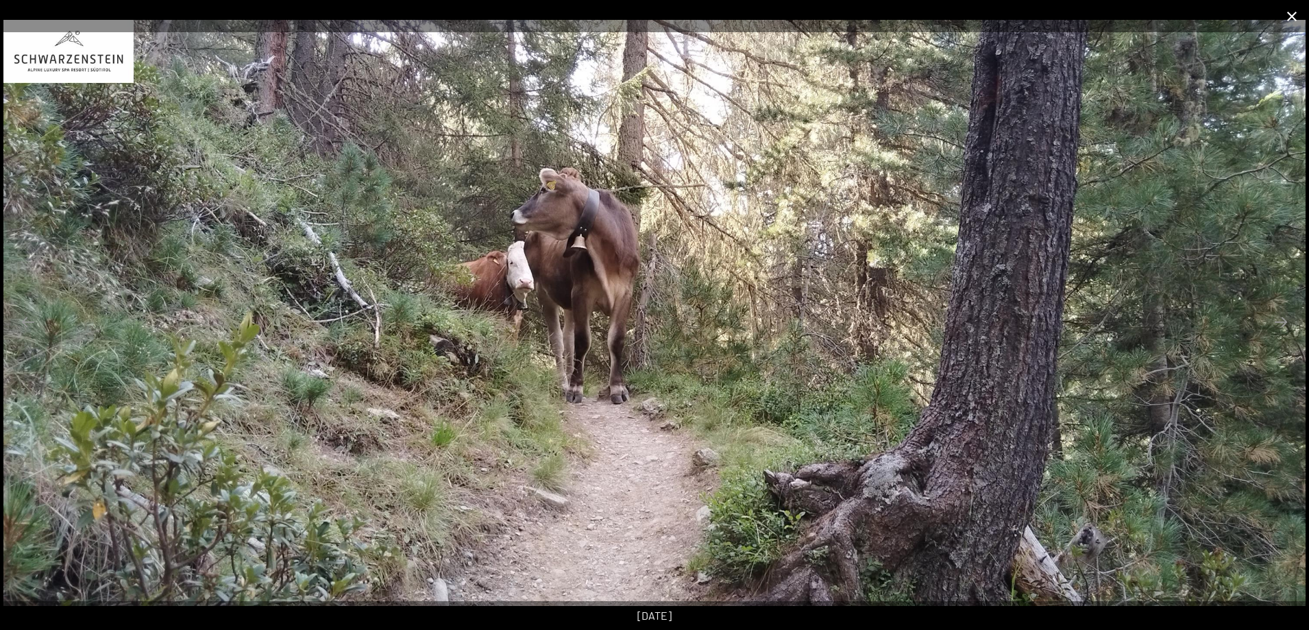
click at [1293, 14] on button "Chiudi galleria" at bounding box center [1292, 16] width 34 height 32
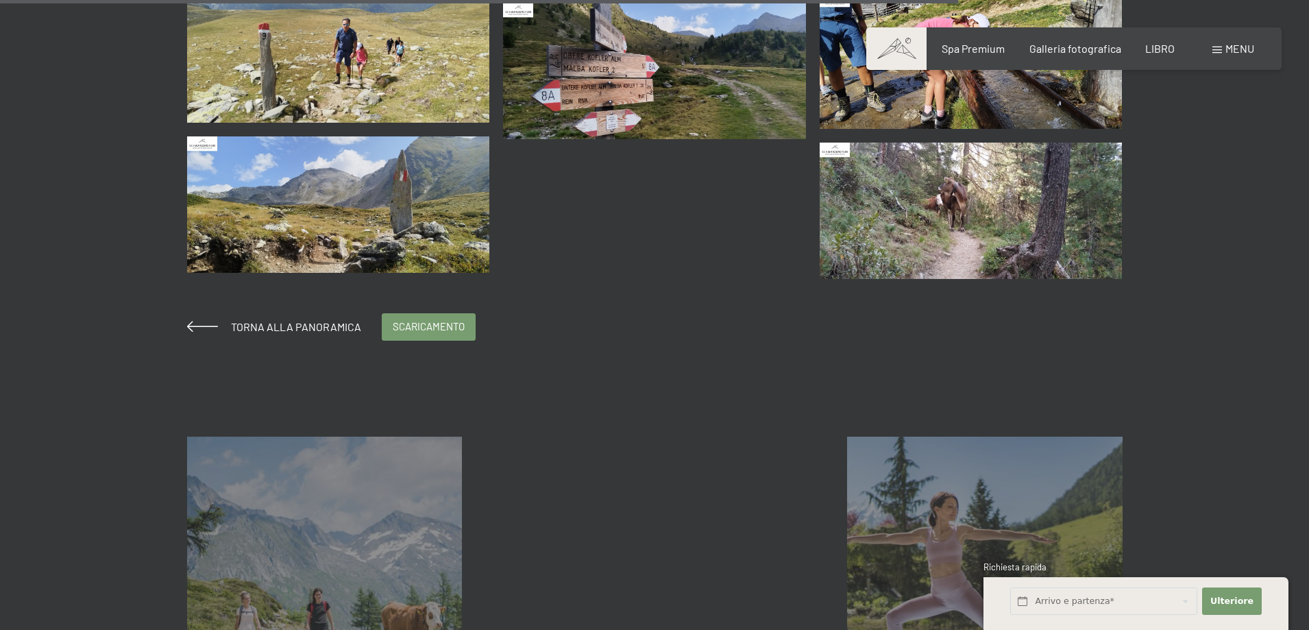
scroll to position [1987, 0]
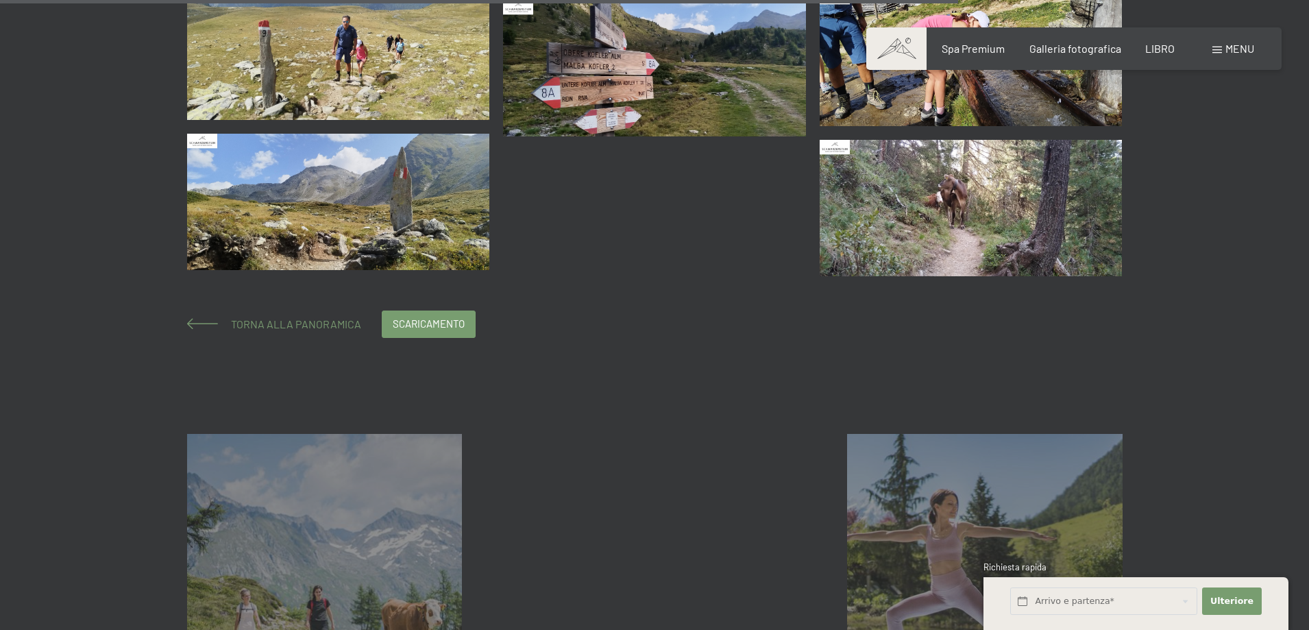
click at [323, 324] on font "Torna alla panoramica" at bounding box center [296, 323] width 130 height 13
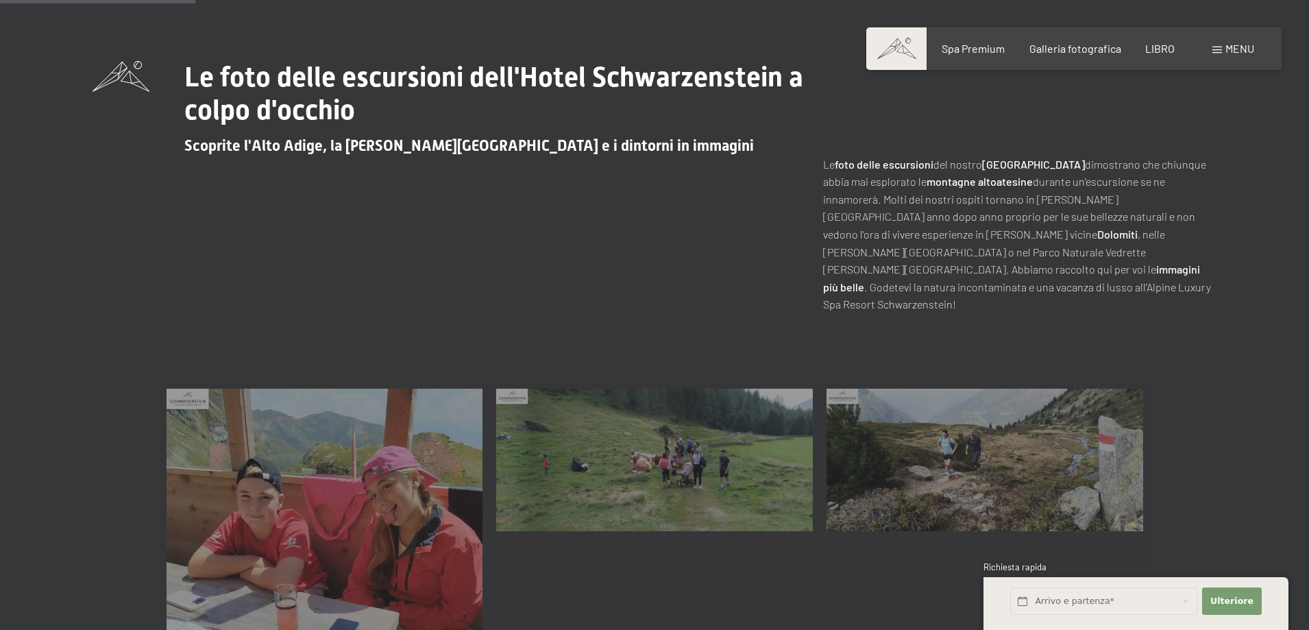
scroll to position [754, 0]
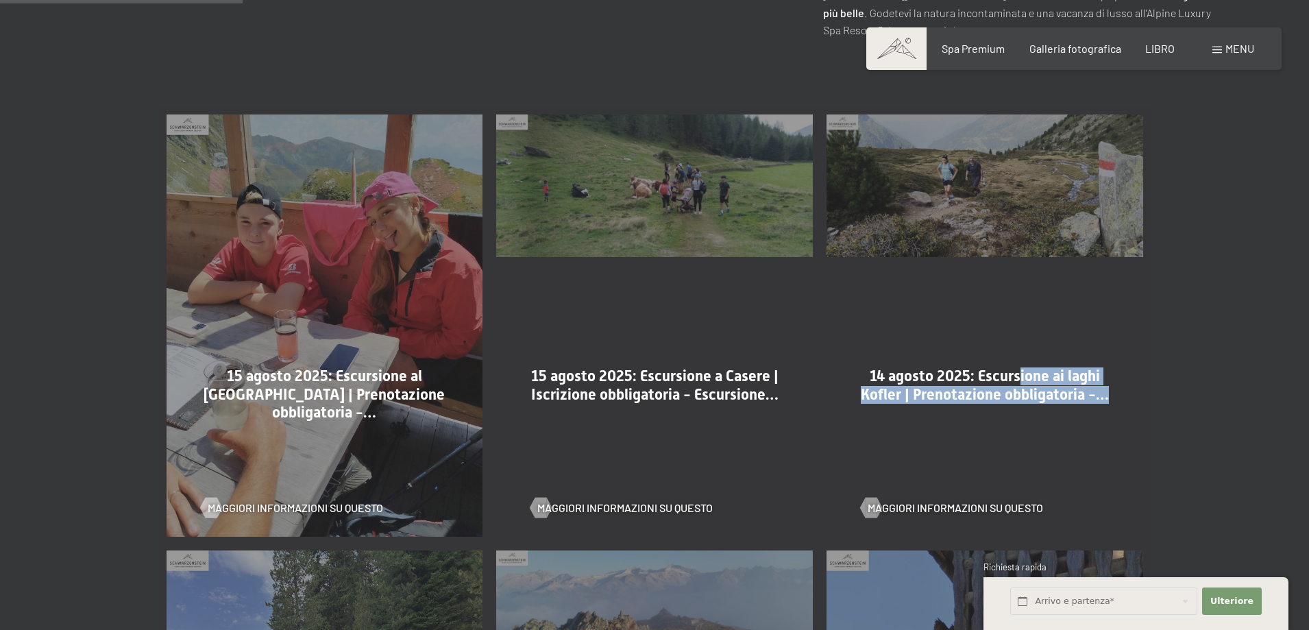
drag, startPoint x: 1020, startPoint y: 341, endPoint x: 1107, endPoint y: 358, distance: 88.6
click at [1107, 367] on h2 "14 agosto 2025: Escursione ai laghi Kofler | Prenotazione obbligatoria -…" at bounding box center [984, 385] width 269 height 36
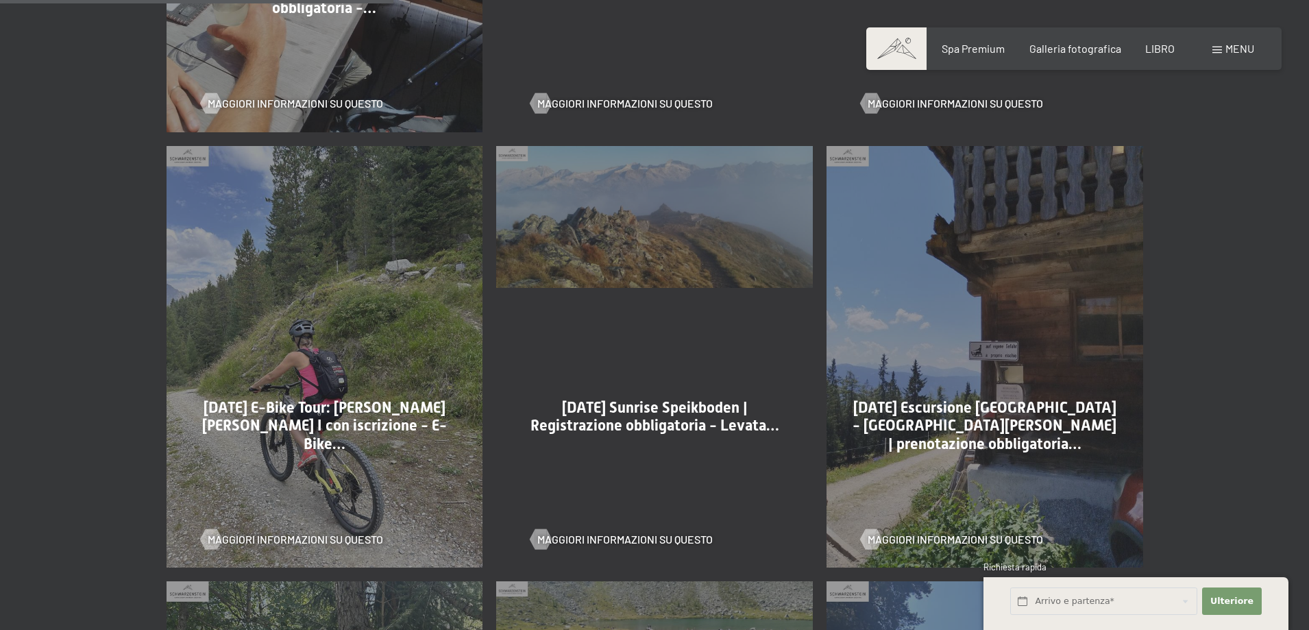
scroll to position [1233, 0]
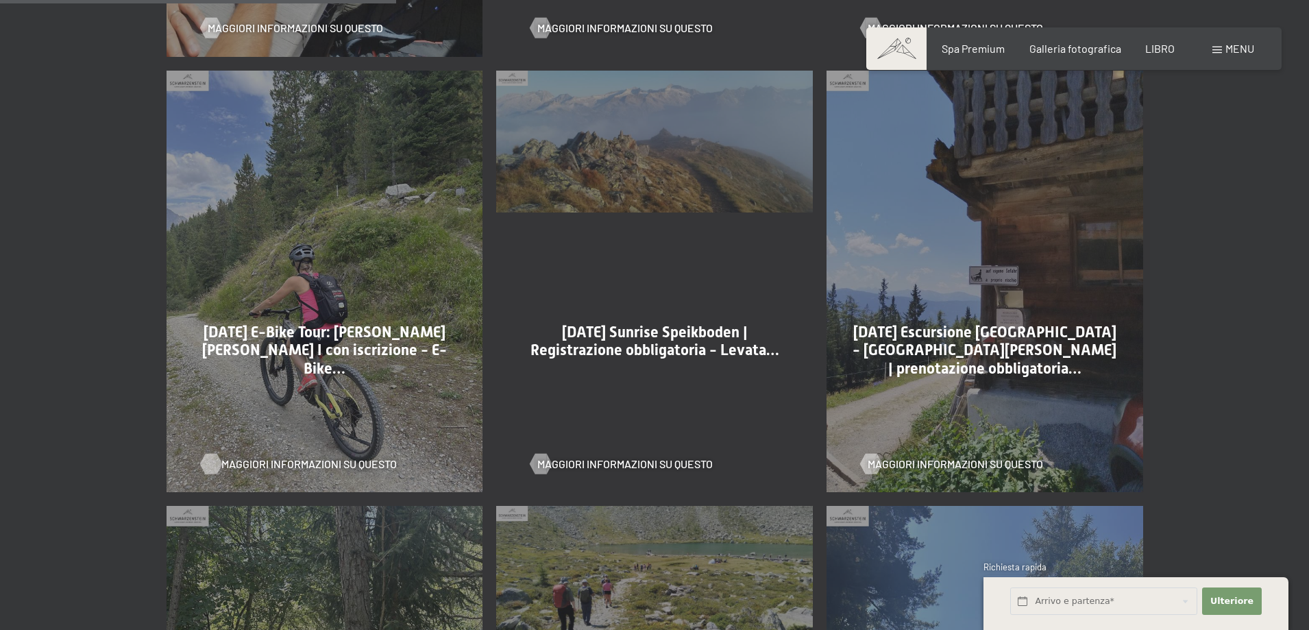
click at [328, 457] on font "Maggiori informazioni su questo" at bounding box center [308, 463] width 175 height 13
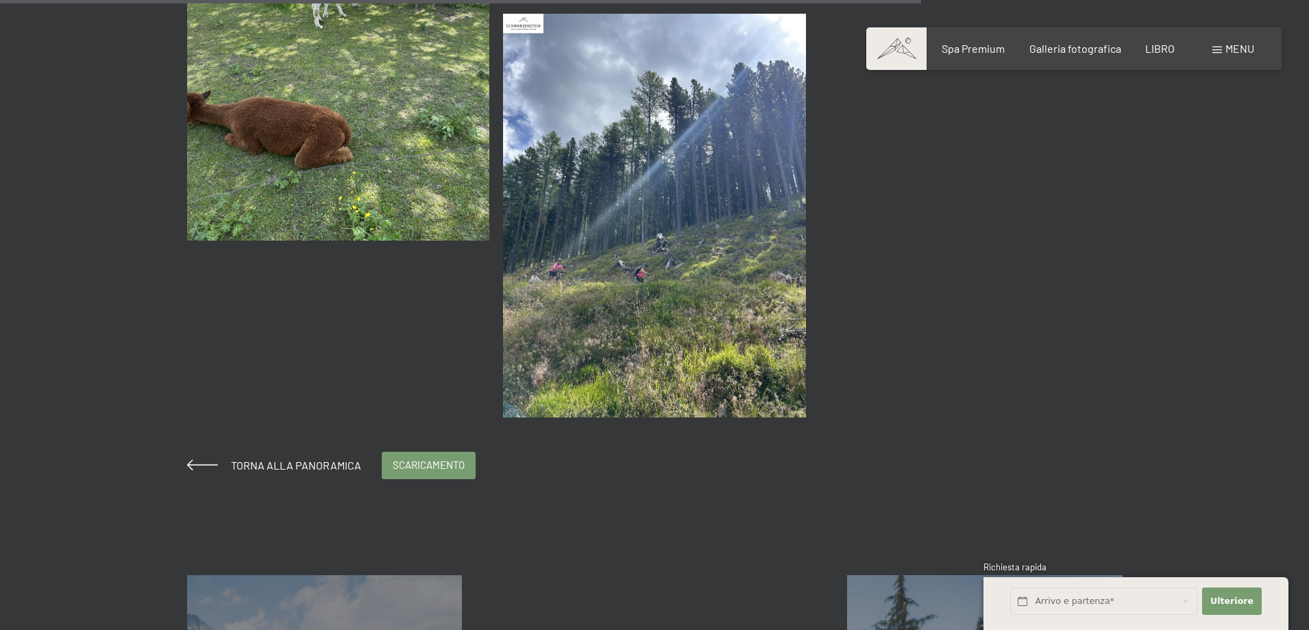
scroll to position [1713, 0]
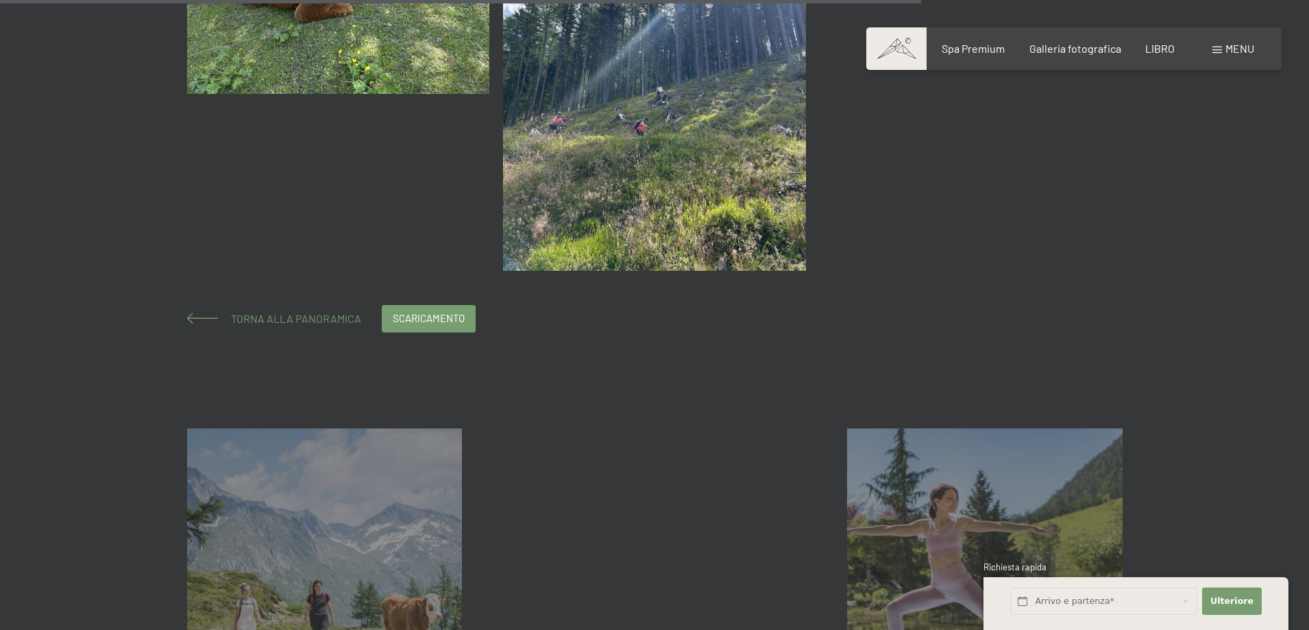
click at [274, 319] on font "Torna alla panoramica" at bounding box center [296, 318] width 130 height 13
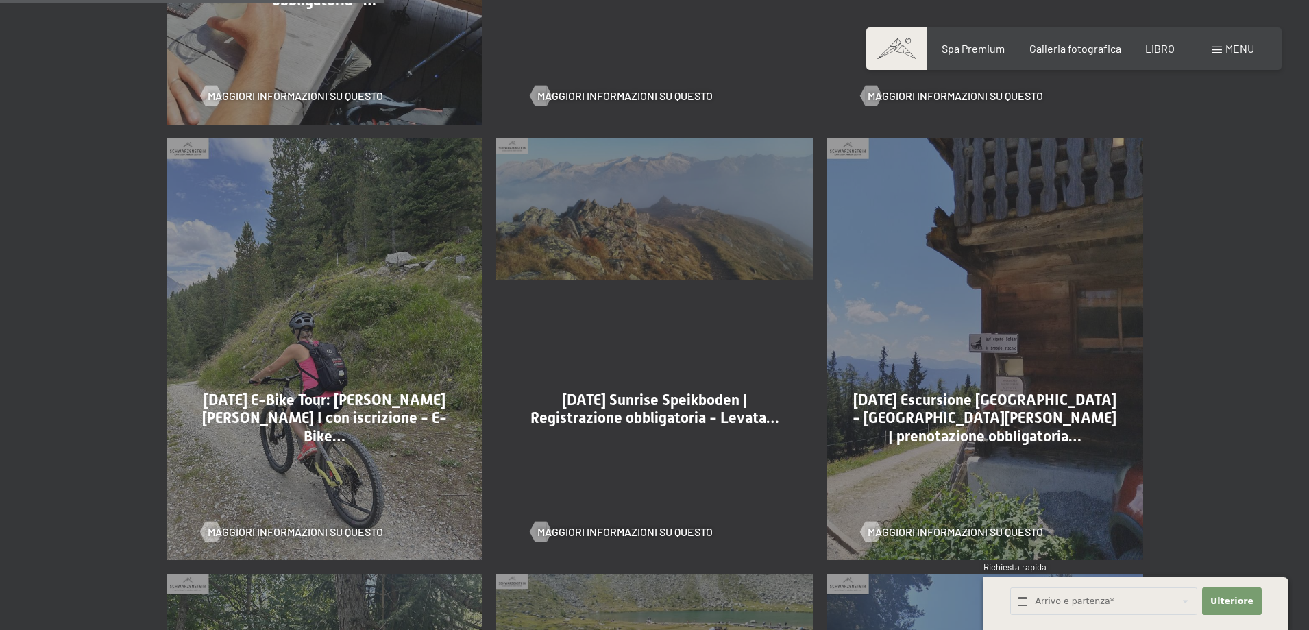
scroll to position [1233, 0]
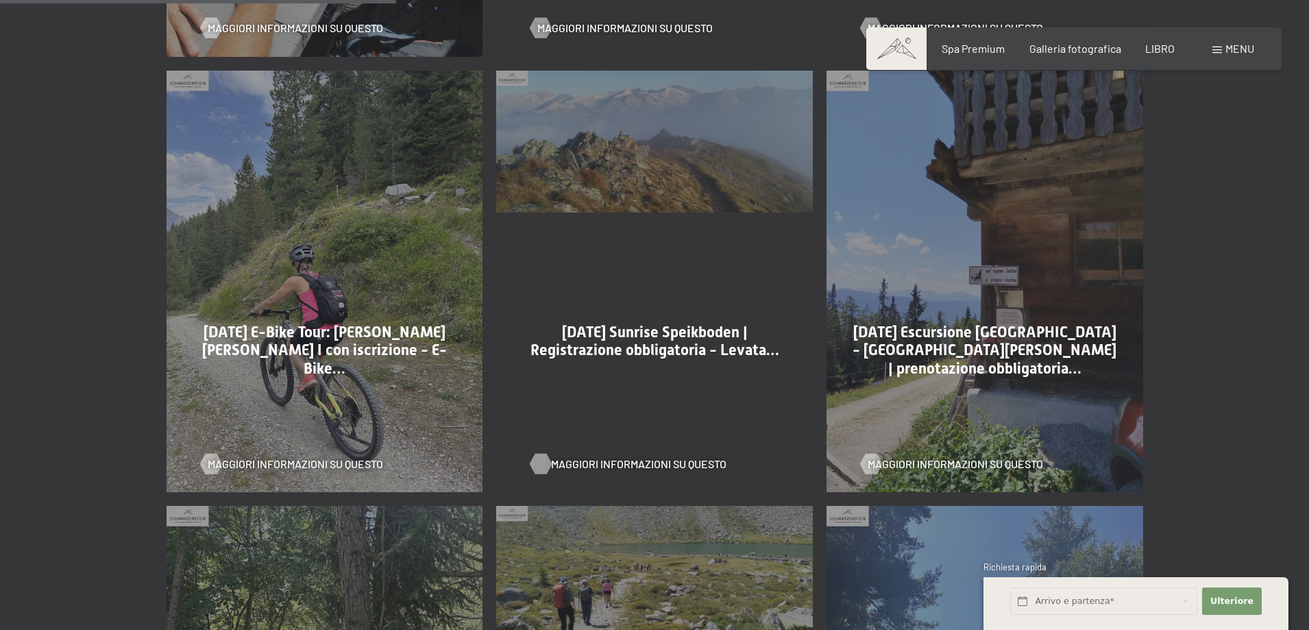
click at [680, 457] on font "Maggiori informazioni su questo" at bounding box center [638, 463] width 175 height 13
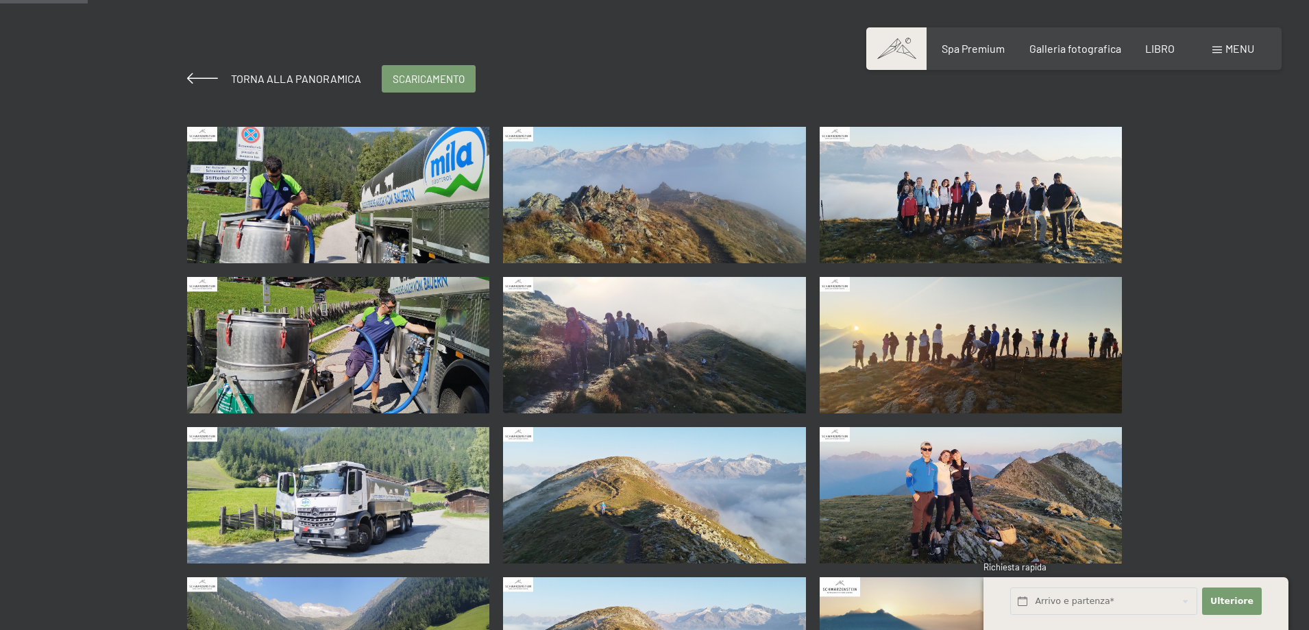
scroll to position [343, 0]
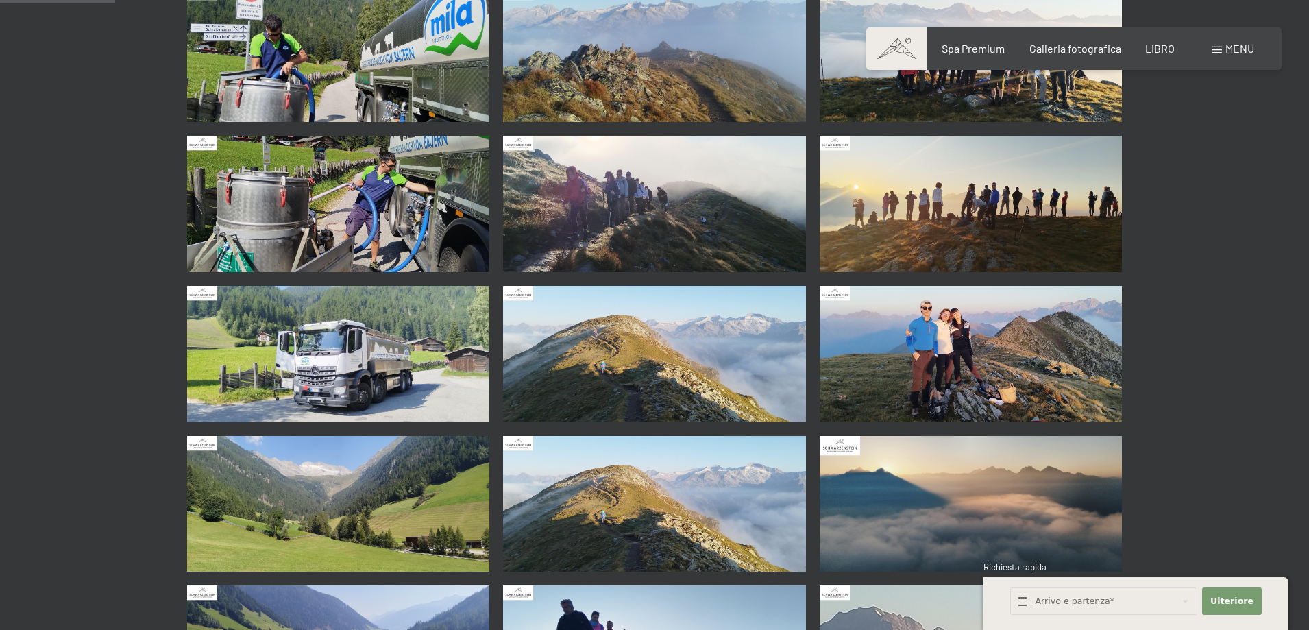
click at [1028, 332] on img at bounding box center [971, 354] width 303 height 136
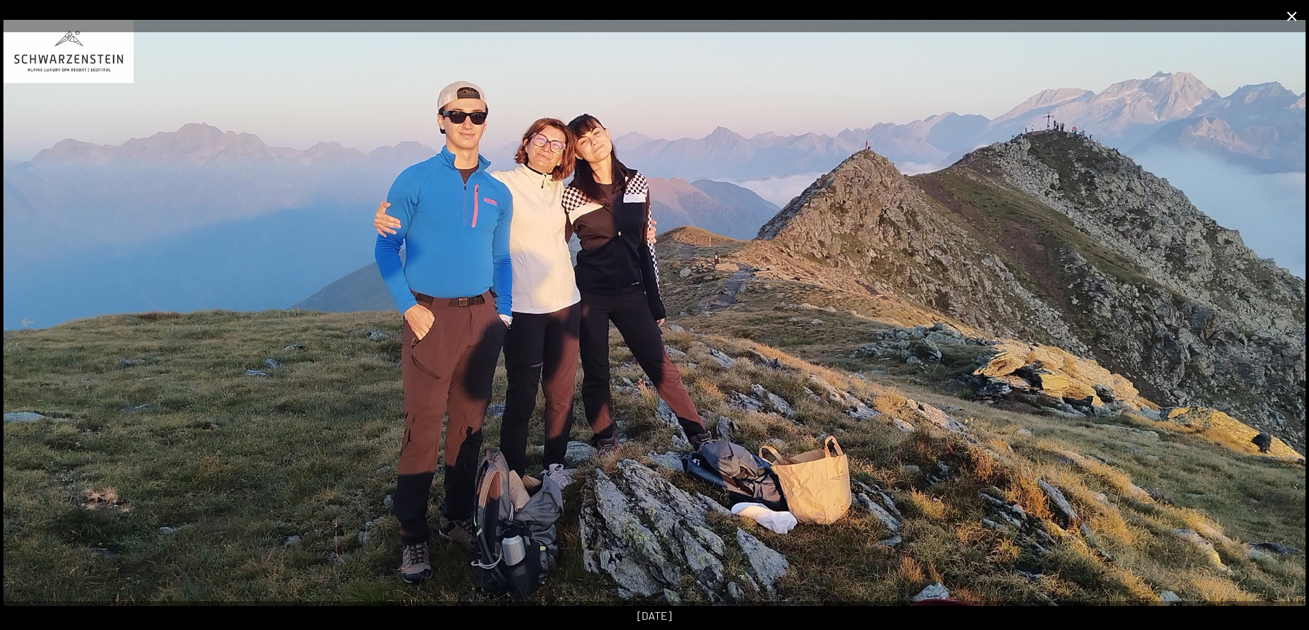
click at [1295, 16] on button "Chiudi galleria" at bounding box center [1292, 16] width 34 height 32
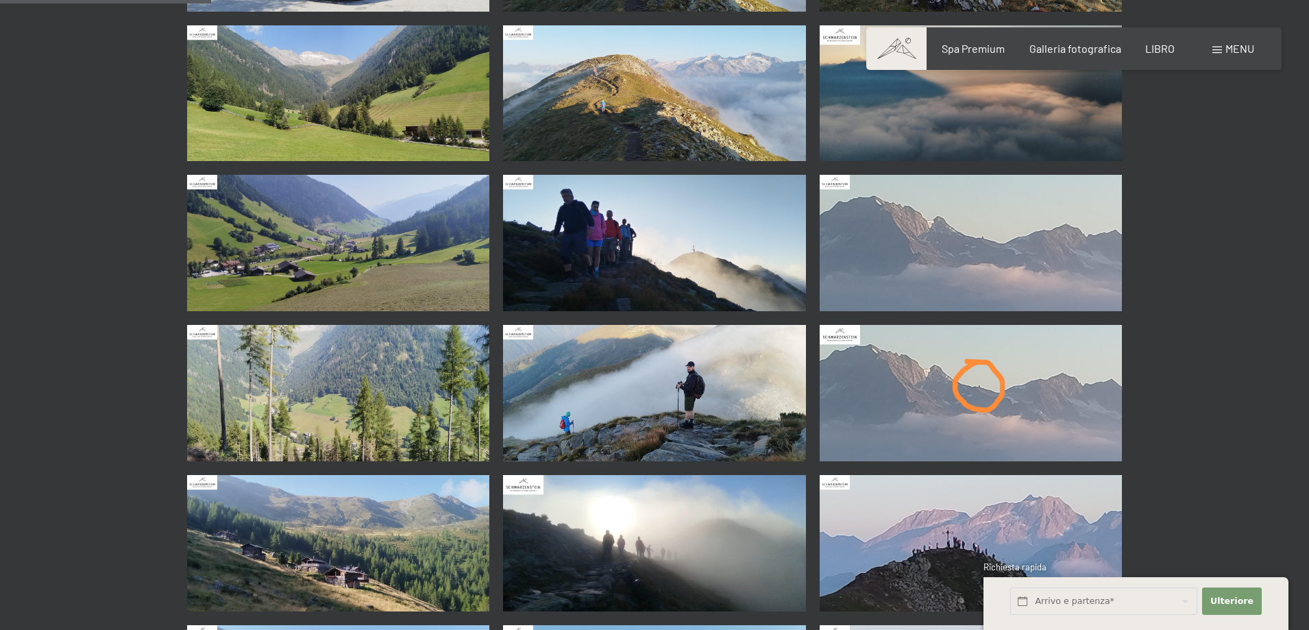
scroll to position [754, 0]
click at [728, 402] on img at bounding box center [654, 392] width 303 height 136
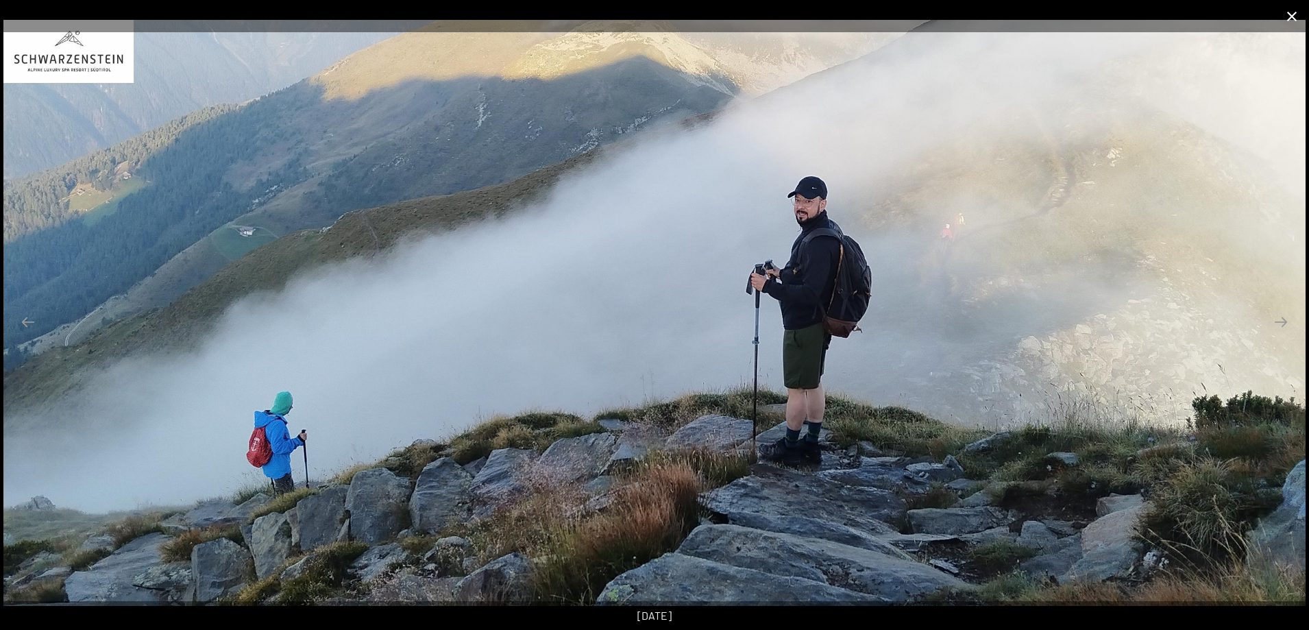
click at [1292, 20] on button "Chiudi galleria" at bounding box center [1292, 16] width 34 height 32
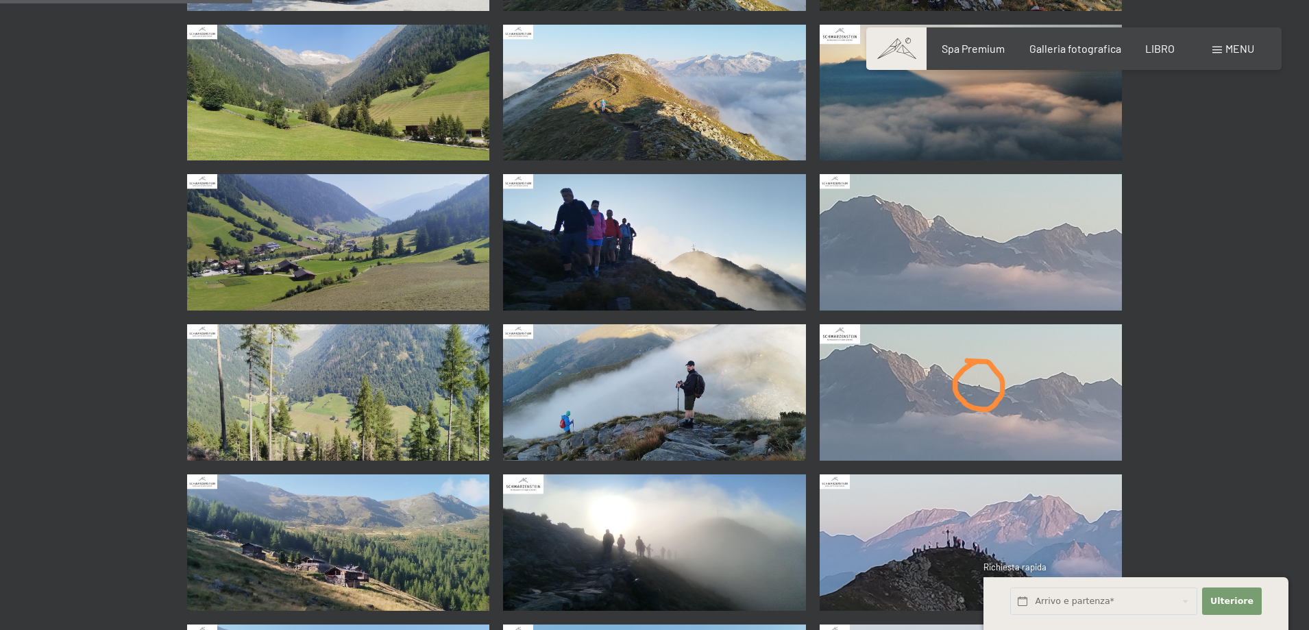
click at [981, 373] on img at bounding box center [971, 392] width 303 height 136
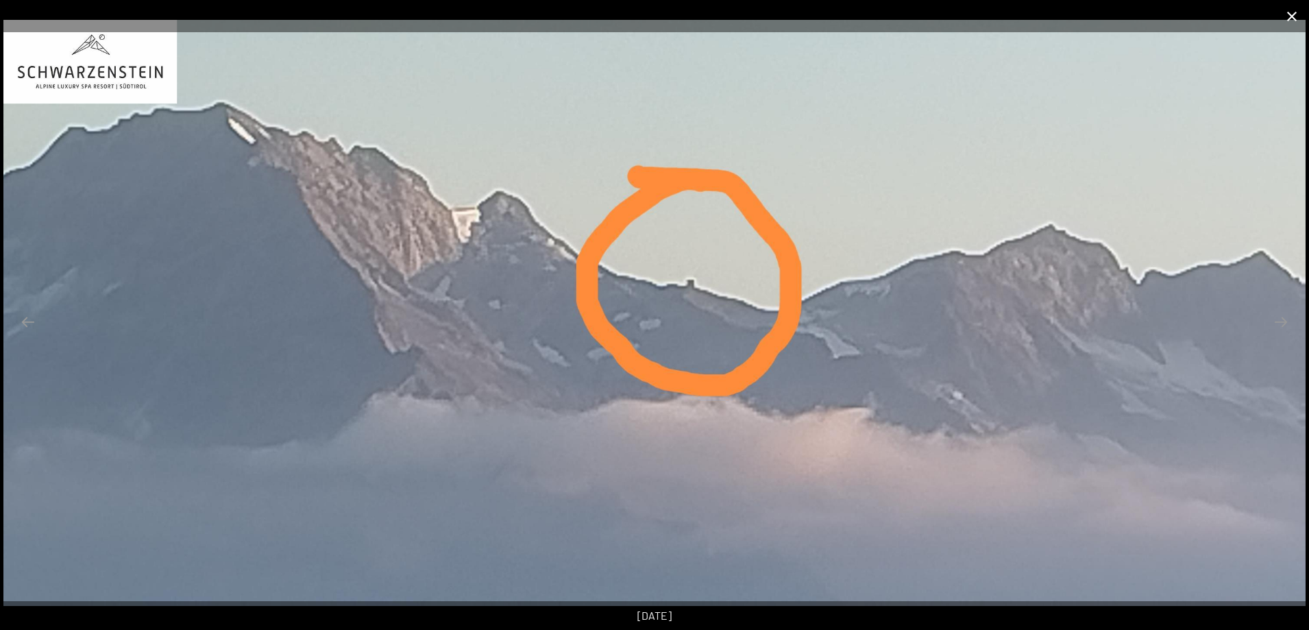
click at [1287, 13] on button "Chiudi galleria" at bounding box center [1292, 16] width 34 height 32
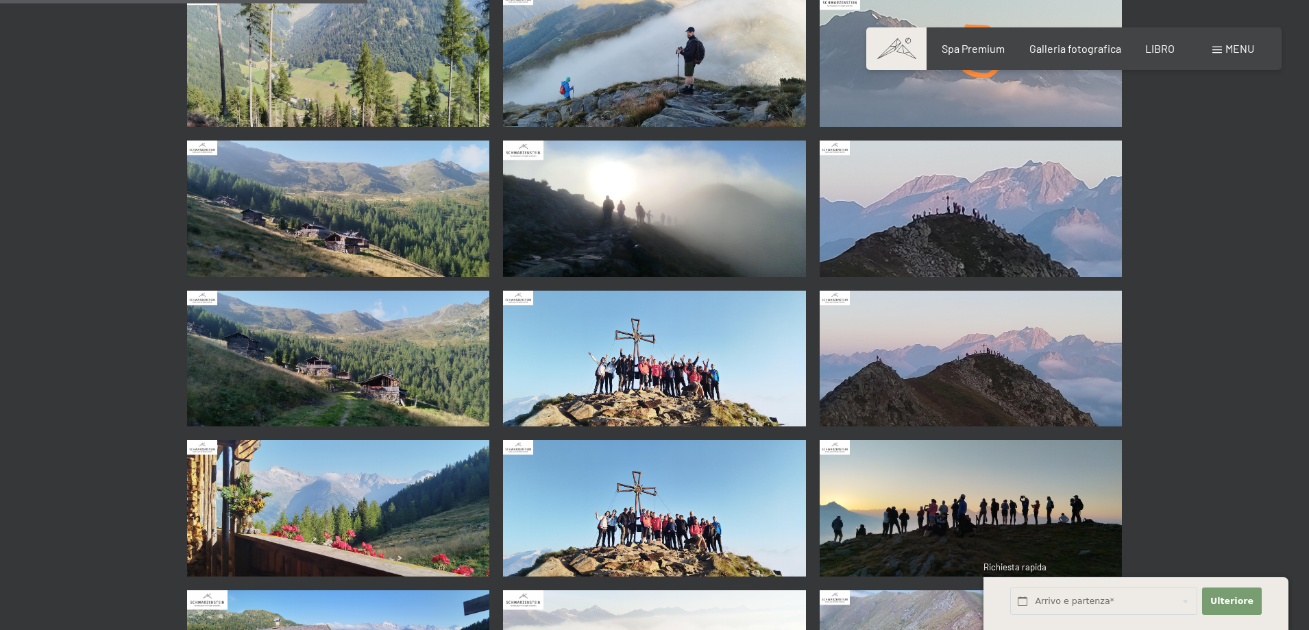
scroll to position [1096, 0]
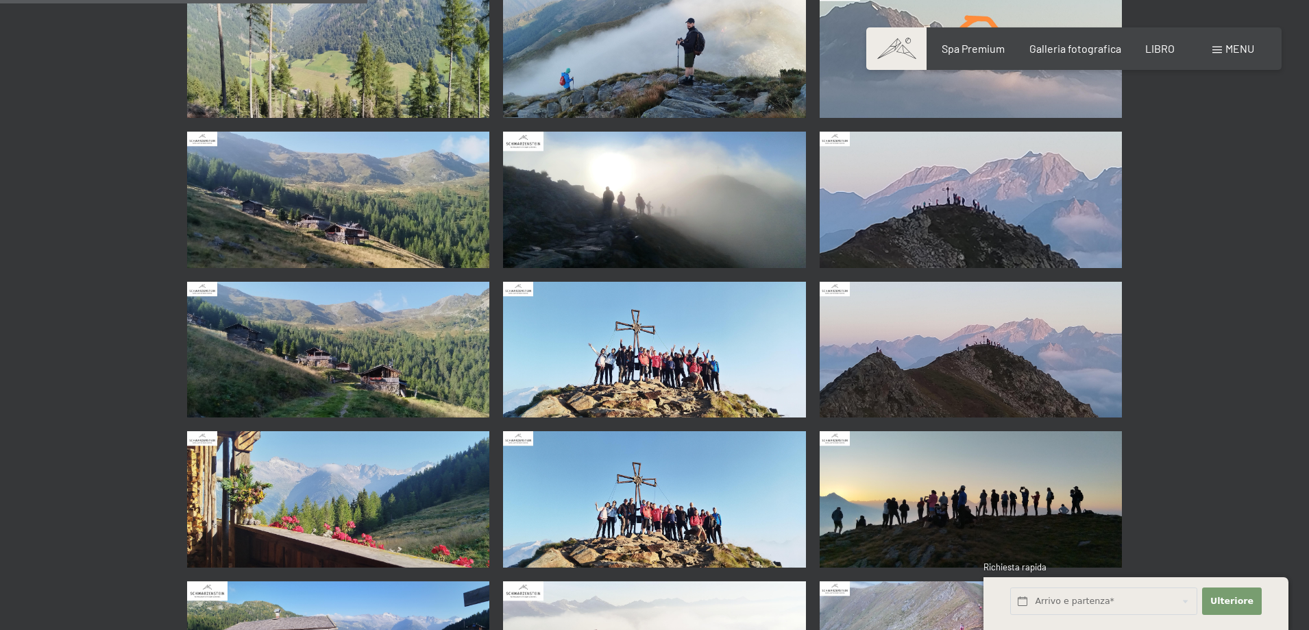
click at [643, 323] on img at bounding box center [654, 350] width 303 height 136
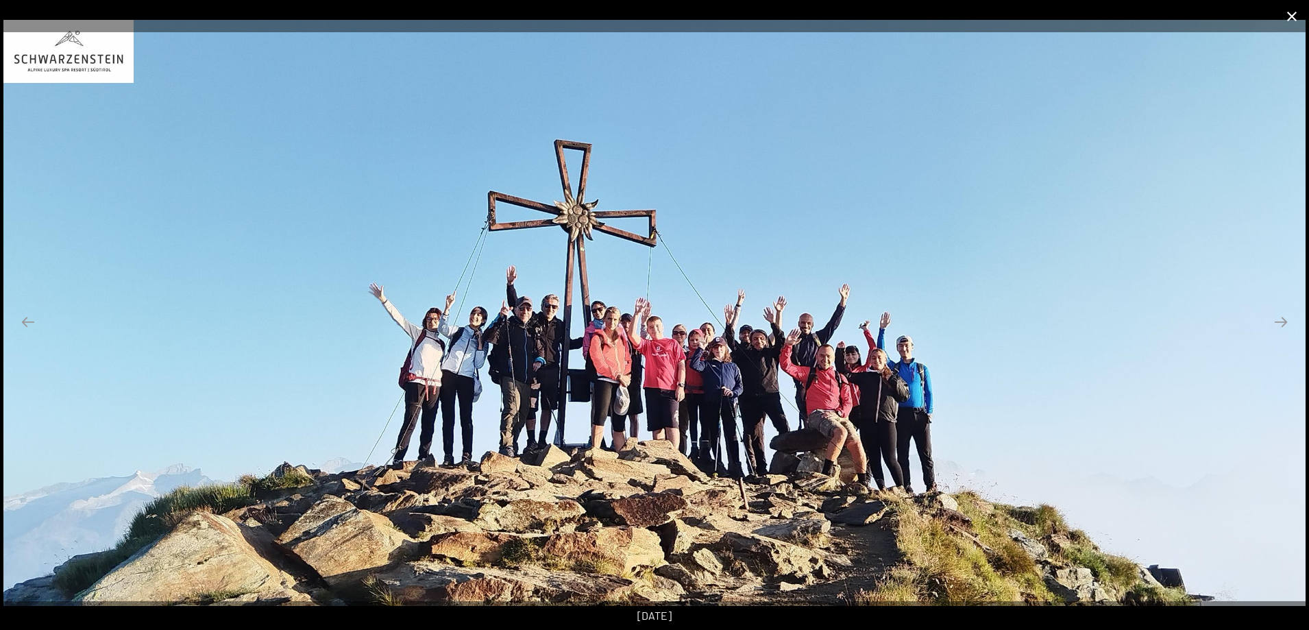
click at [1283, 11] on button "Chiudi galleria" at bounding box center [1292, 16] width 34 height 32
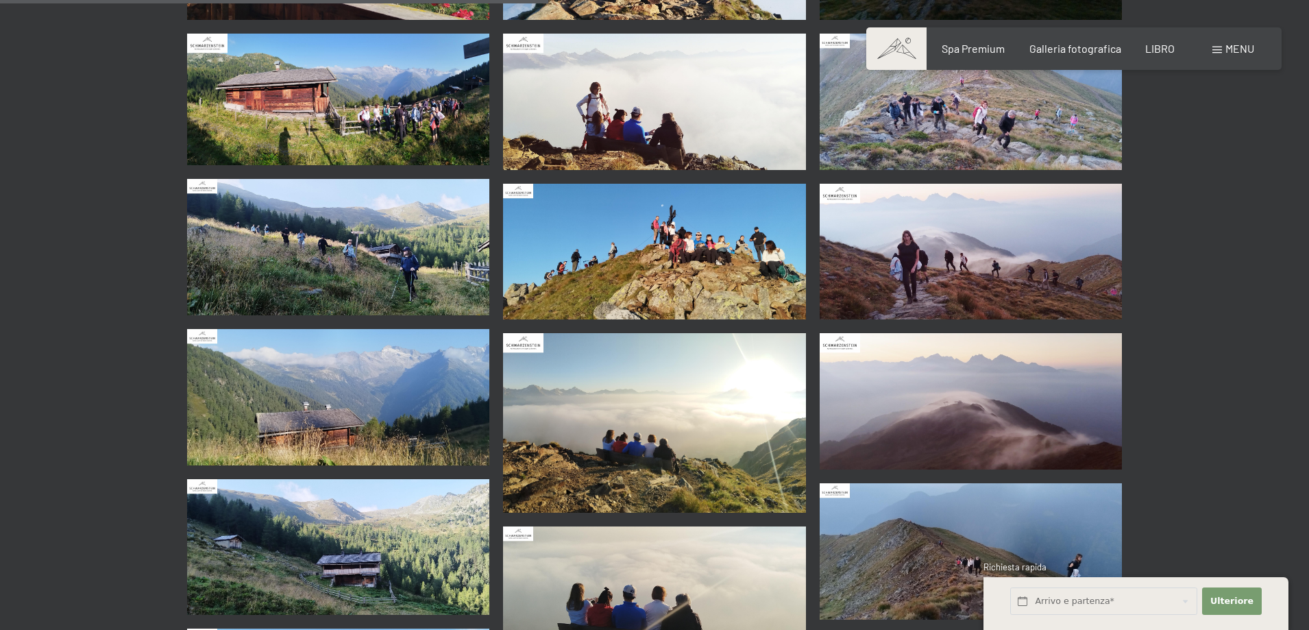
scroll to position [1645, 0]
click at [924, 259] on img at bounding box center [971, 251] width 303 height 136
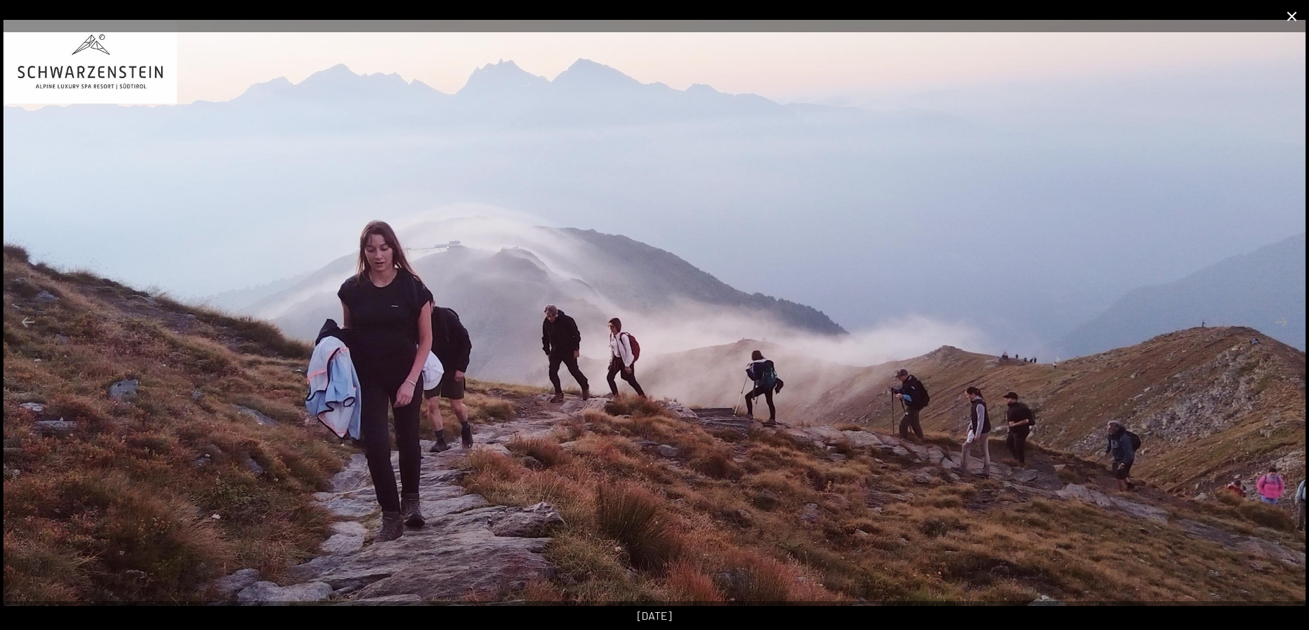
click at [1290, 19] on button "Chiudi galleria" at bounding box center [1292, 16] width 34 height 32
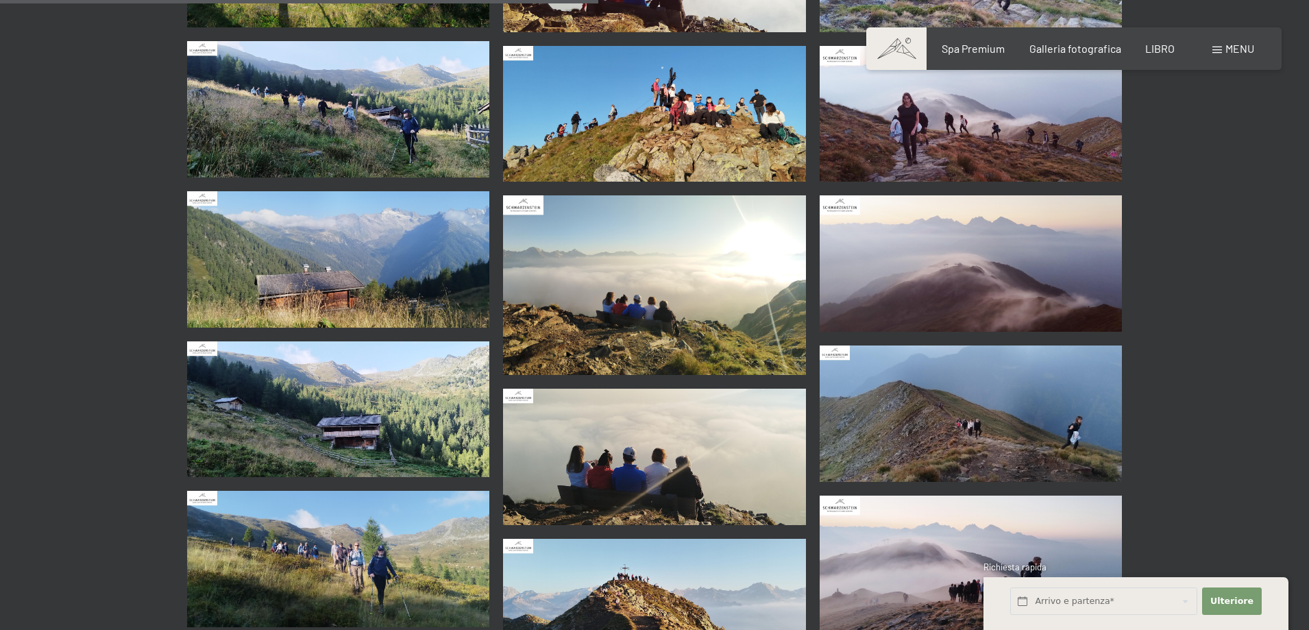
scroll to position [1919, 0]
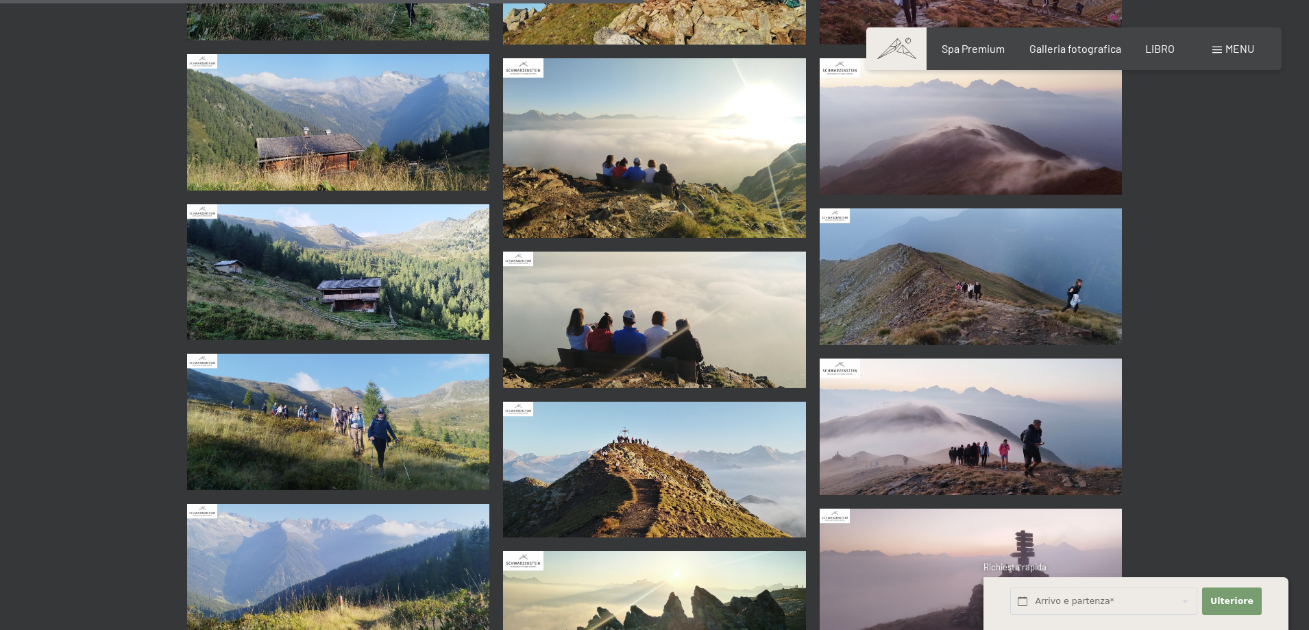
click at [531, 354] on font "Consenso al marketing*" at bounding box center [580, 354] width 115 height 11
click at [516, 354] on input "Consenso al marketing*" at bounding box center [509, 355] width 14 height 14
click at [582, 349] on font "Consenso al marketing*" at bounding box center [580, 354] width 115 height 11
click at [516, 349] on input "Consenso al marketing*" at bounding box center [509, 355] width 14 height 14
checkbox input "false"
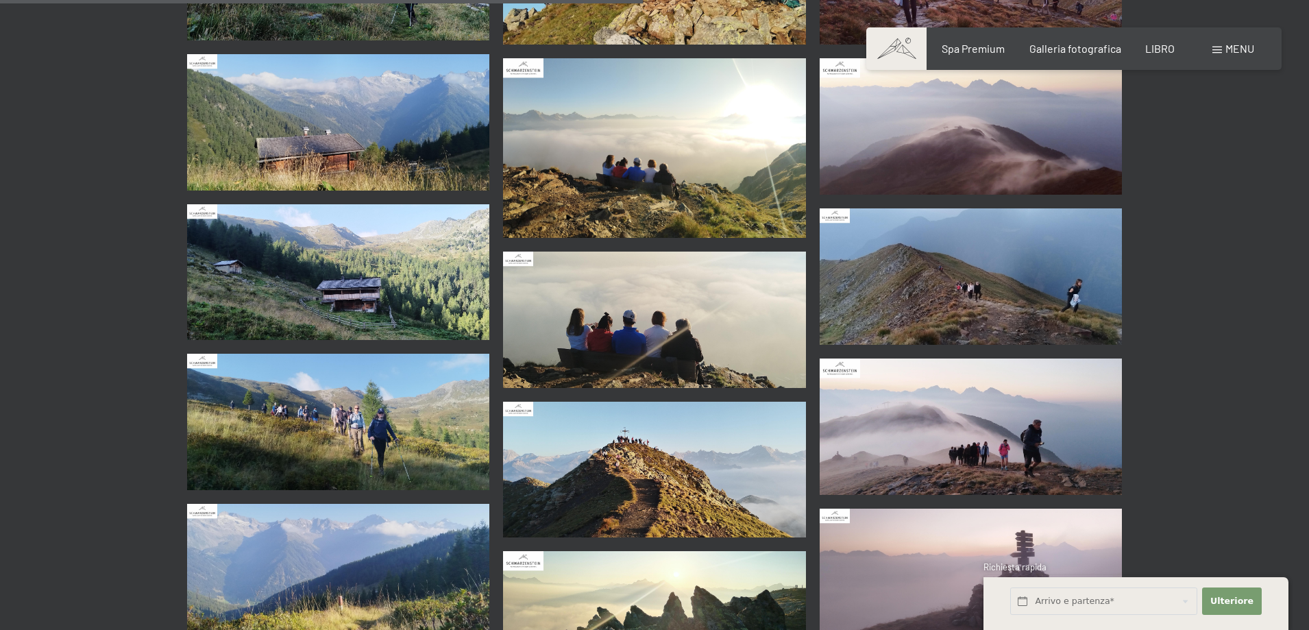
click at [656, 341] on img at bounding box center [654, 319] width 303 height 136
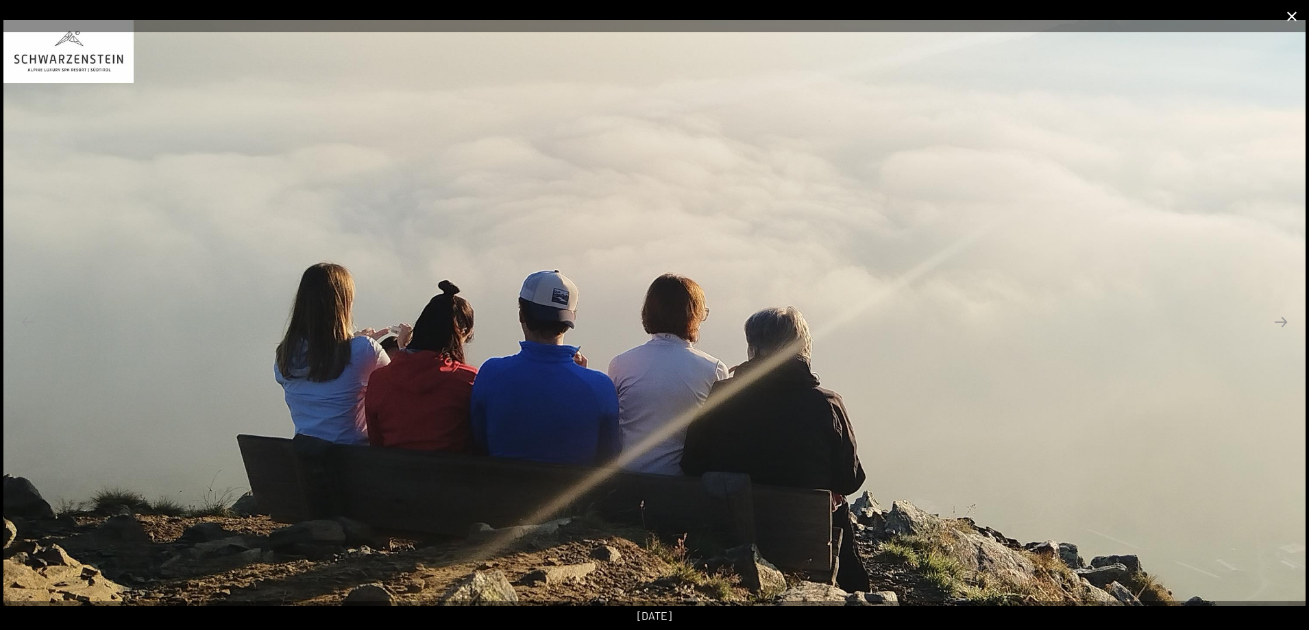
click at [1293, 19] on button "Chiudi galleria" at bounding box center [1292, 16] width 34 height 32
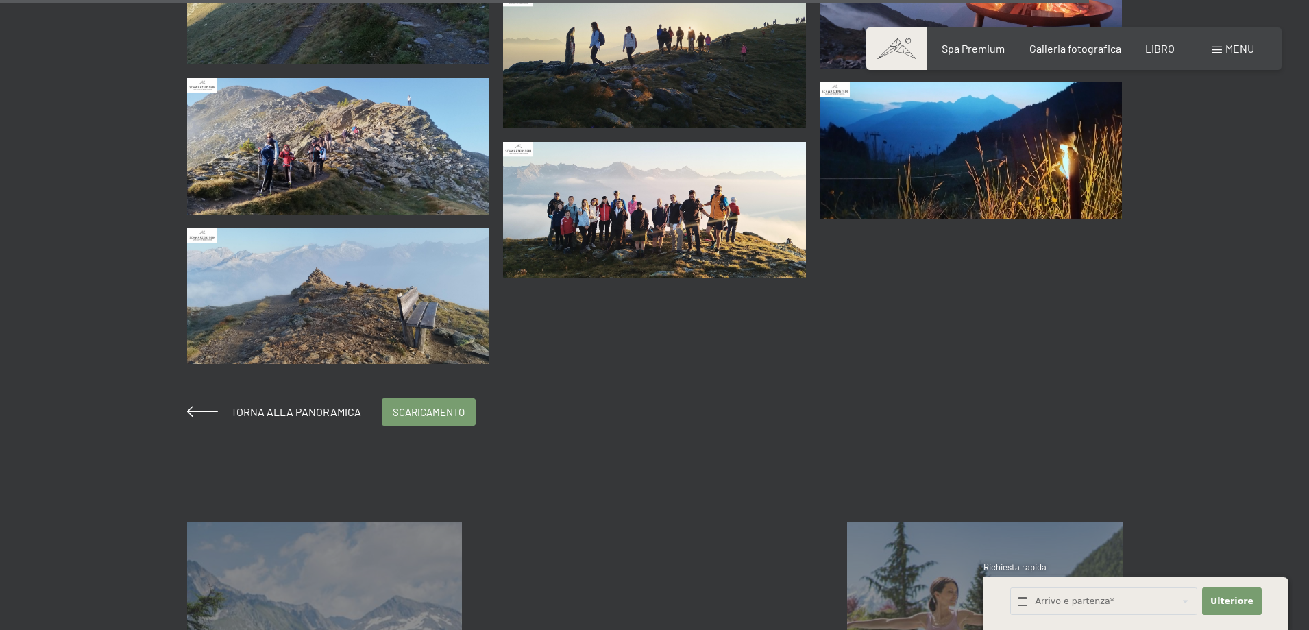
scroll to position [3289, 0]
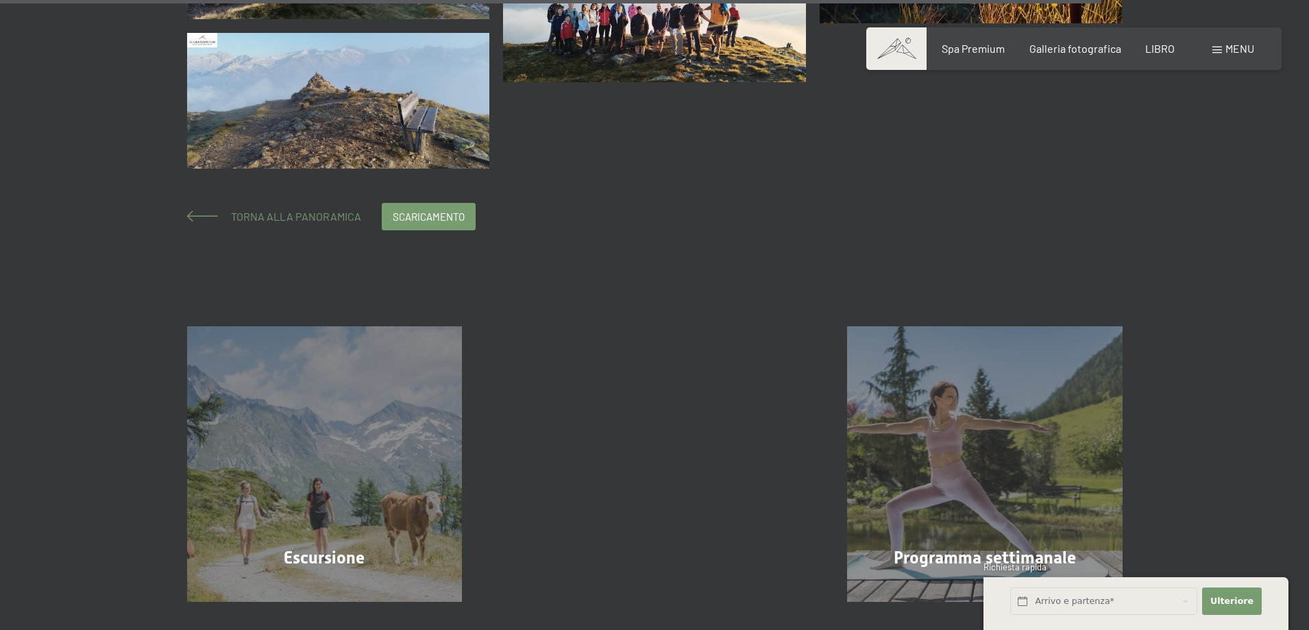
click at [338, 214] on font "Torna alla panoramica" at bounding box center [296, 216] width 130 height 13
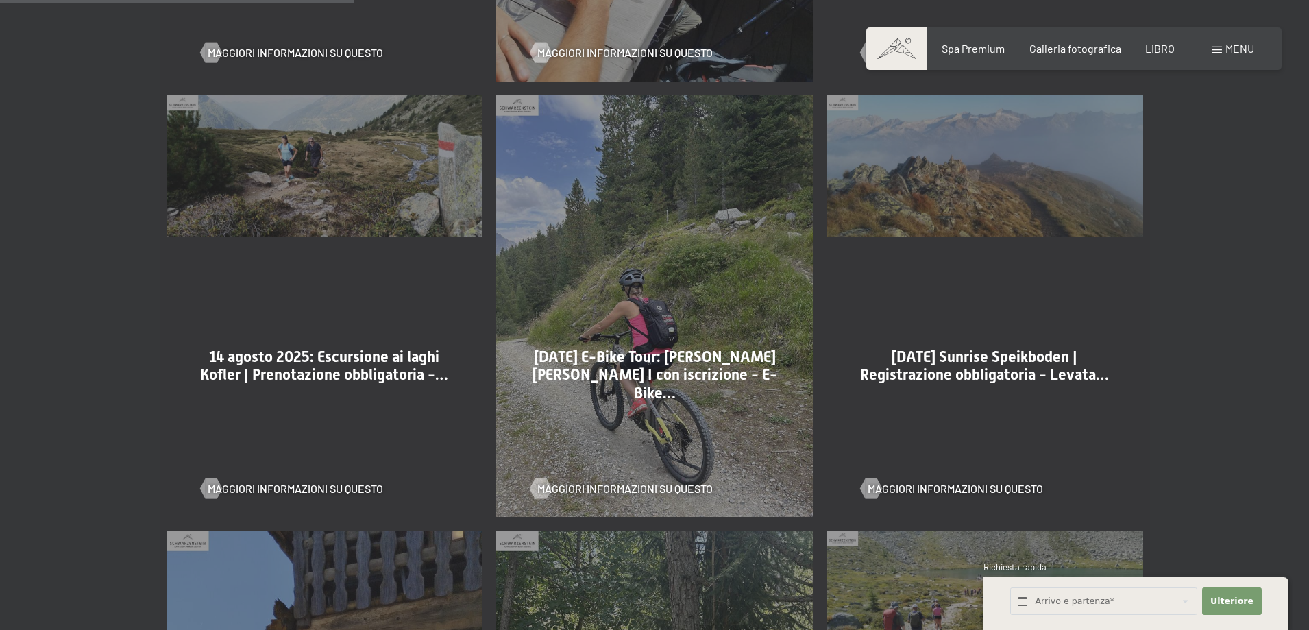
scroll to position [1233, 0]
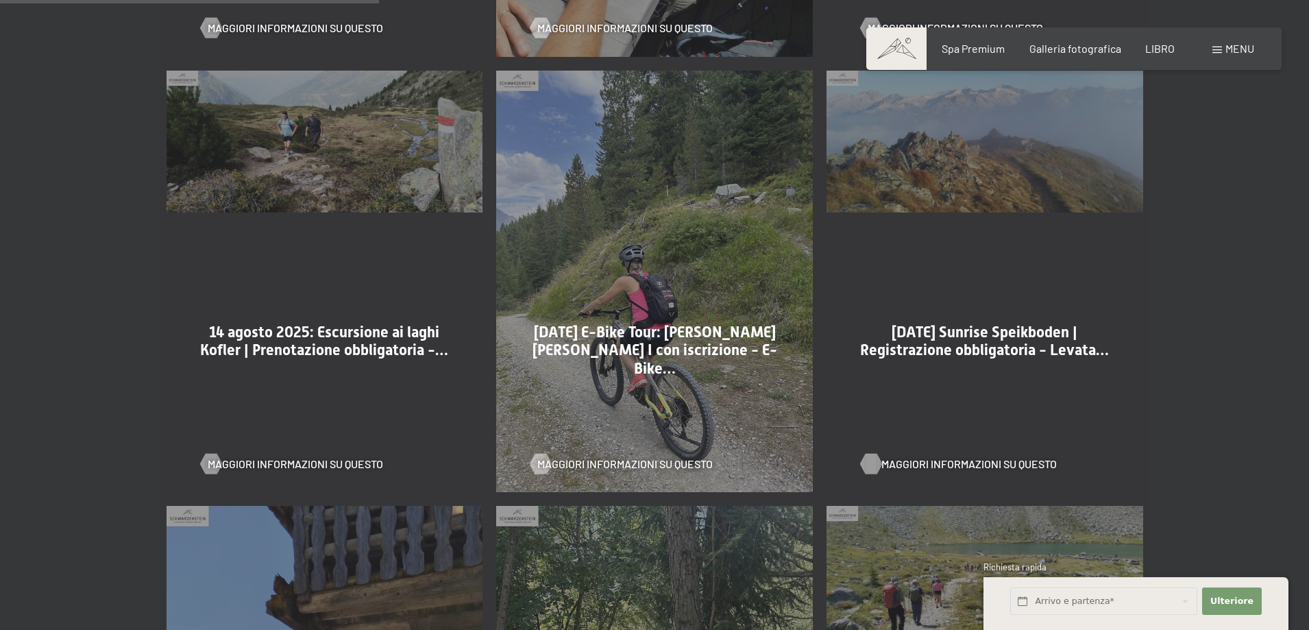
click at [998, 457] on font "Maggiori informazioni su questo" at bounding box center [968, 463] width 175 height 13
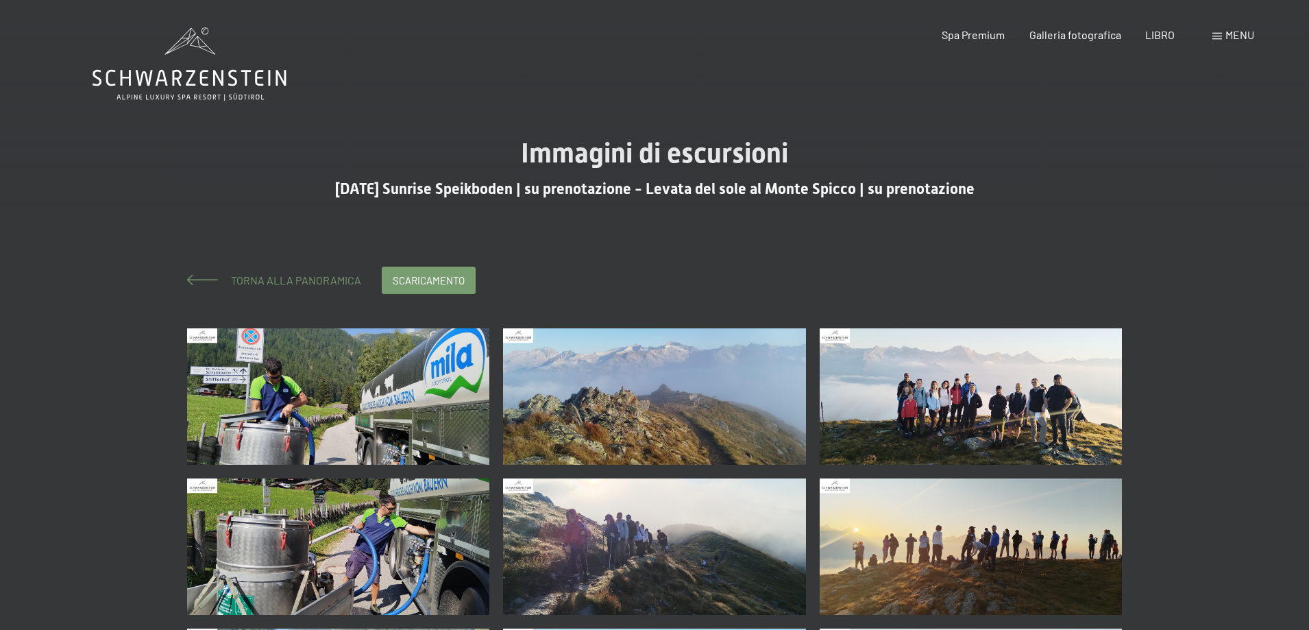
click at [328, 278] on font "Torna alla panoramica" at bounding box center [296, 279] width 130 height 13
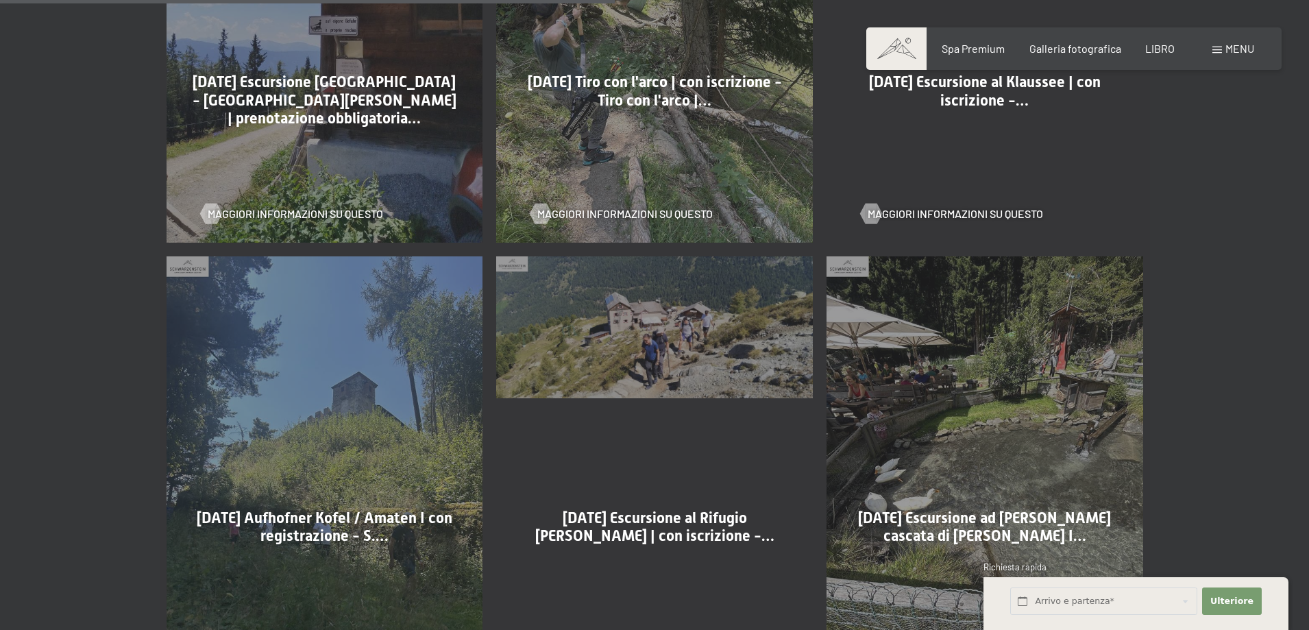
scroll to position [2124, 0]
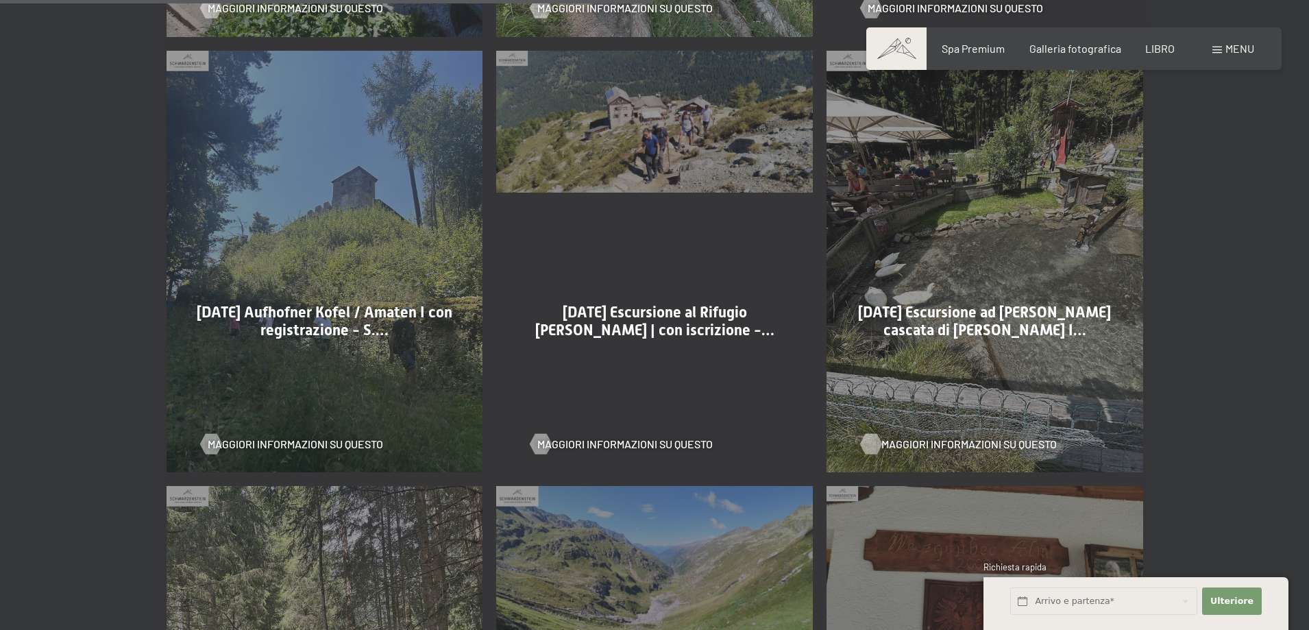
click at [995, 437] on font "Maggiori informazioni su questo" at bounding box center [968, 443] width 175 height 13
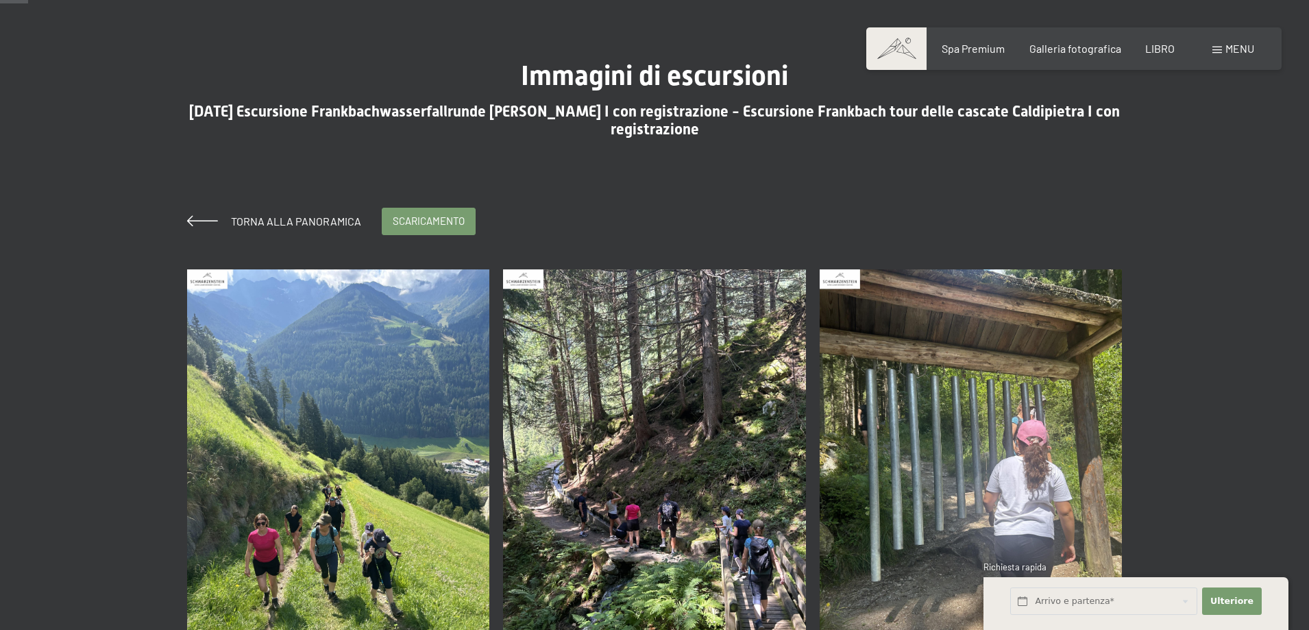
scroll to position [206, 0]
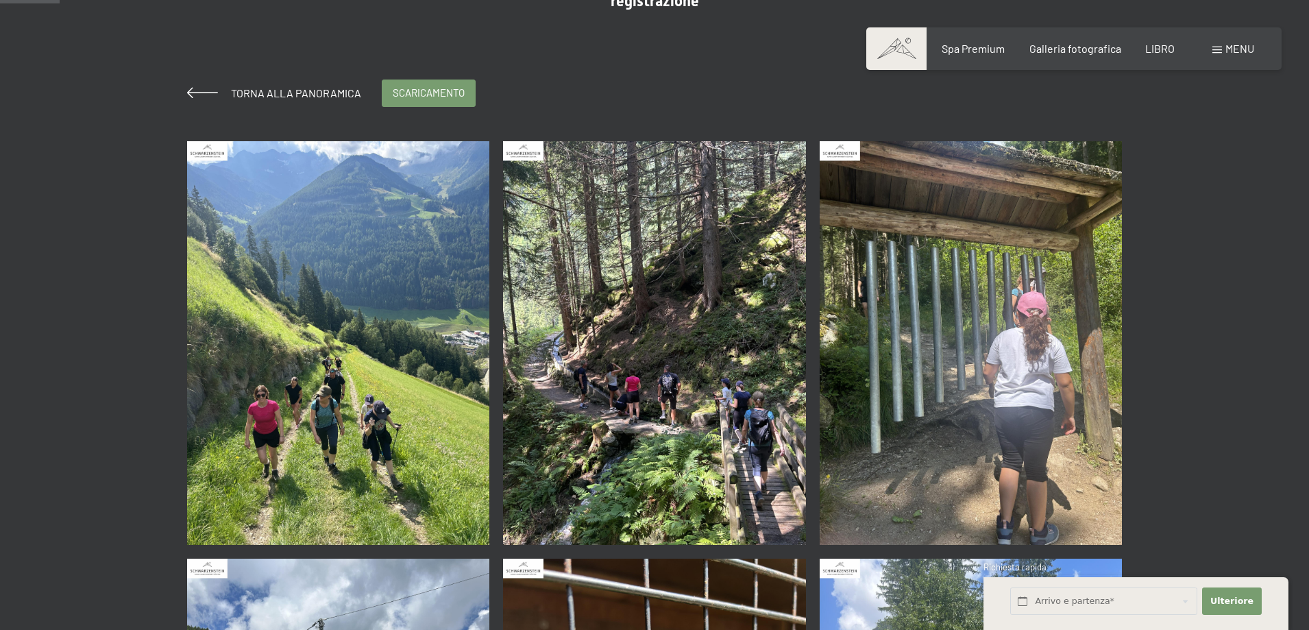
click at [400, 309] on img at bounding box center [338, 343] width 303 height 404
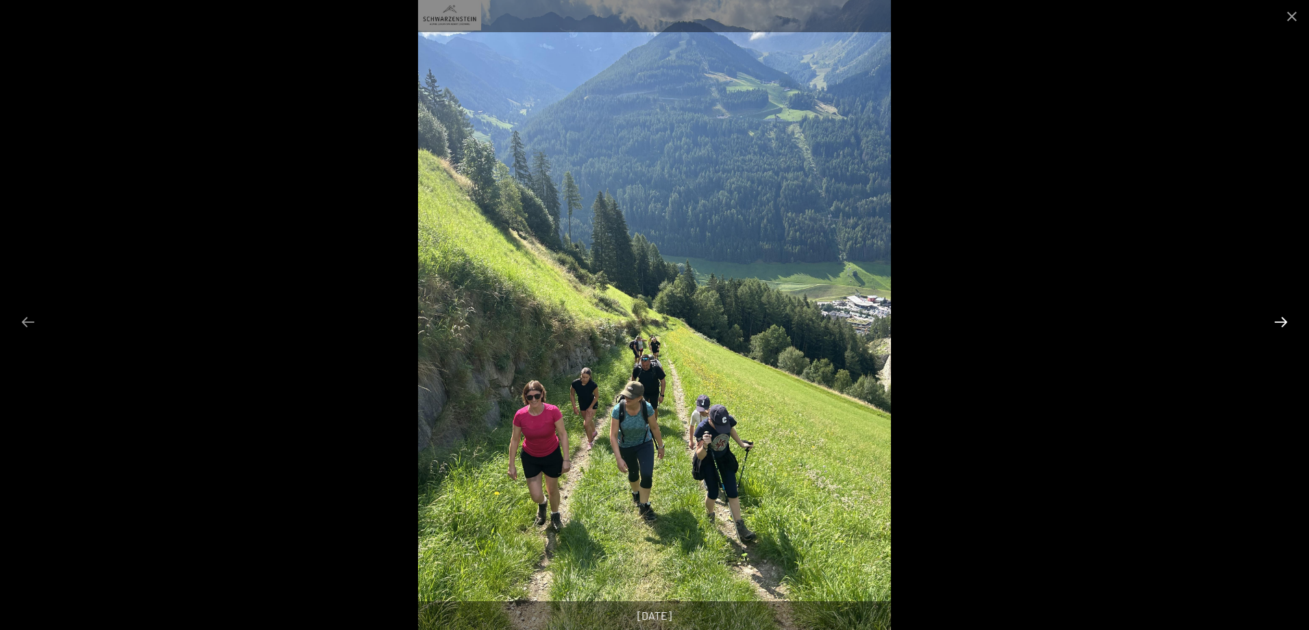
click at [1278, 319] on button "Diapositiva successiva" at bounding box center [1280, 321] width 29 height 27
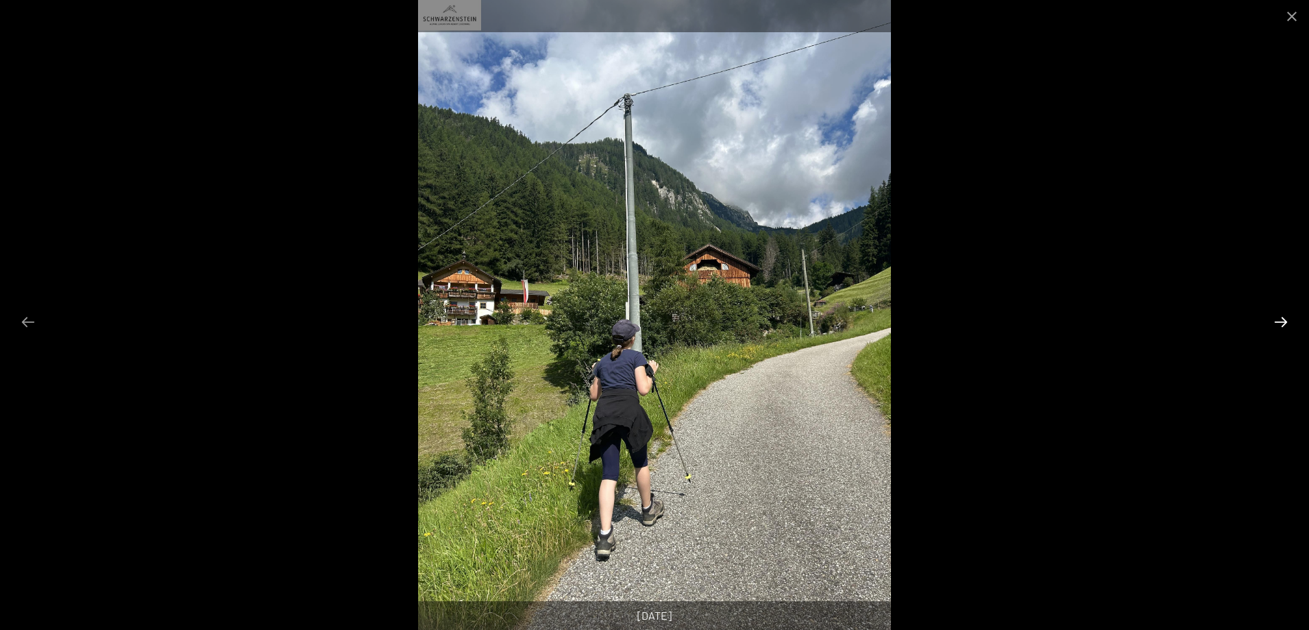
click at [1278, 319] on button "Diapositiva successiva" at bounding box center [1280, 321] width 29 height 27
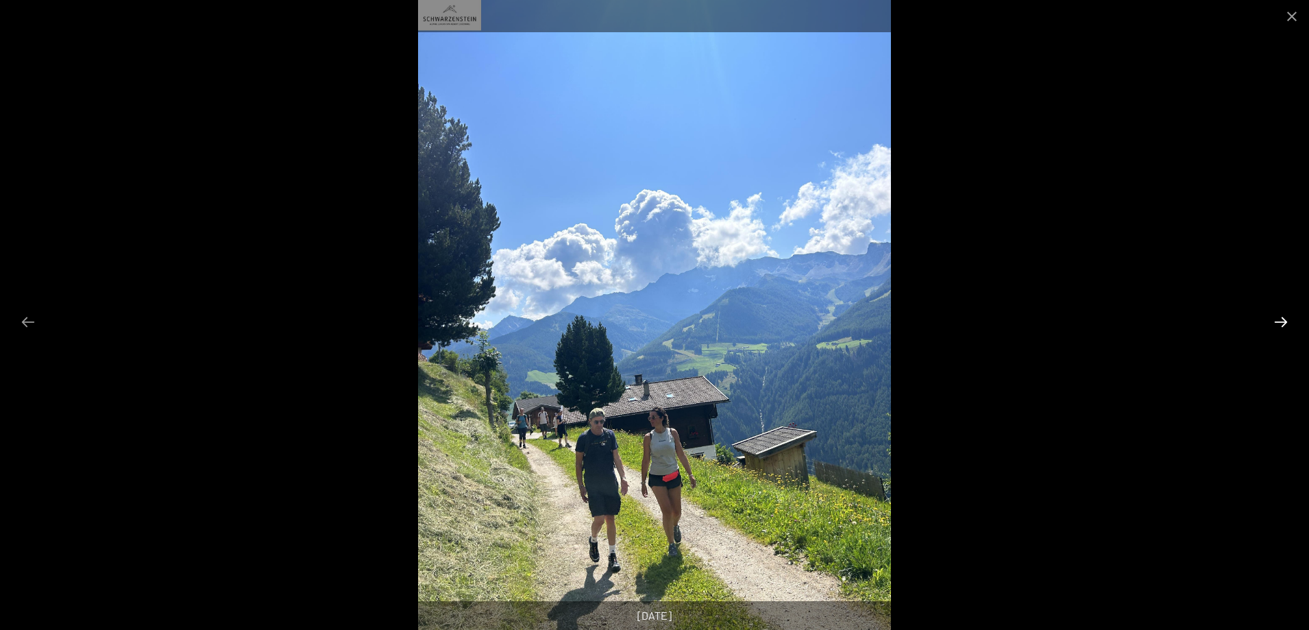
click at [1278, 319] on button "Diapositiva successiva" at bounding box center [1280, 321] width 29 height 27
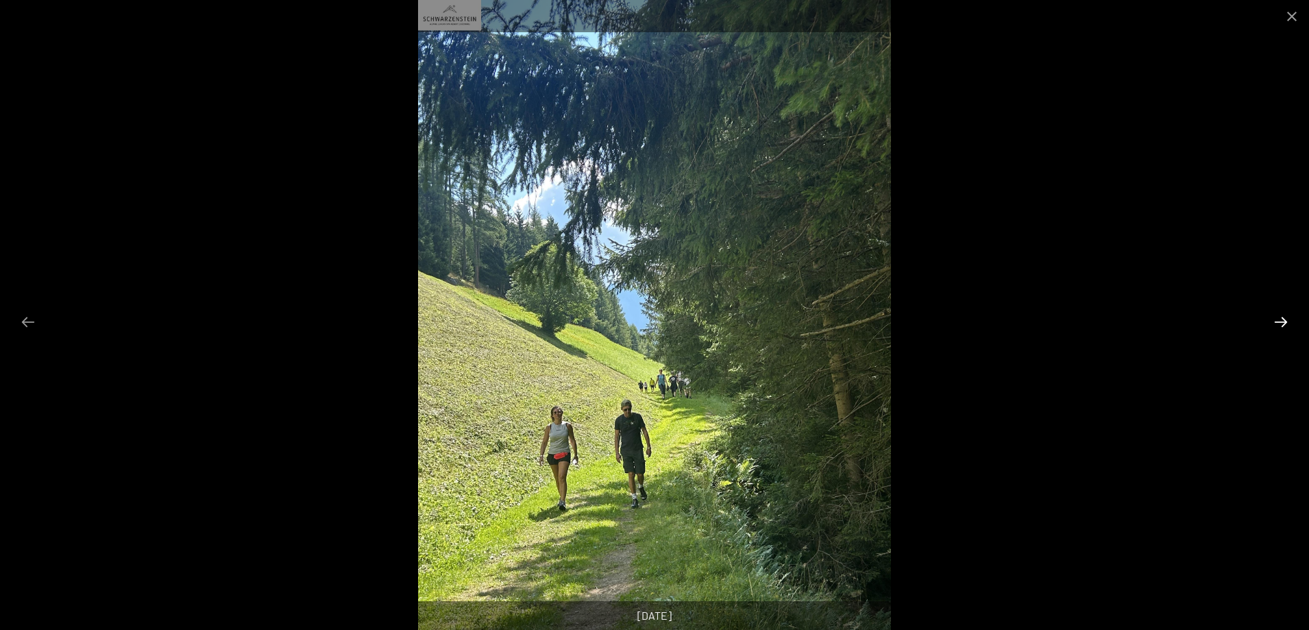
click at [1278, 319] on button "Diapositiva successiva" at bounding box center [1280, 321] width 29 height 27
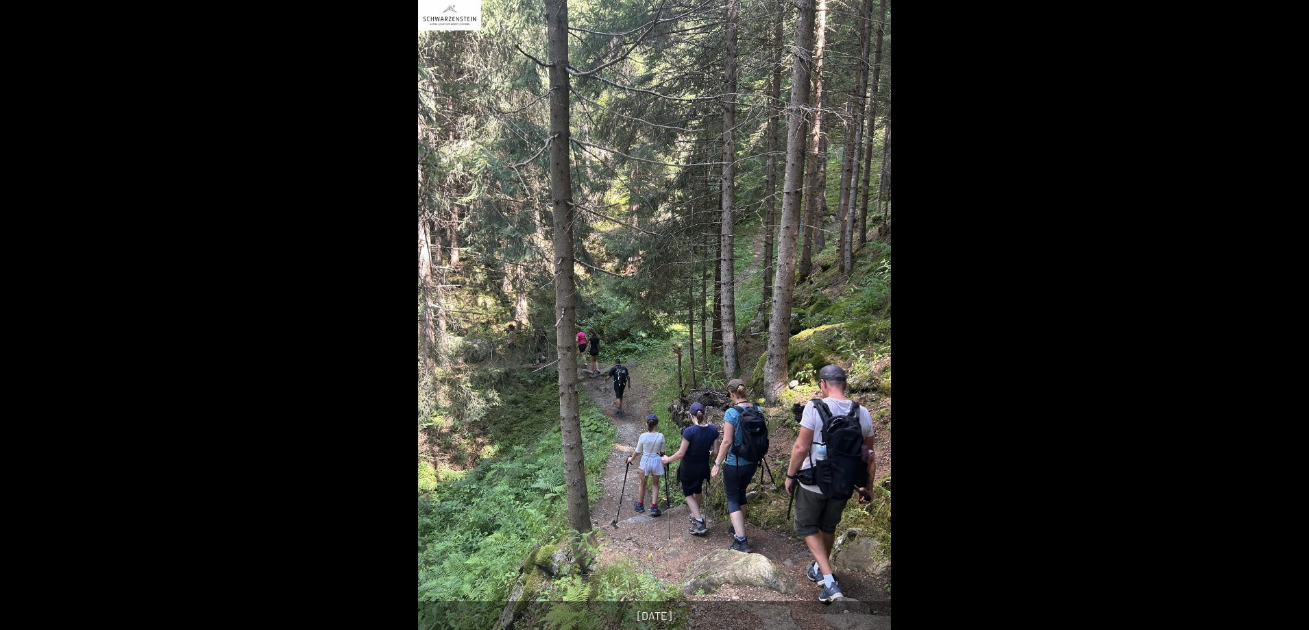
click at [1278, 319] on button "Diapositiva successiva" at bounding box center [1287, 321] width 29 height 27
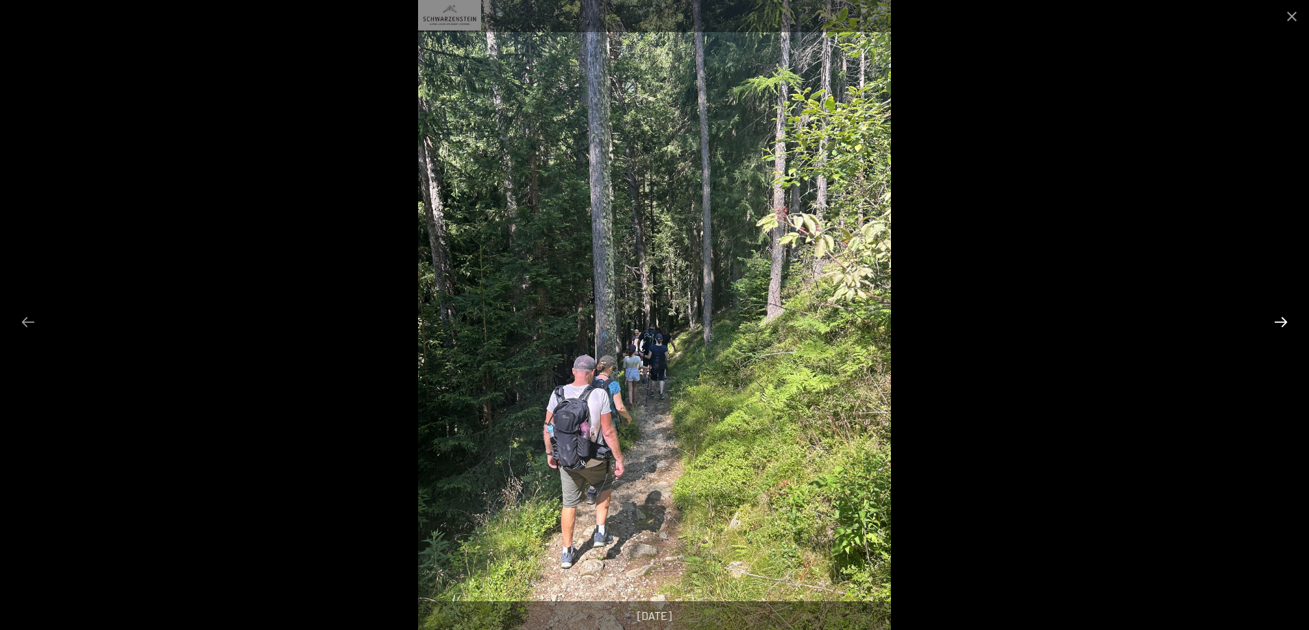
click at [1278, 319] on button "Diapositiva successiva" at bounding box center [1280, 321] width 29 height 27
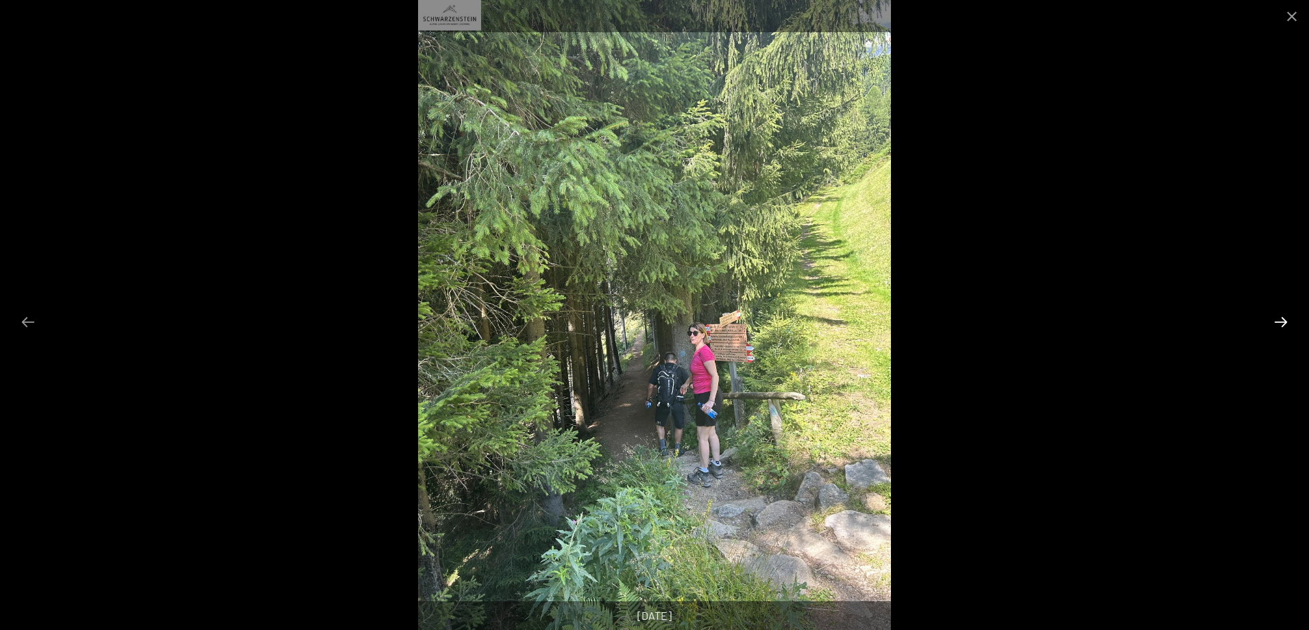
click at [1278, 319] on button "Diapositiva successiva" at bounding box center [1280, 321] width 29 height 27
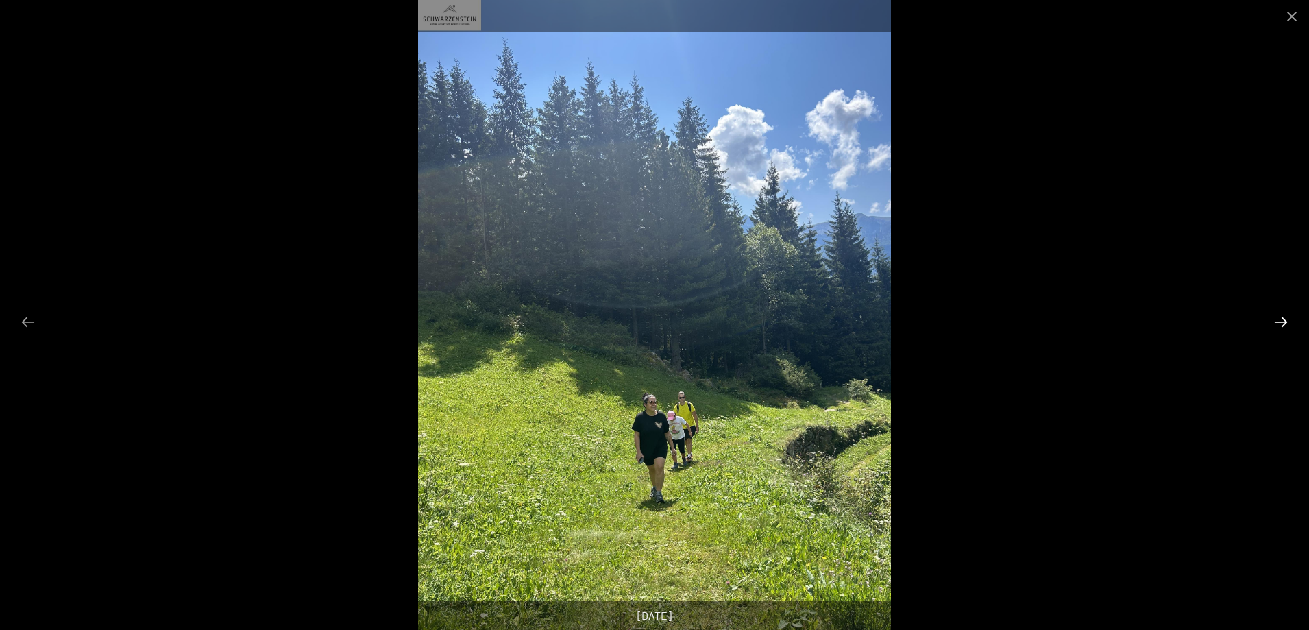
click at [1278, 319] on button "Diapositiva successiva" at bounding box center [1280, 321] width 29 height 27
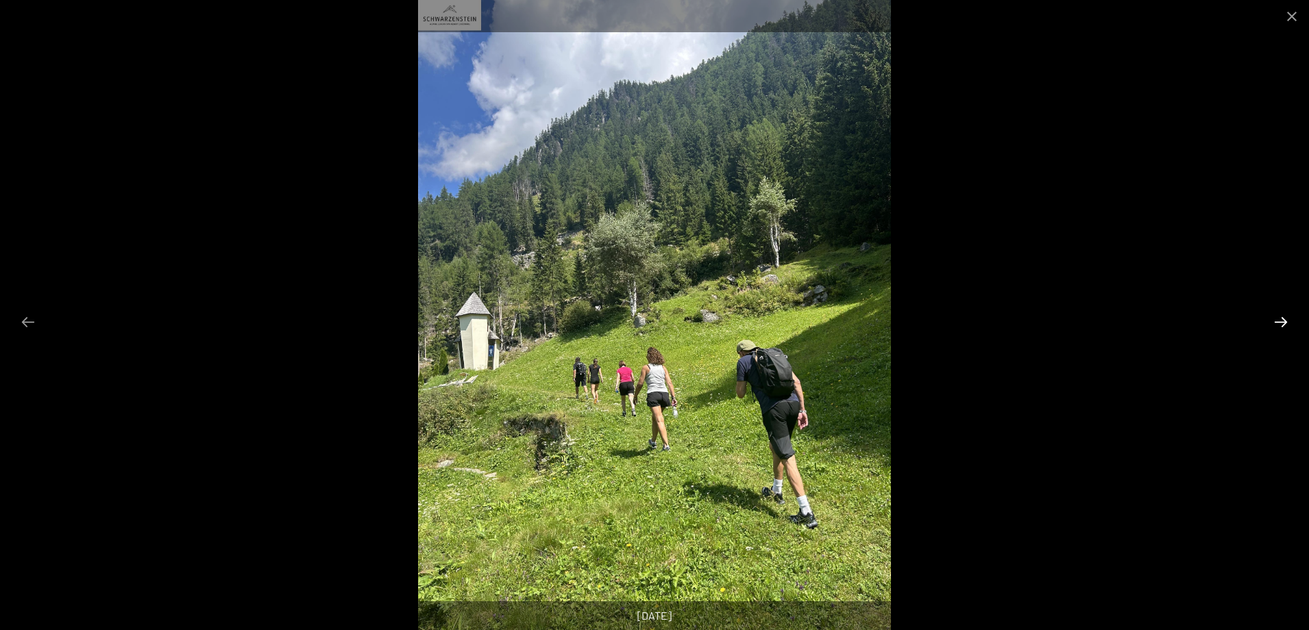
click at [1278, 319] on button "Diapositiva successiva" at bounding box center [1280, 321] width 29 height 27
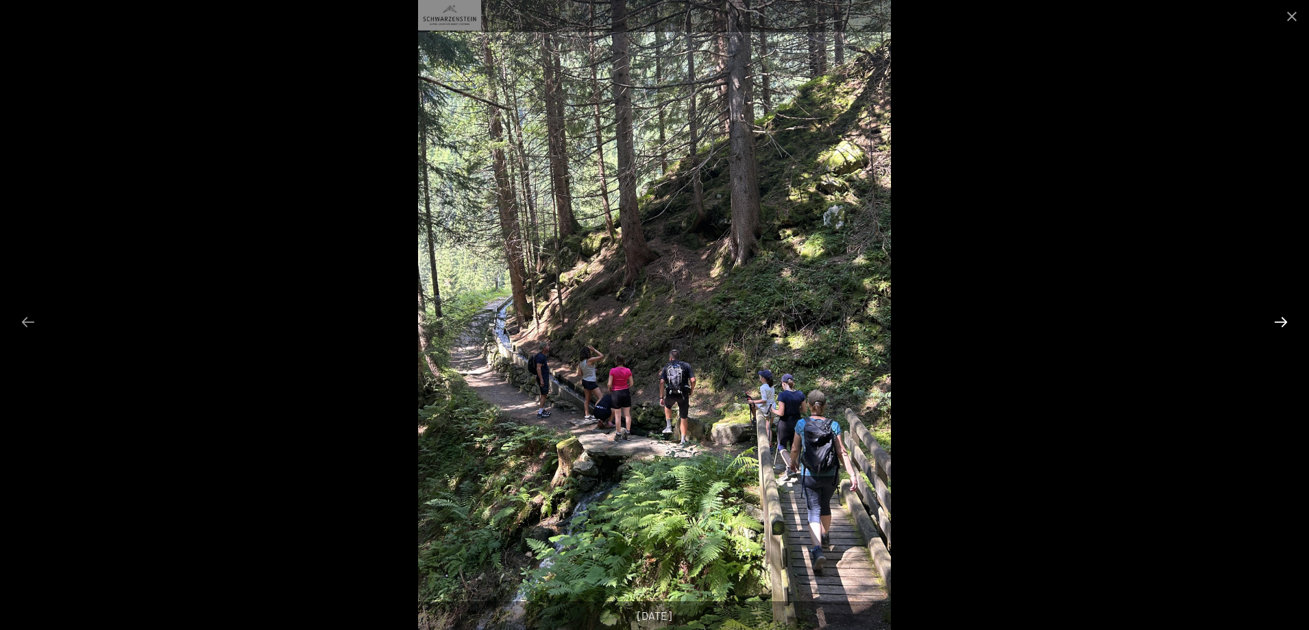
click at [1278, 319] on button "Diapositiva successiva" at bounding box center [1280, 321] width 29 height 27
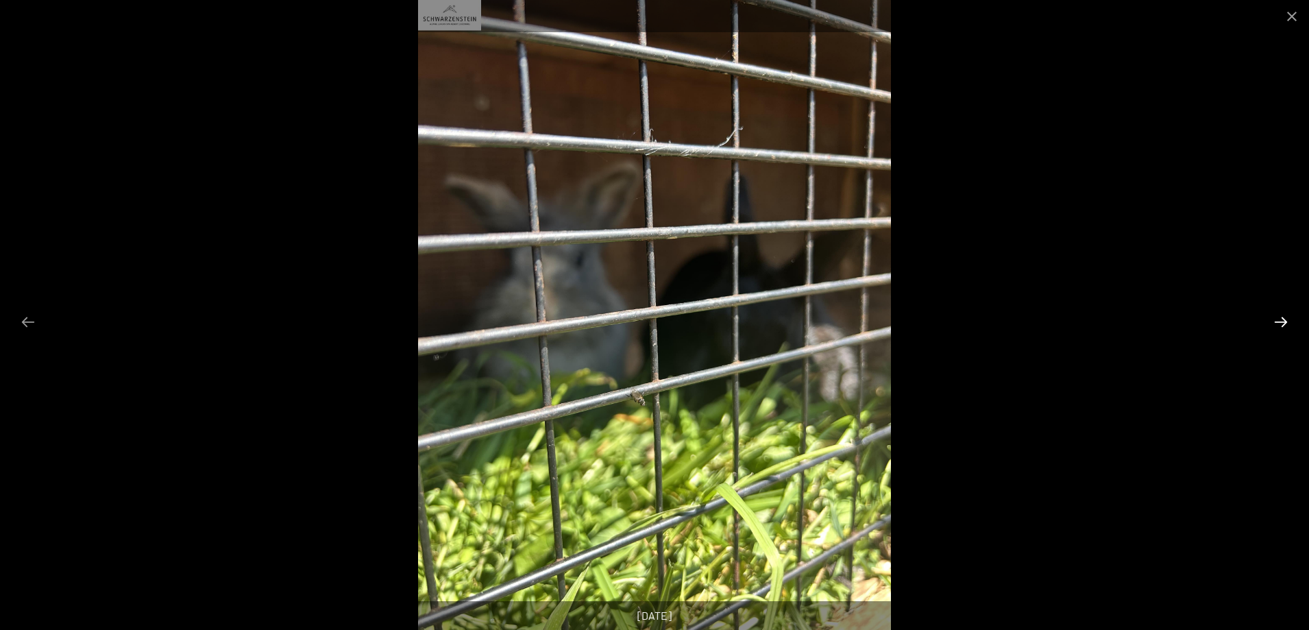
click at [1278, 319] on button "Diapositiva successiva" at bounding box center [1280, 321] width 29 height 27
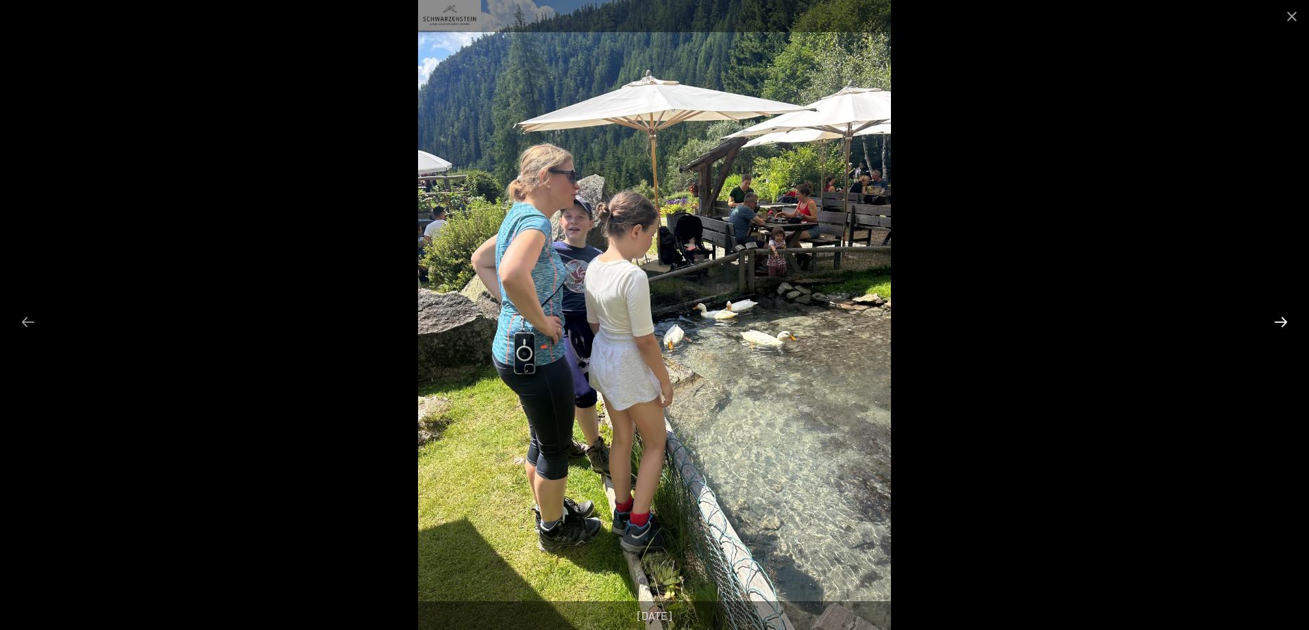
click at [1278, 319] on button "Diapositiva successiva" at bounding box center [1280, 321] width 29 height 27
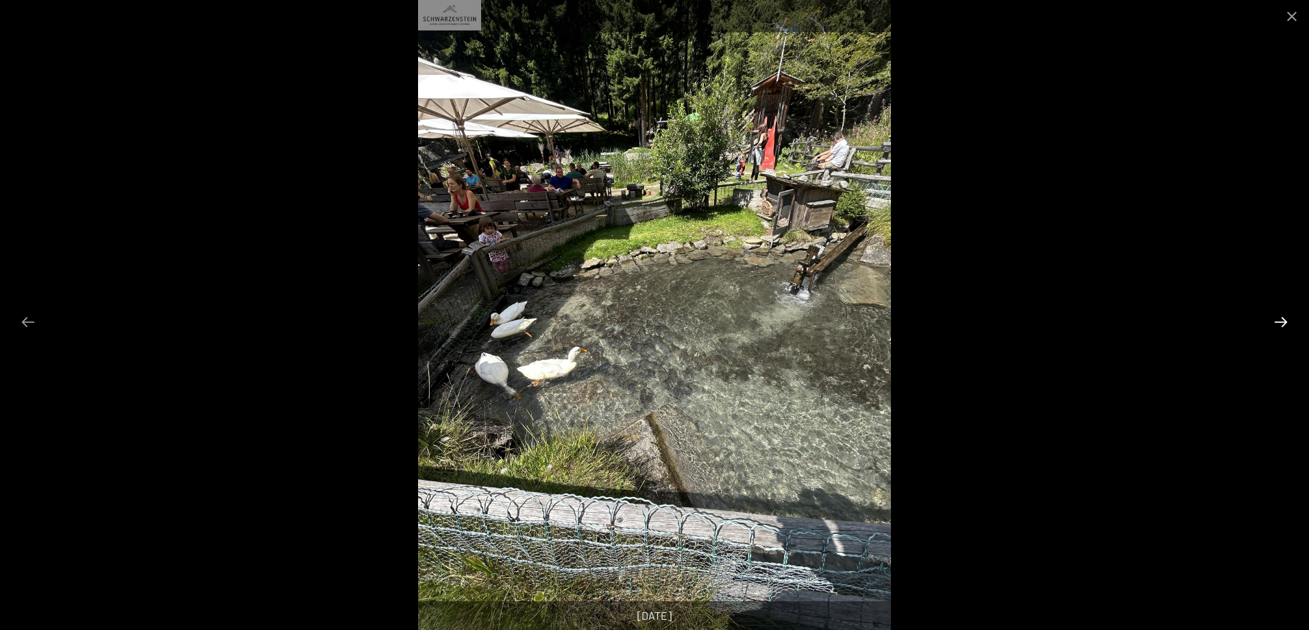
click at [1278, 319] on button "Diapositiva successiva" at bounding box center [1280, 321] width 29 height 27
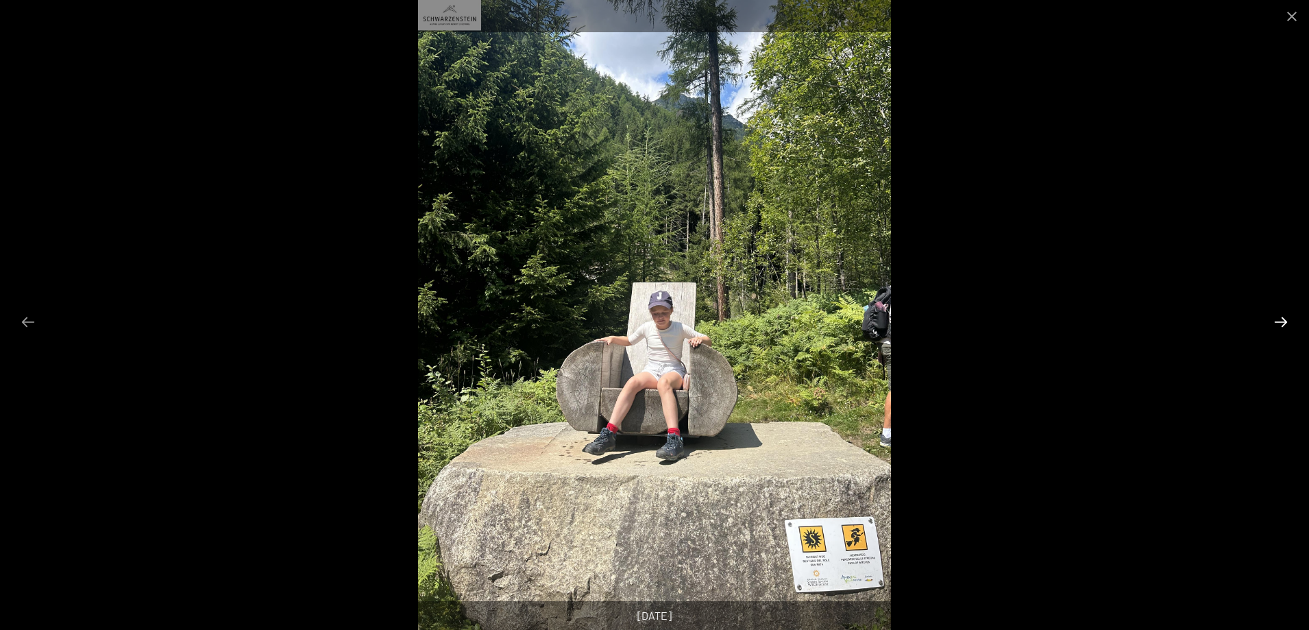
click at [1278, 319] on button "Diapositiva successiva" at bounding box center [1280, 321] width 29 height 27
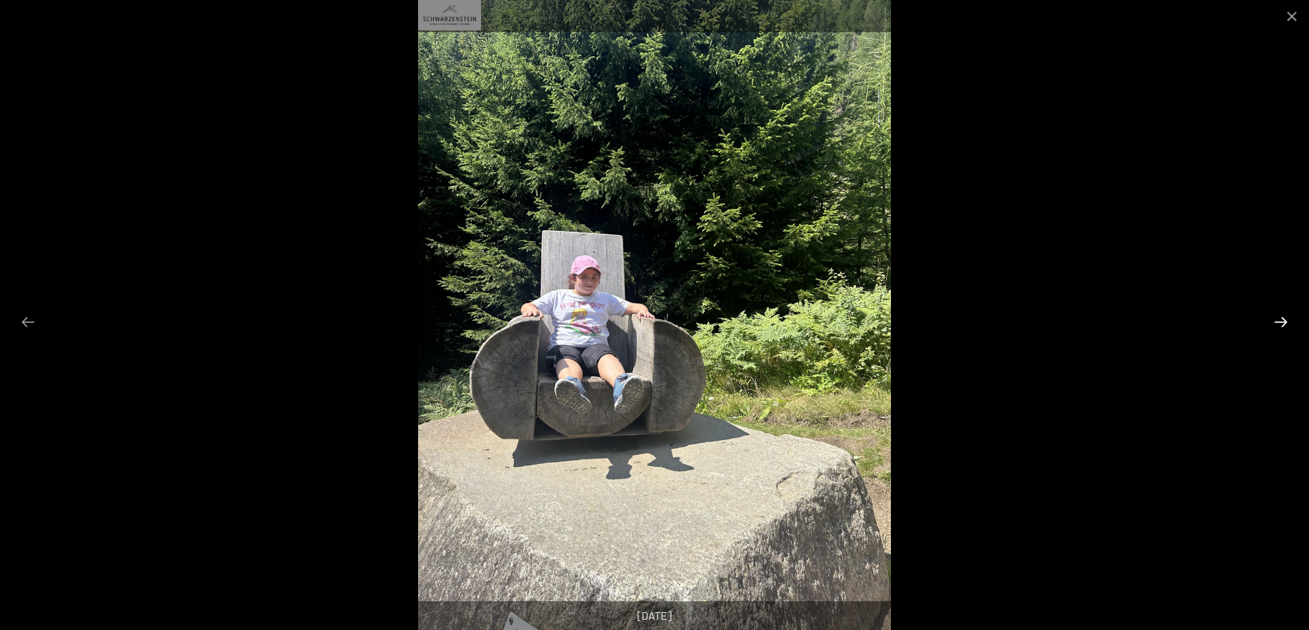
click at [1278, 319] on button "Diapositiva successiva" at bounding box center [1280, 321] width 29 height 27
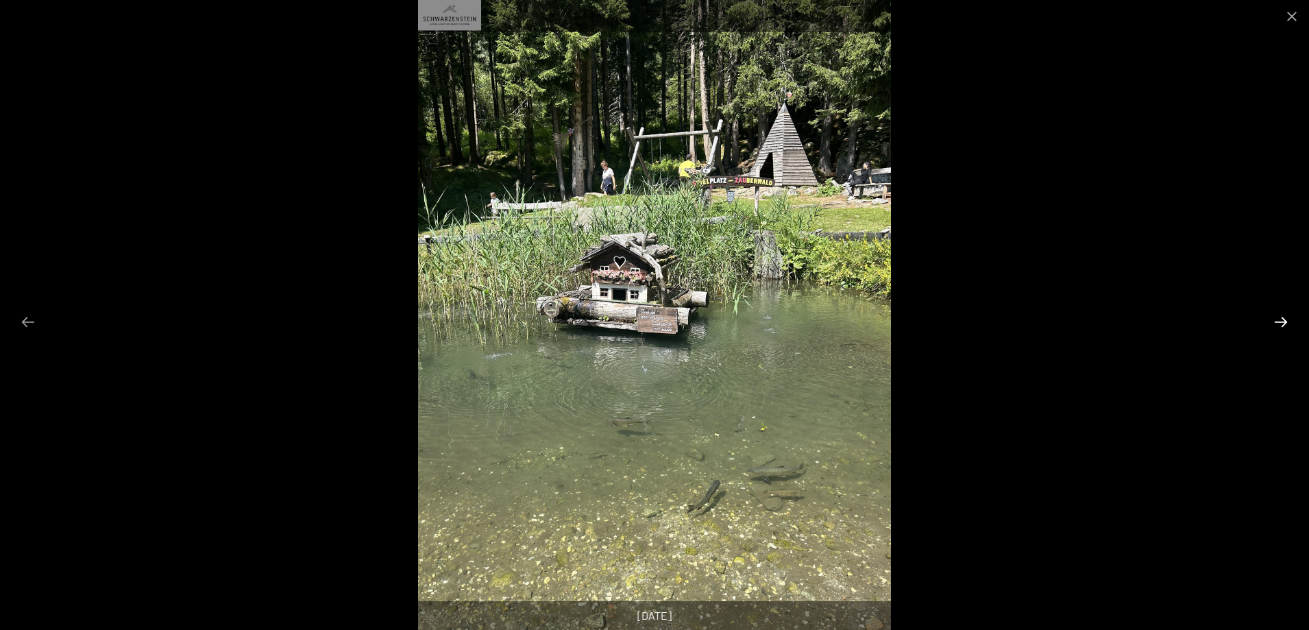
click at [1278, 319] on button "Diapositiva successiva" at bounding box center [1280, 321] width 29 height 27
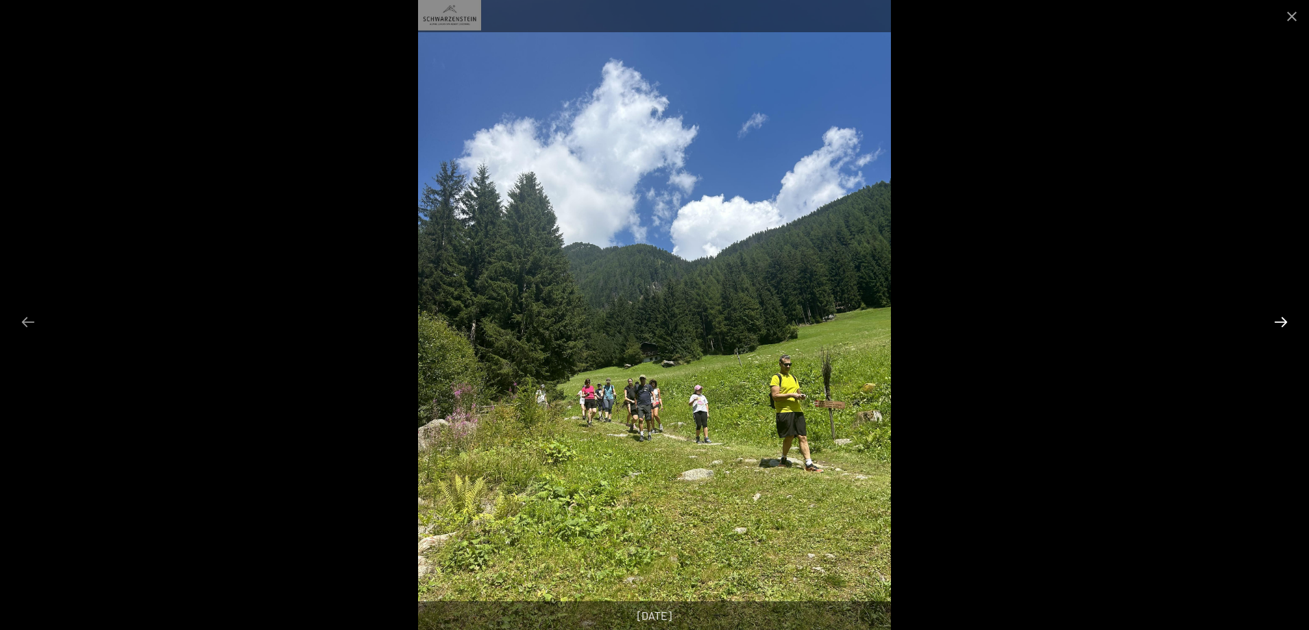
click at [1278, 319] on button "Diapositiva successiva" at bounding box center [1280, 321] width 29 height 27
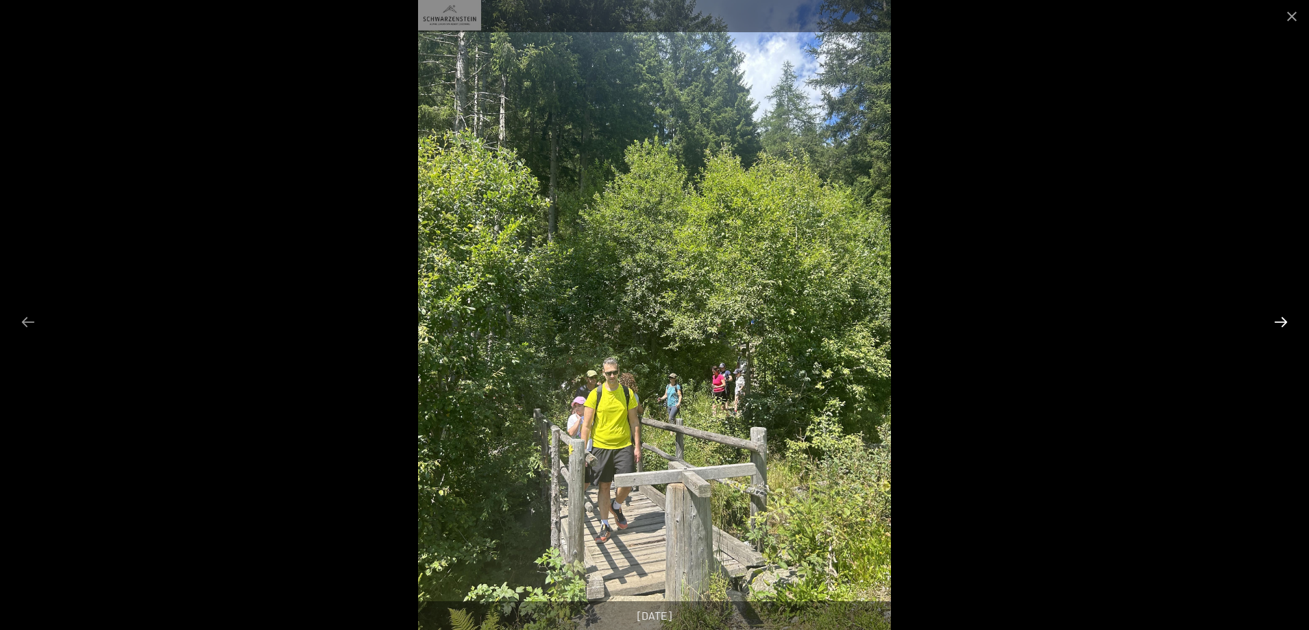
click at [1278, 319] on button "Diapositiva successiva" at bounding box center [1280, 321] width 29 height 27
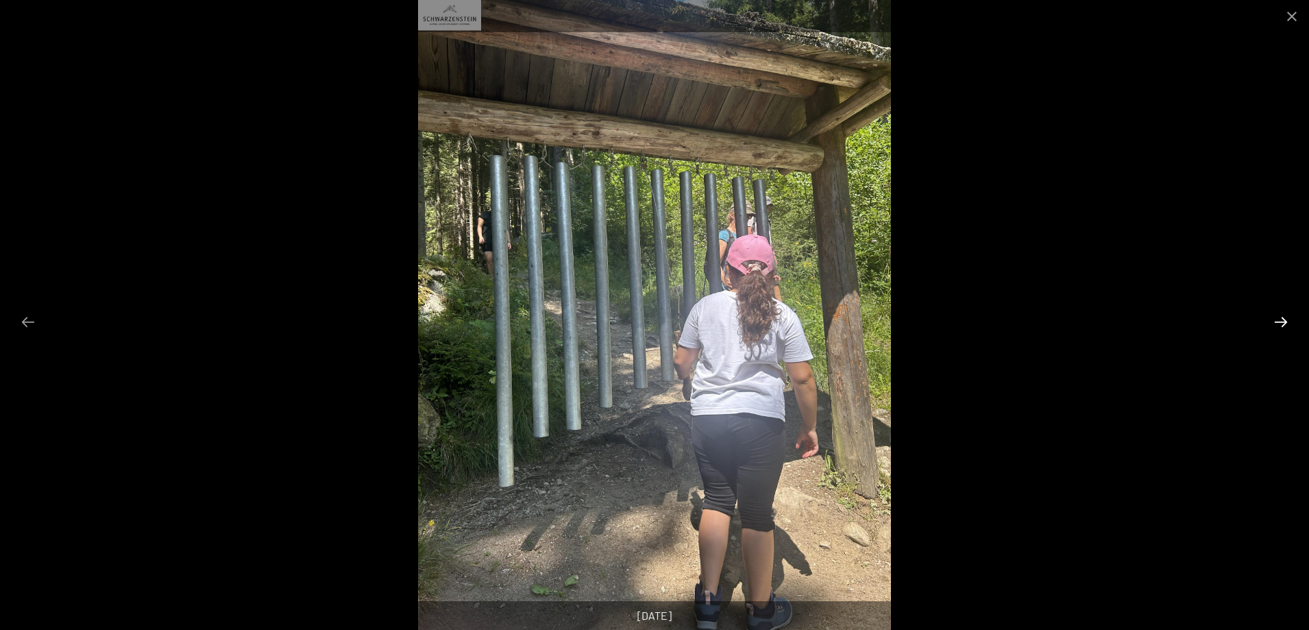
click at [1278, 319] on button "Diapositiva successiva" at bounding box center [1280, 321] width 29 height 27
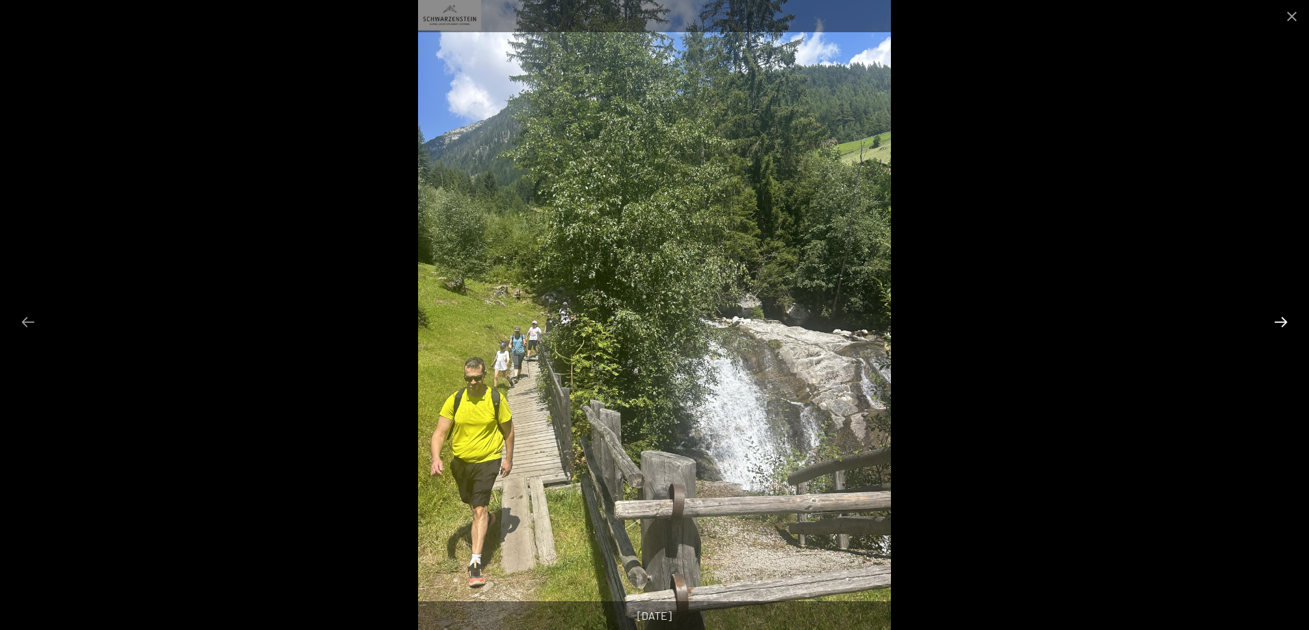
click at [1278, 319] on button "Diapositiva successiva" at bounding box center [1280, 321] width 29 height 27
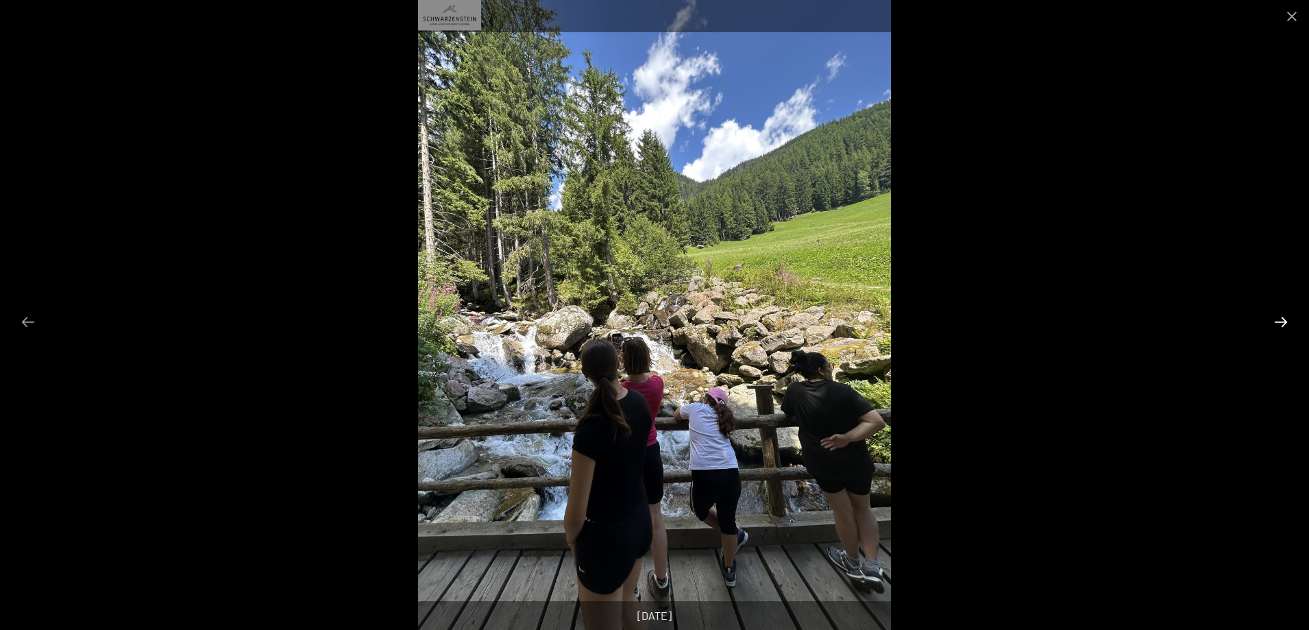
click at [1278, 319] on button "Diapositiva successiva" at bounding box center [1280, 321] width 29 height 27
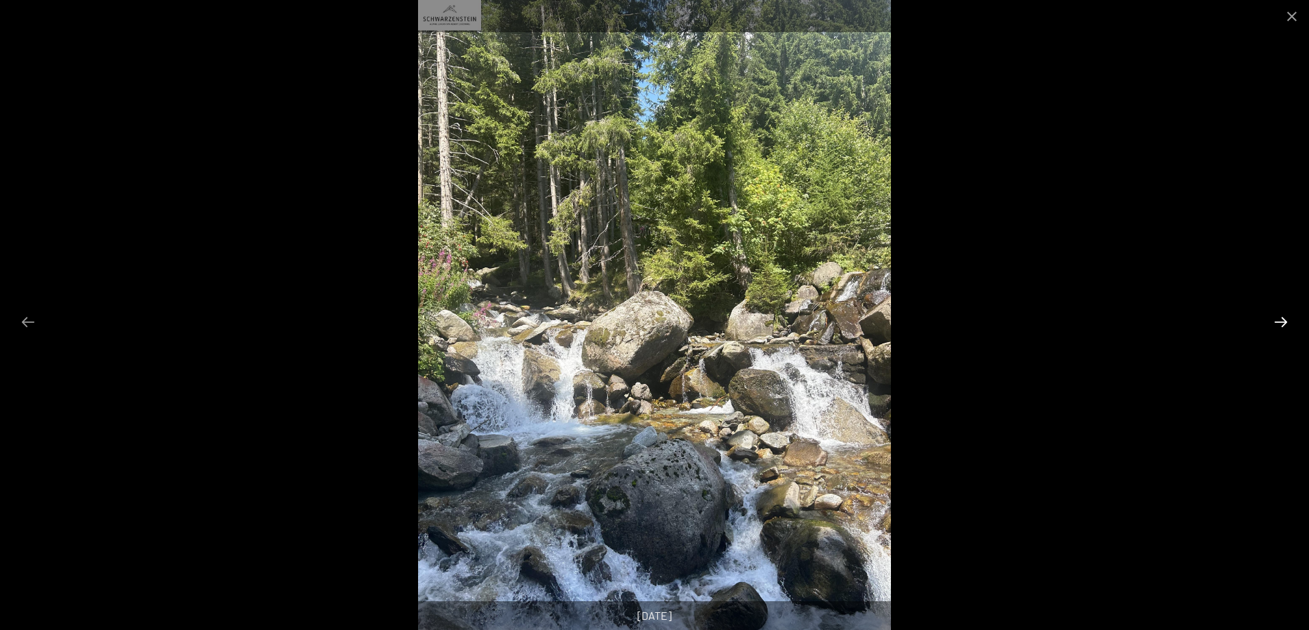
click at [1278, 319] on button "Diapositiva successiva" at bounding box center [1280, 321] width 29 height 27
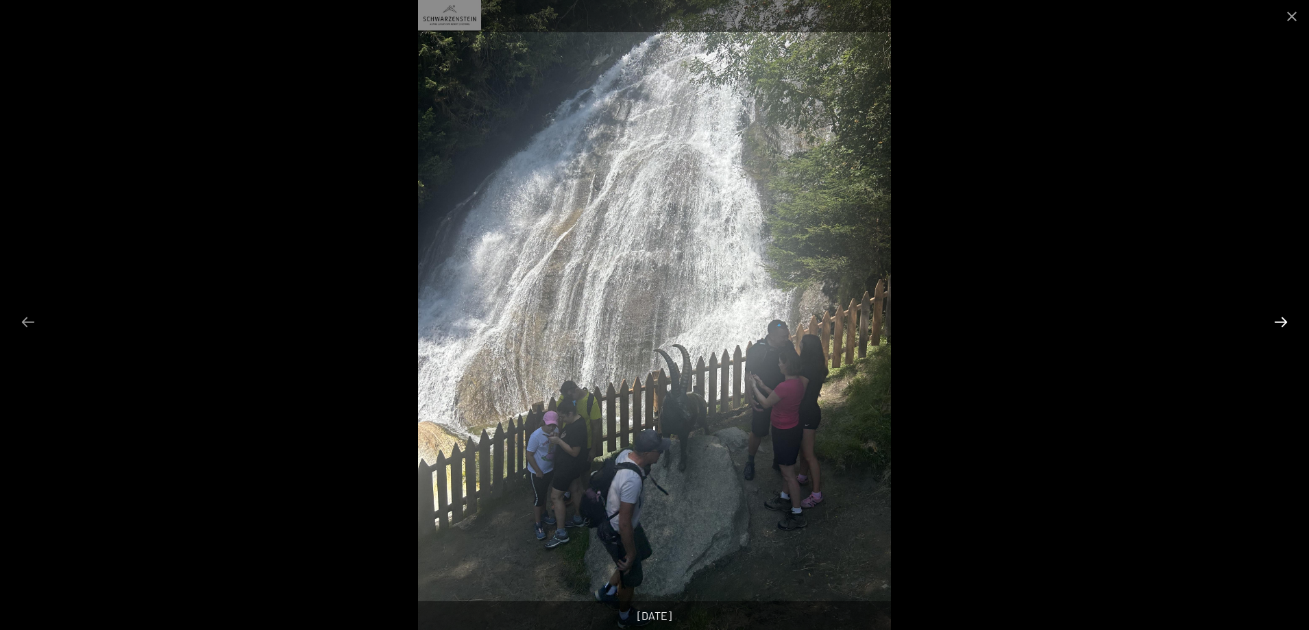
click at [1278, 319] on button "Diapositiva successiva" at bounding box center [1280, 321] width 29 height 27
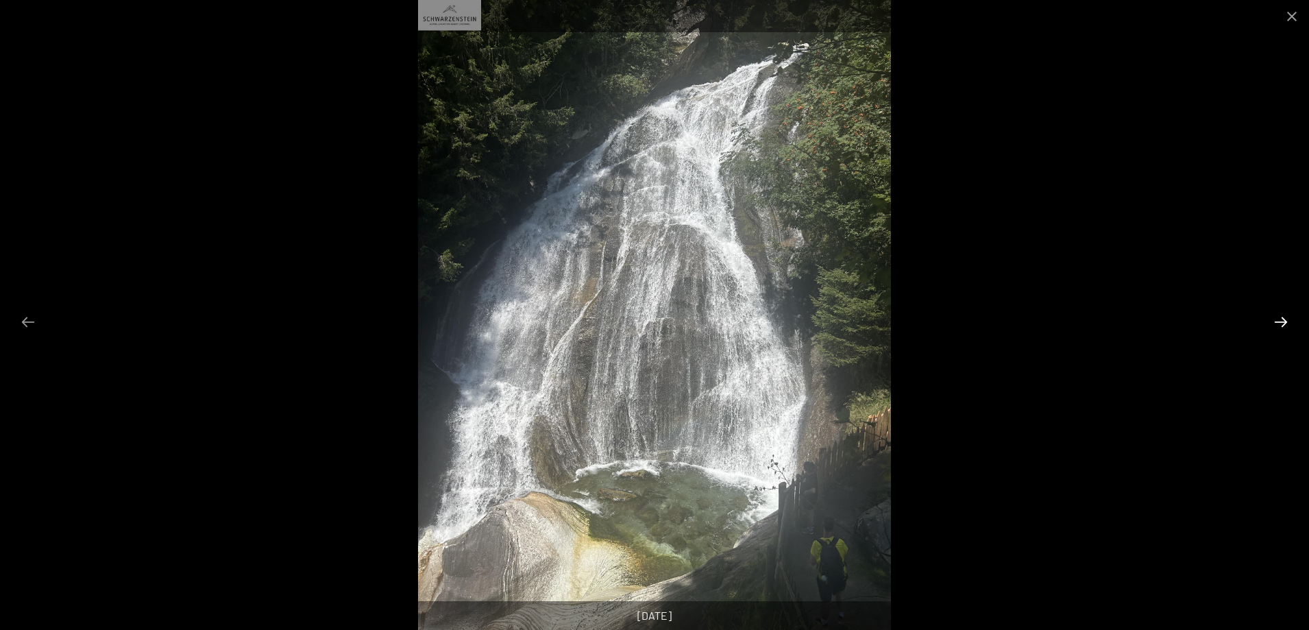
click at [1278, 319] on button "Diapositiva successiva" at bounding box center [1280, 321] width 29 height 27
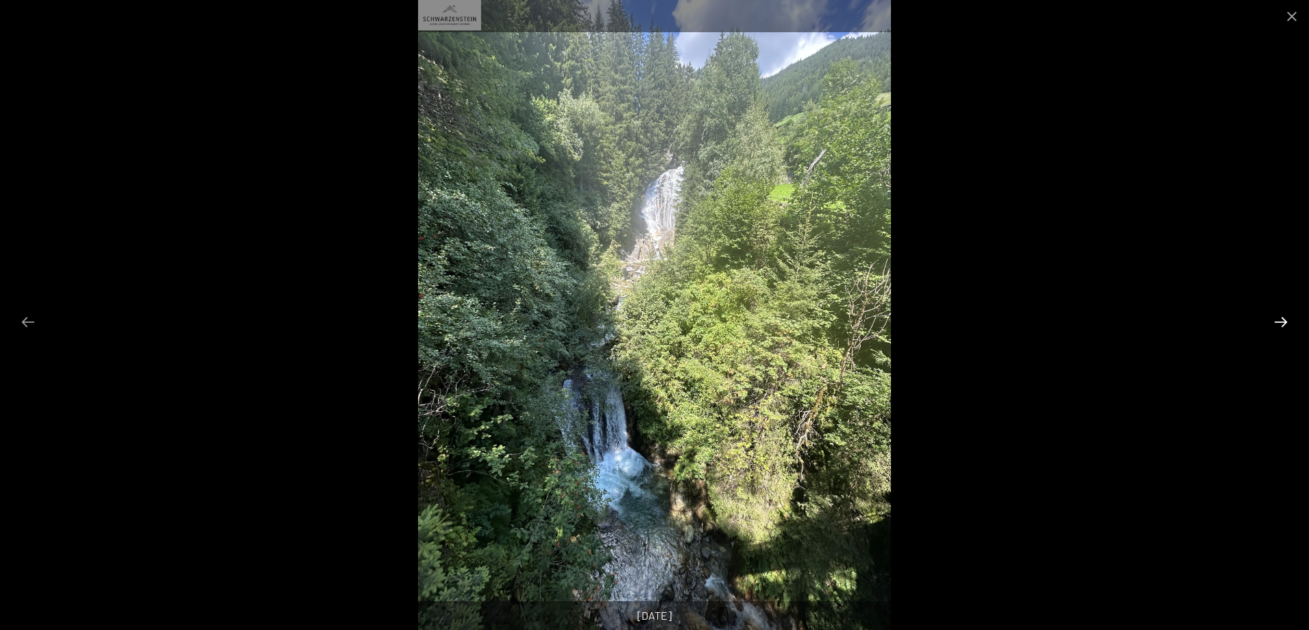
click at [1278, 319] on button "Diapositiva successiva" at bounding box center [1280, 321] width 29 height 27
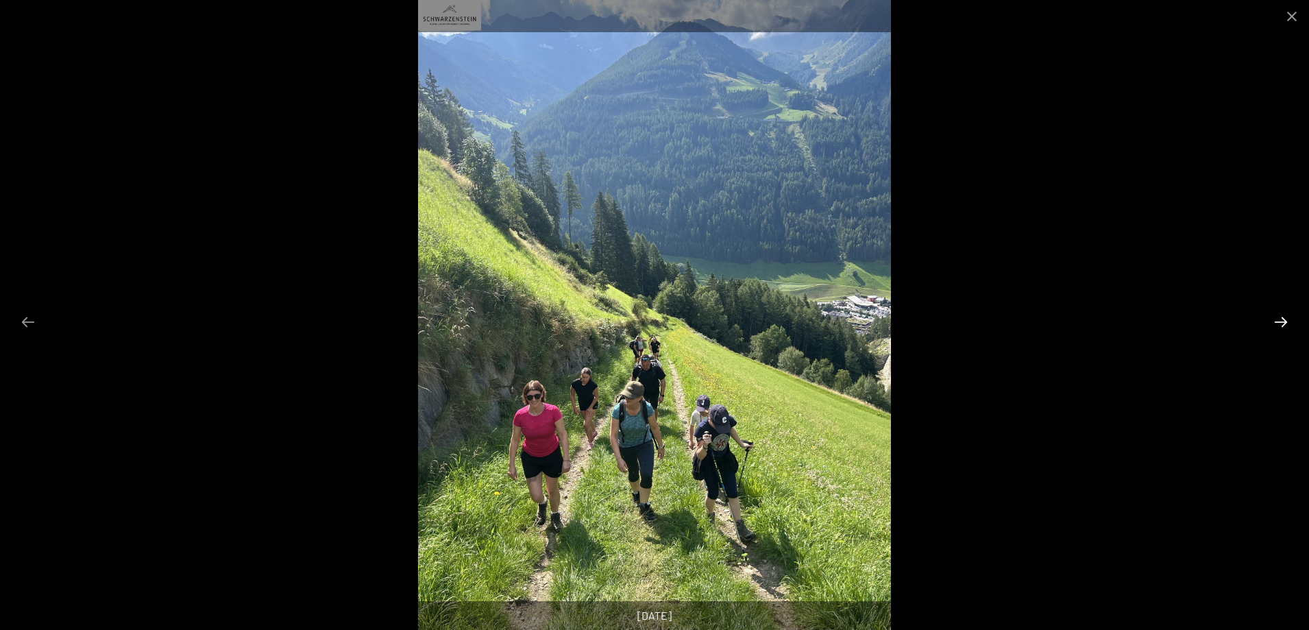
click at [1278, 319] on button "Diapositiva successiva" at bounding box center [1280, 321] width 29 height 27
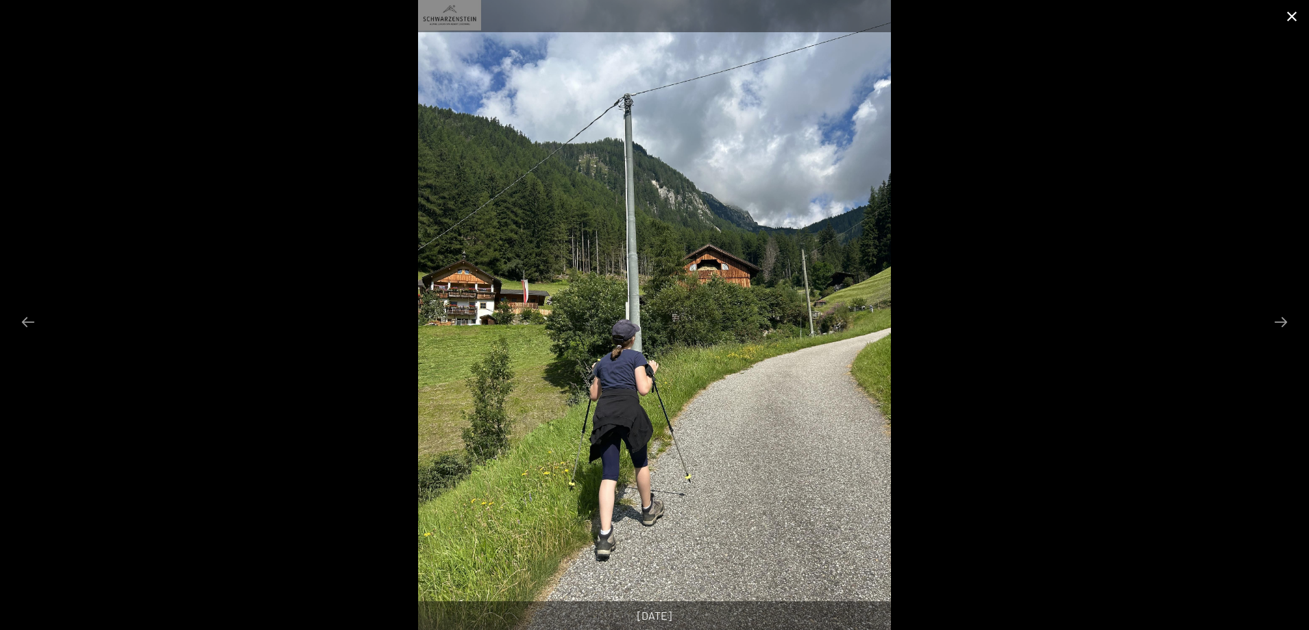
click at [1296, 21] on button "Chiudi galleria" at bounding box center [1292, 16] width 34 height 32
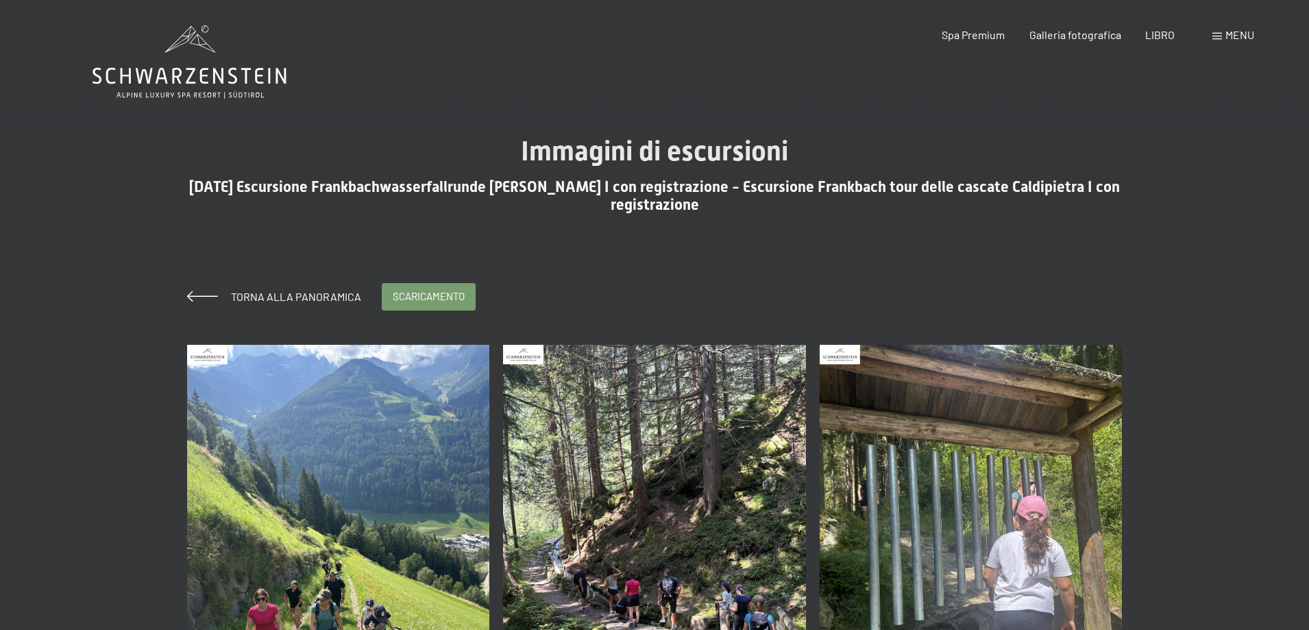
scroll to position [0, 0]
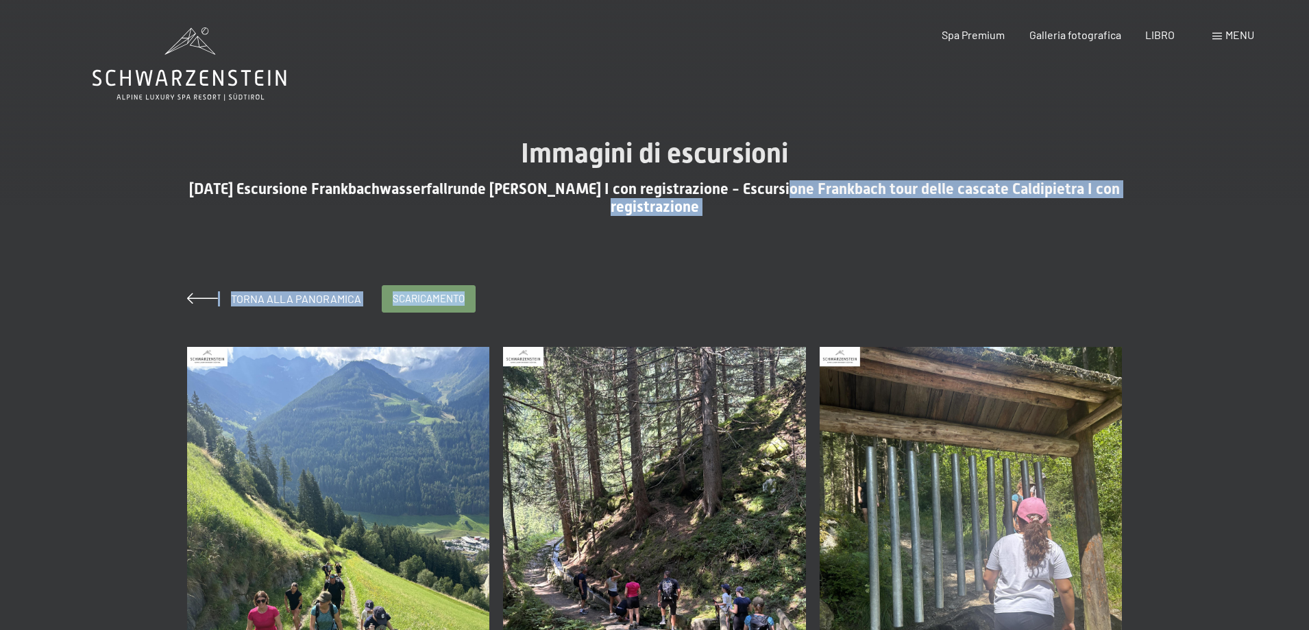
drag, startPoint x: 781, startPoint y: 184, endPoint x: 933, endPoint y: 223, distance: 156.4
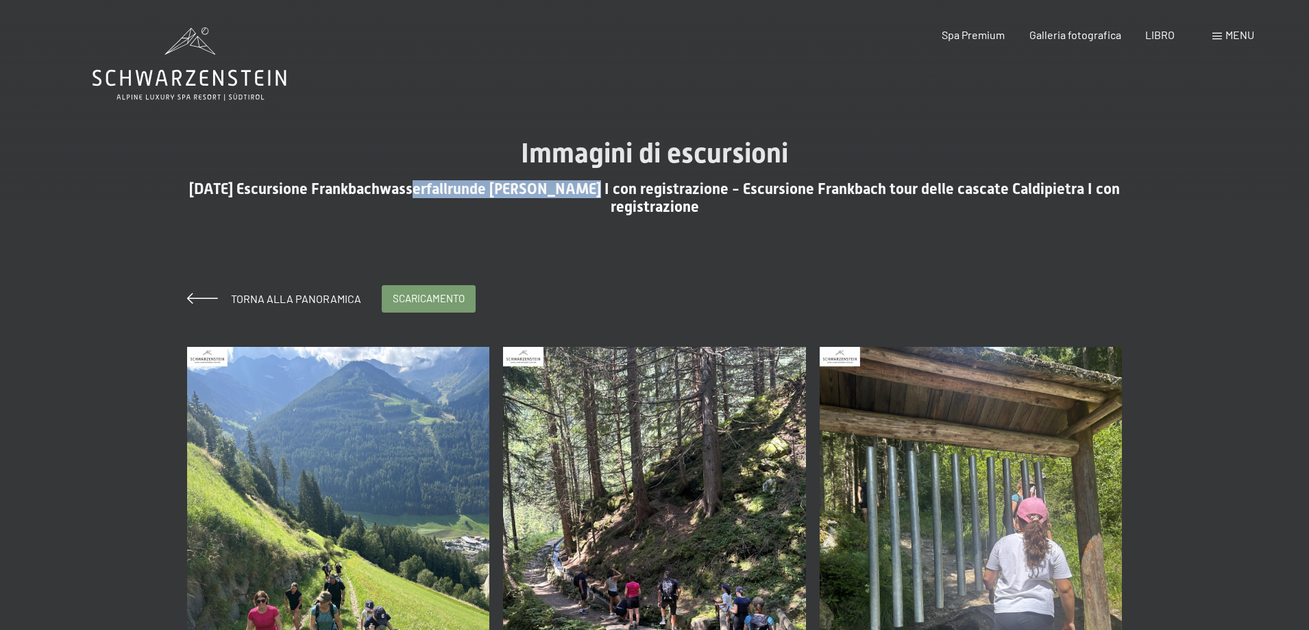
drag, startPoint x: 423, startPoint y: 188, endPoint x: 594, endPoint y: 197, distance: 170.9
click at [594, 197] on h2 "07-08-2025 Escursione Frankbachwasserfallrunde Steinhaus I con registrazione - …" at bounding box center [654, 193] width 935 height 47
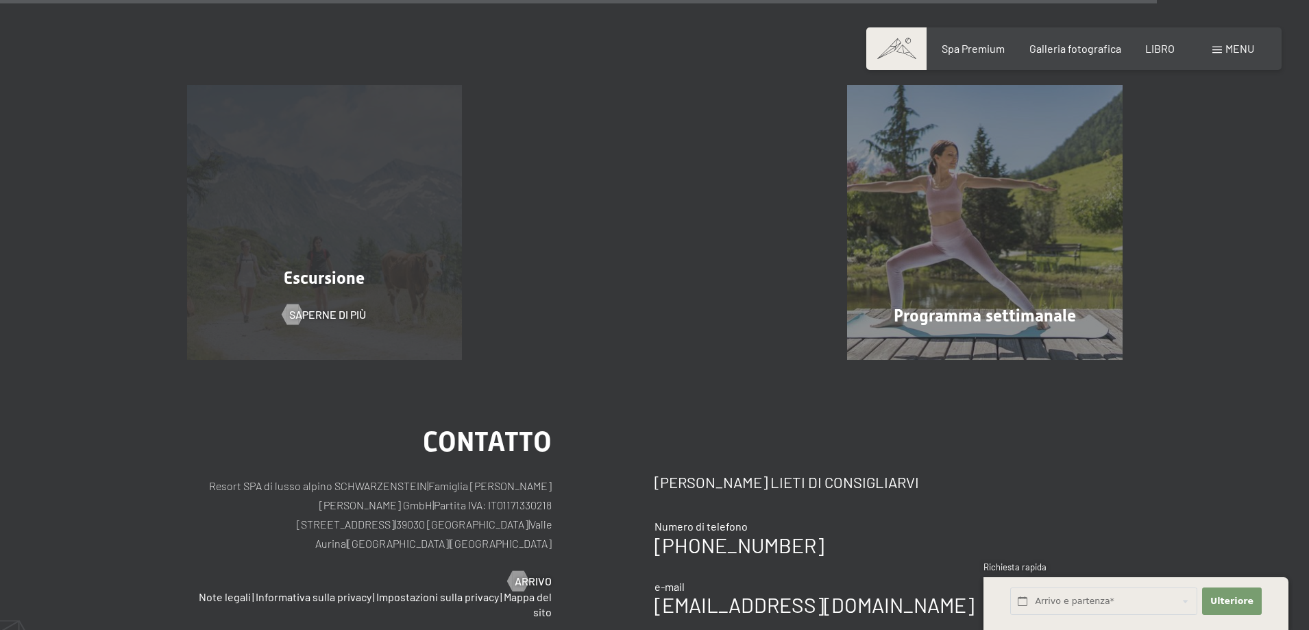
scroll to position [3974, 0]
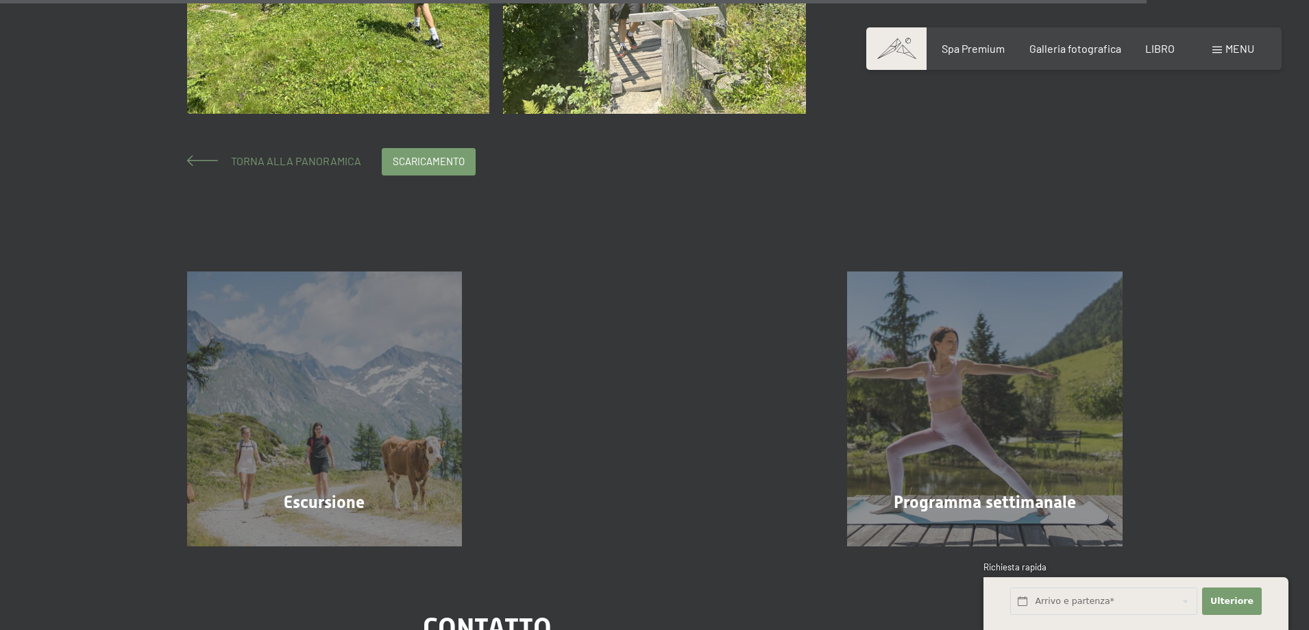
click at [315, 162] on font "Torna alla panoramica" at bounding box center [296, 160] width 130 height 13
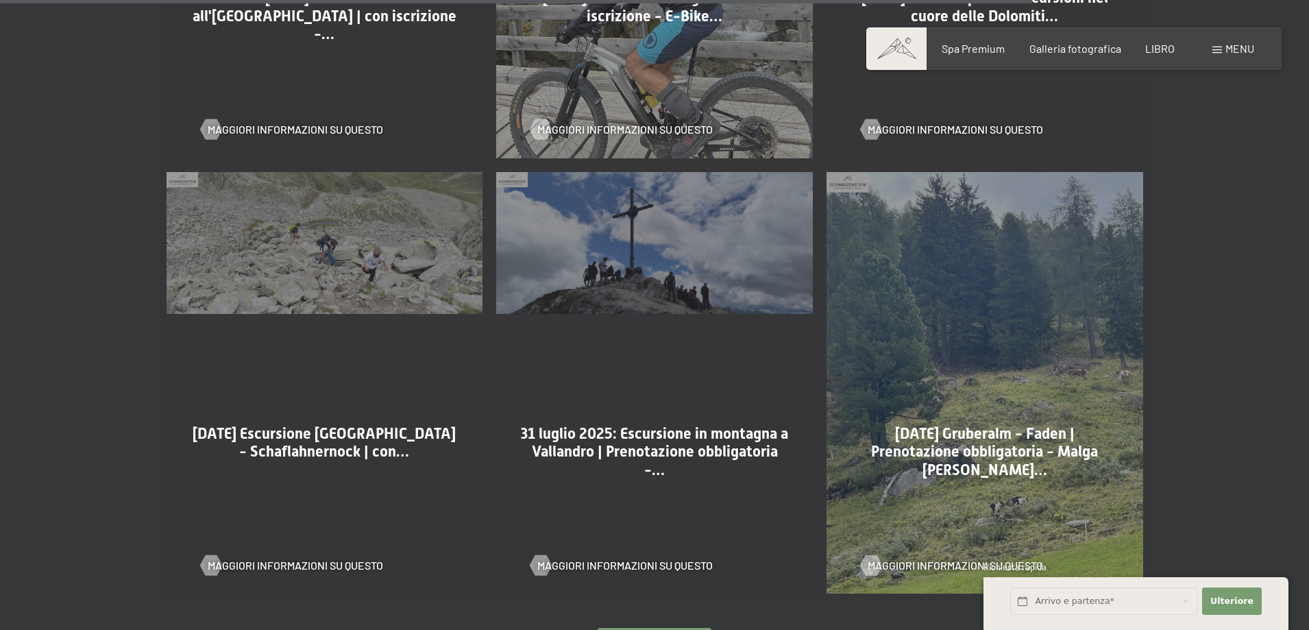
scroll to position [3358, 0]
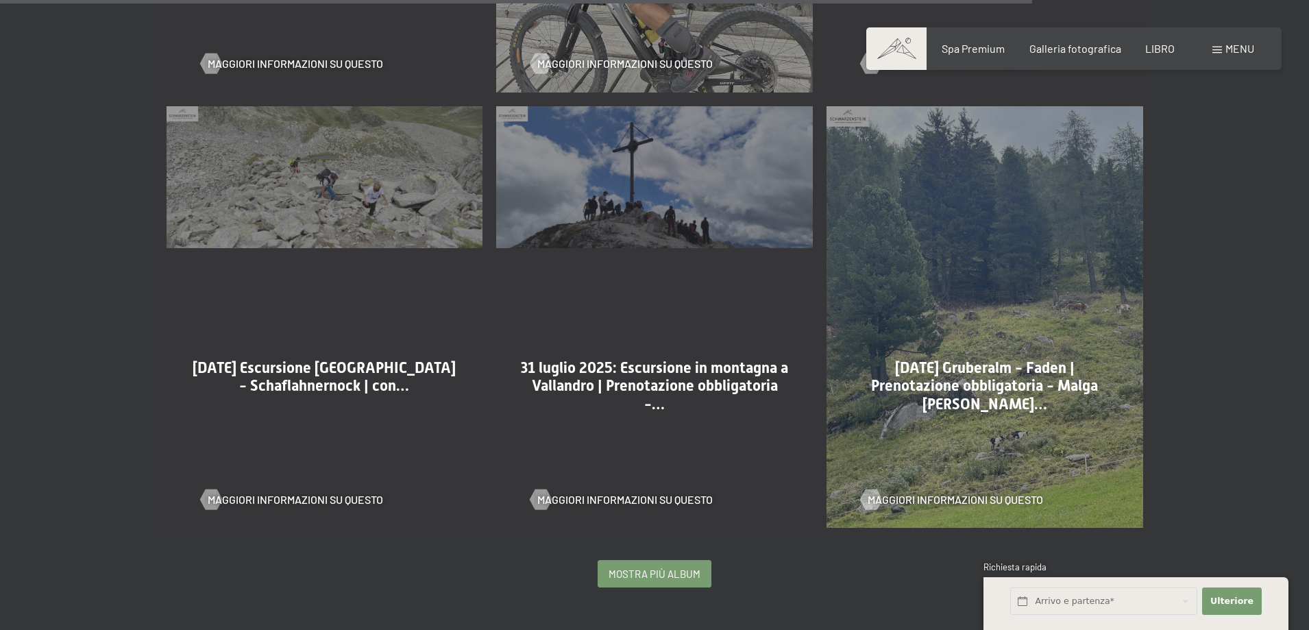
click at [683, 565] on div "mostra più album" at bounding box center [654, 574] width 112 height 26
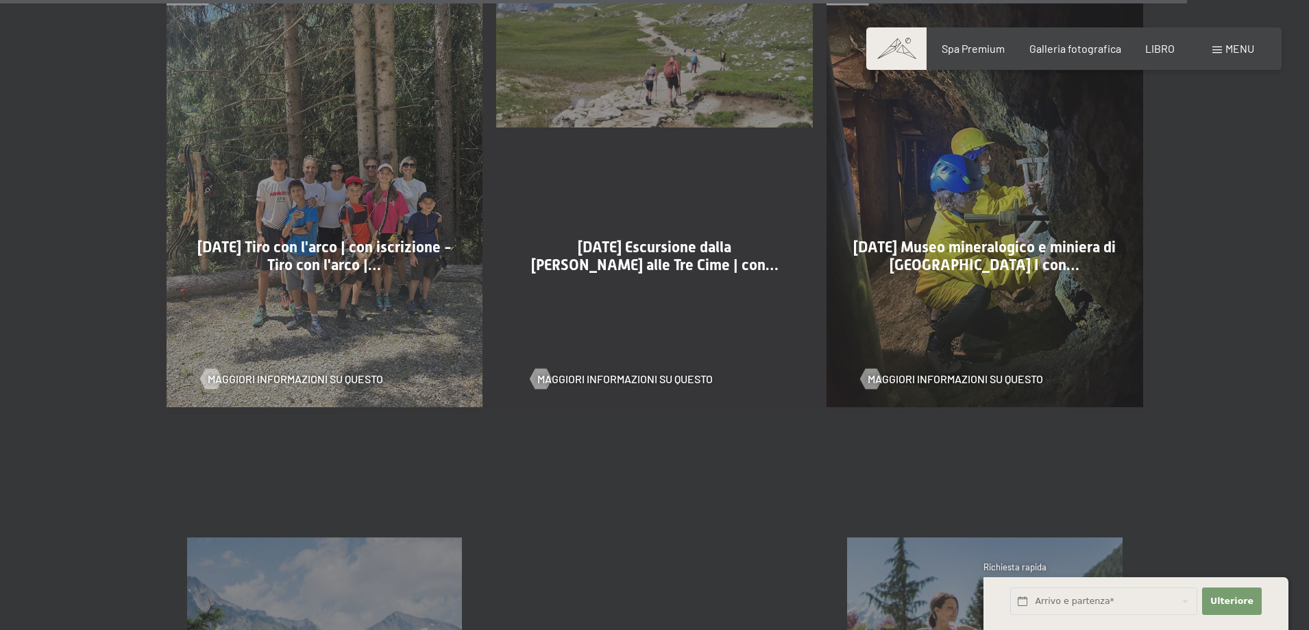
scroll to position [9060, 0]
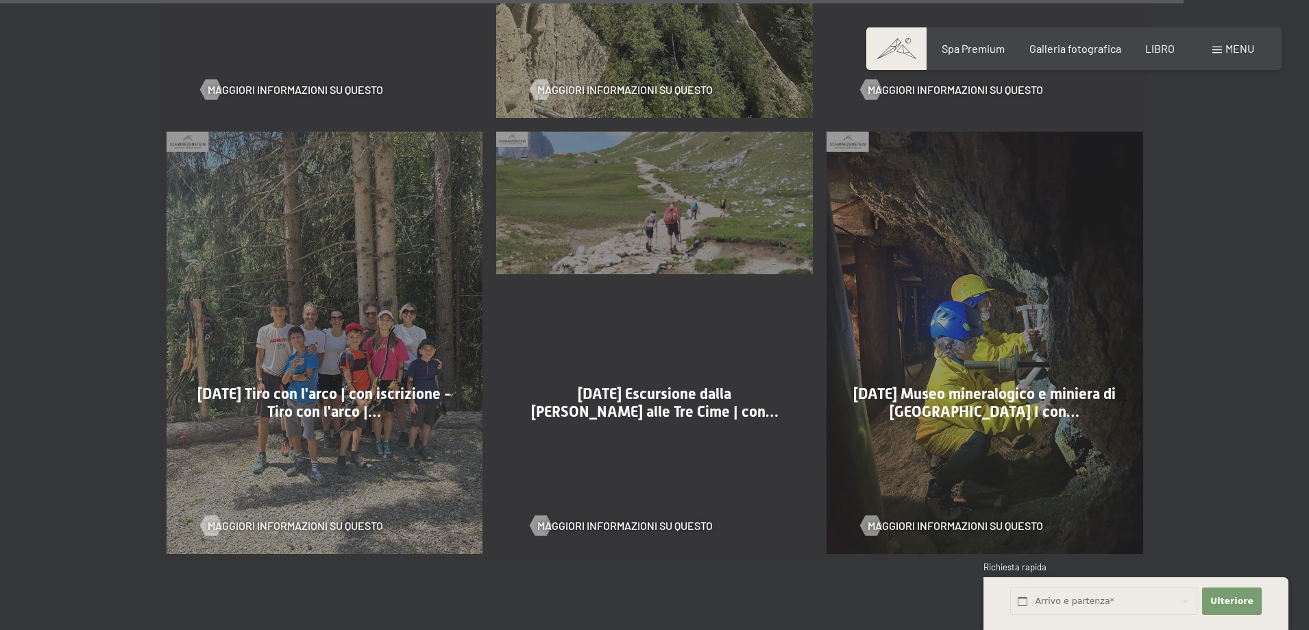
click at [1049, 387] on font "[DATE] Museo mineralogico e miniera di [GEOGRAPHIC_DATA] I con…" at bounding box center [984, 402] width 262 height 35
click at [1034, 519] on font "Maggiori informazioni su questo" at bounding box center [968, 525] width 175 height 13
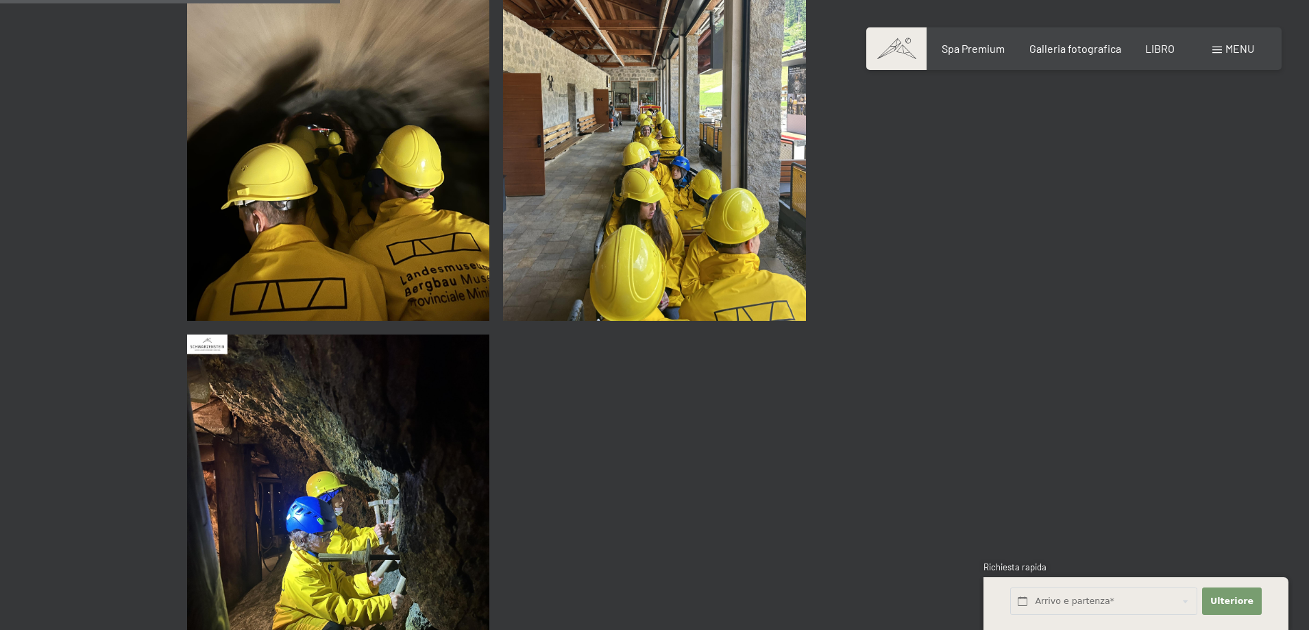
scroll to position [548, 0]
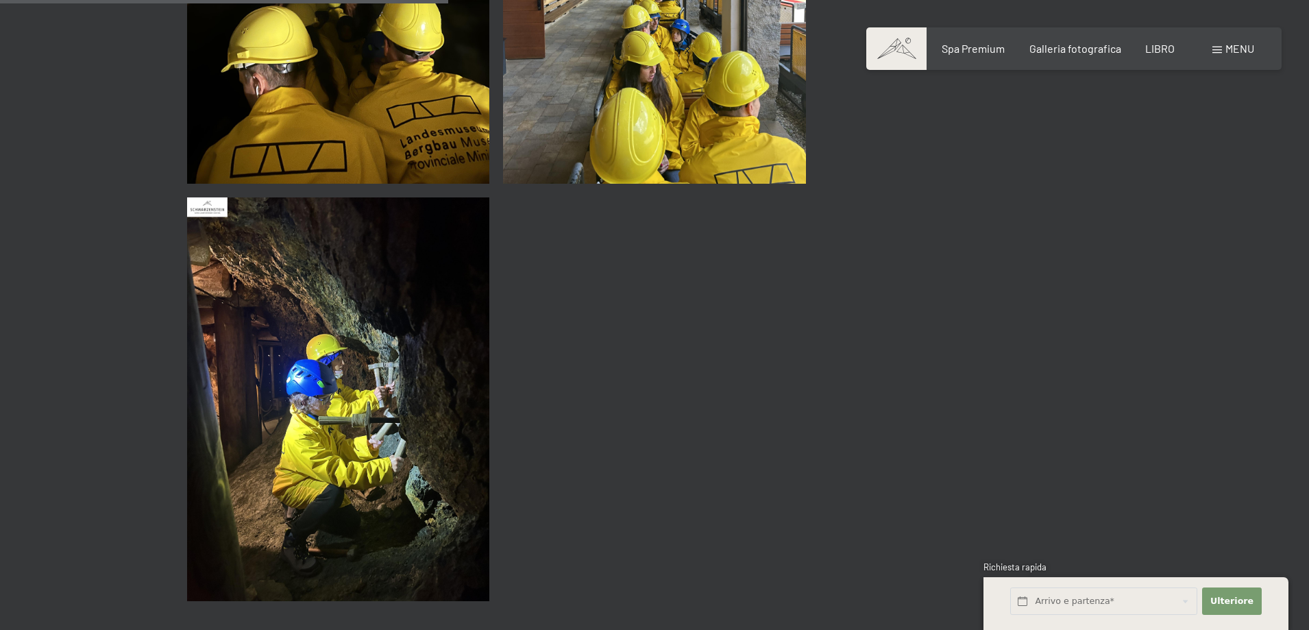
click at [359, 426] on img at bounding box center [338, 399] width 303 height 404
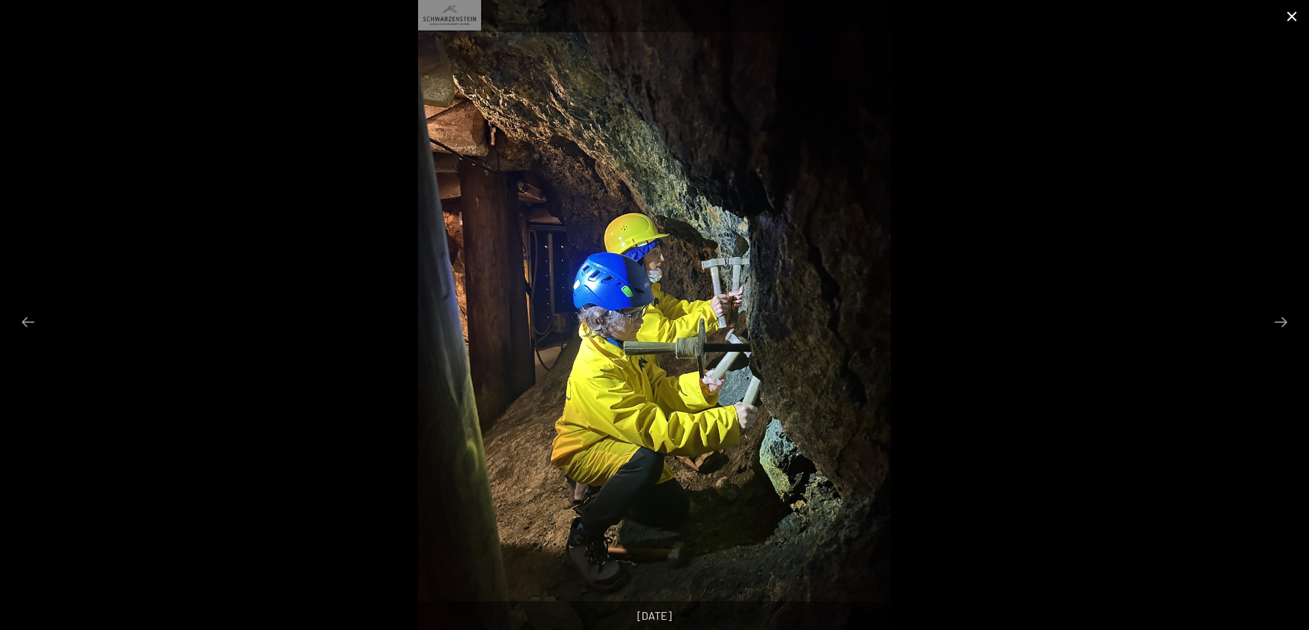
click at [1290, 14] on button "Chiudi galleria" at bounding box center [1292, 16] width 34 height 32
